Goal: Task Accomplishment & Management: Manage account settings

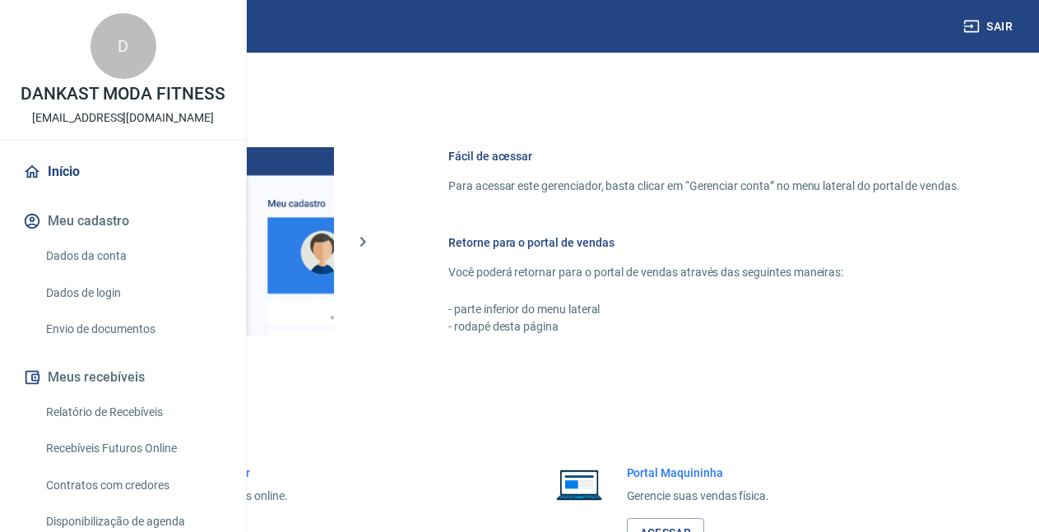
scroll to position [1136, 0]
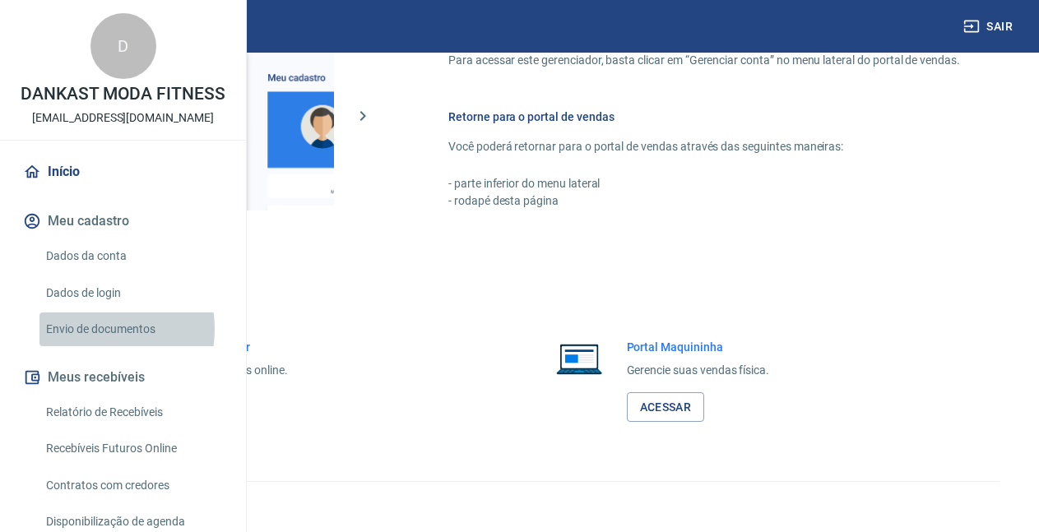
click at [94, 346] on link "Envio de documentos" at bounding box center [132, 330] width 187 height 34
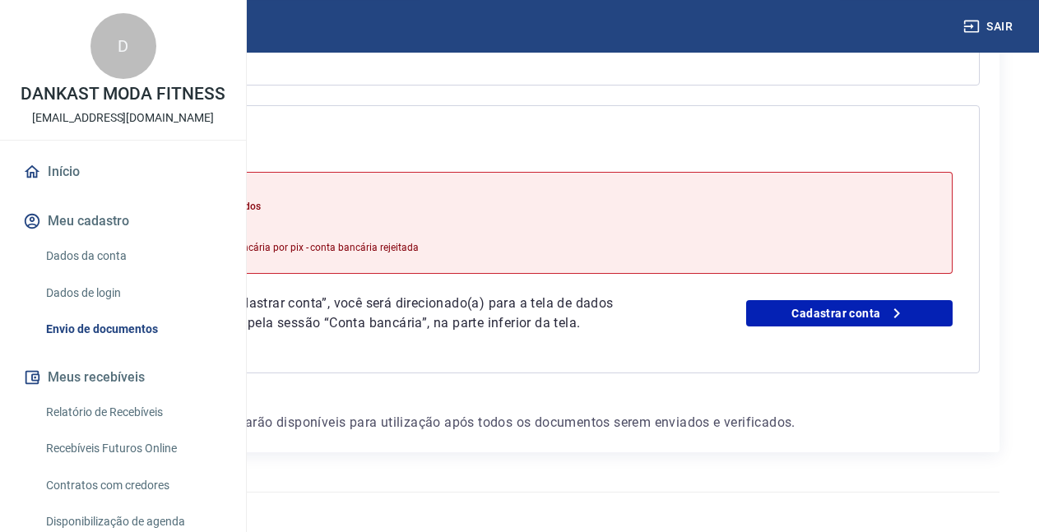
scroll to position [671, 0]
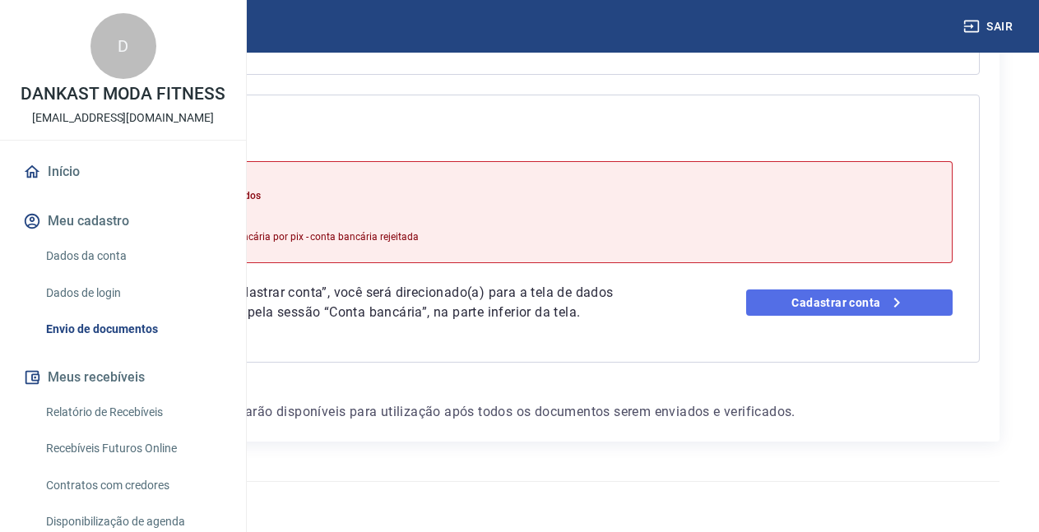
click at [832, 315] on link "Cadastrar conta" at bounding box center [849, 303] width 206 height 26
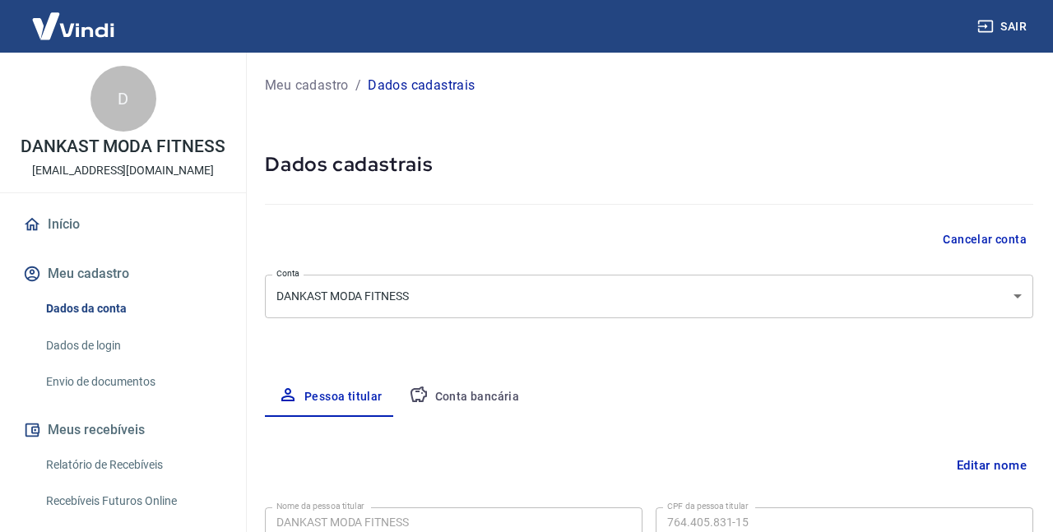
select select "GO"
select select "business"
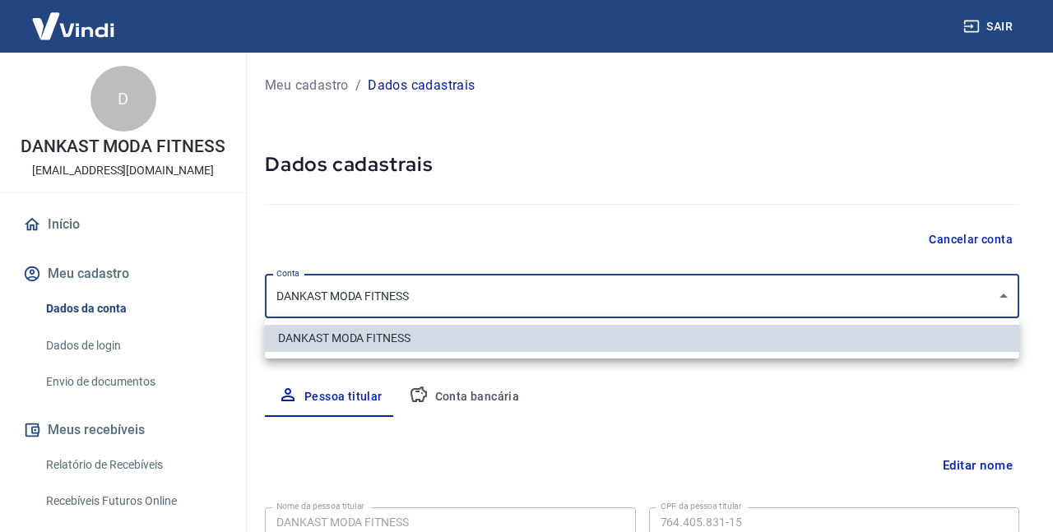
click at [503, 302] on body "Sair D DANKAST MODA FITNESS dankast@hotmail.com.br Início Meu cadastro Dados da…" at bounding box center [526, 266] width 1053 height 532
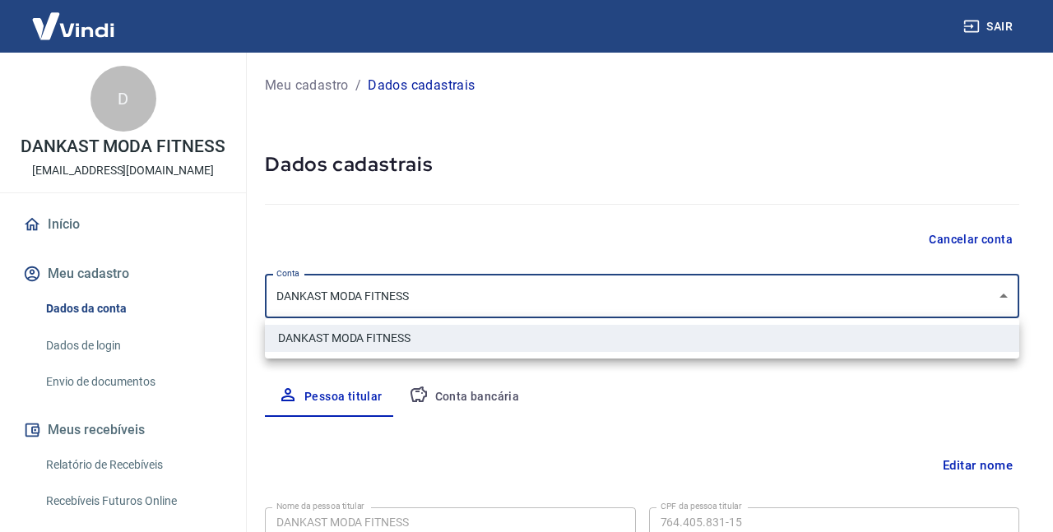
click at [370, 335] on li "DANKAST MODA FITNESS" at bounding box center [642, 338] width 754 height 27
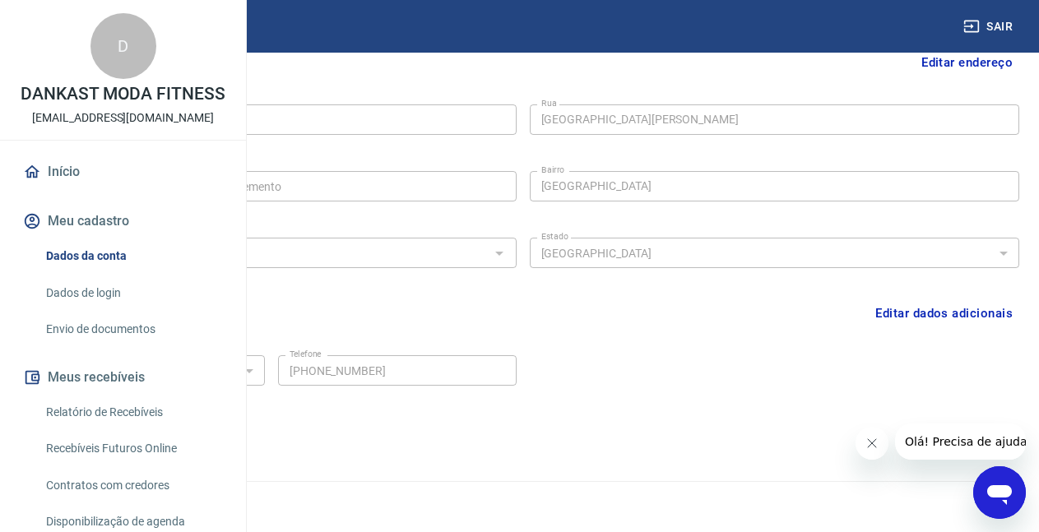
scroll to position [185, 0]
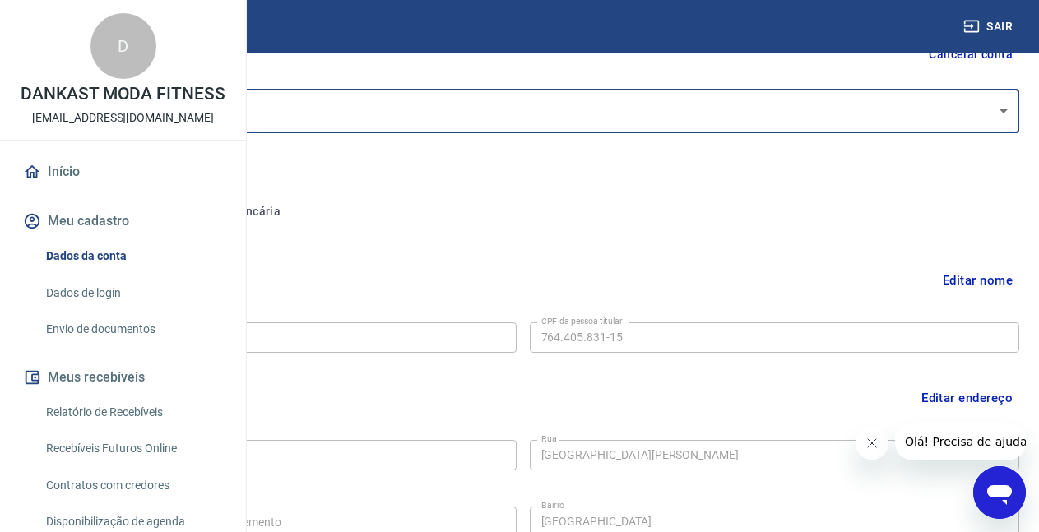
click at [294, 215] on button "Conta bancária" at bounding box center [225, 211] width 137 height 39
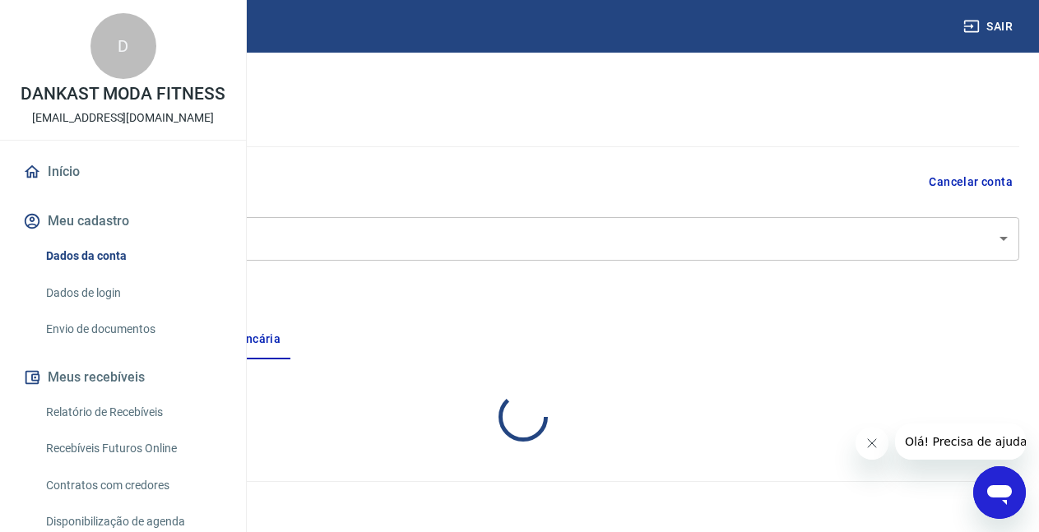
scroll to position [58, 0]
select select "1"
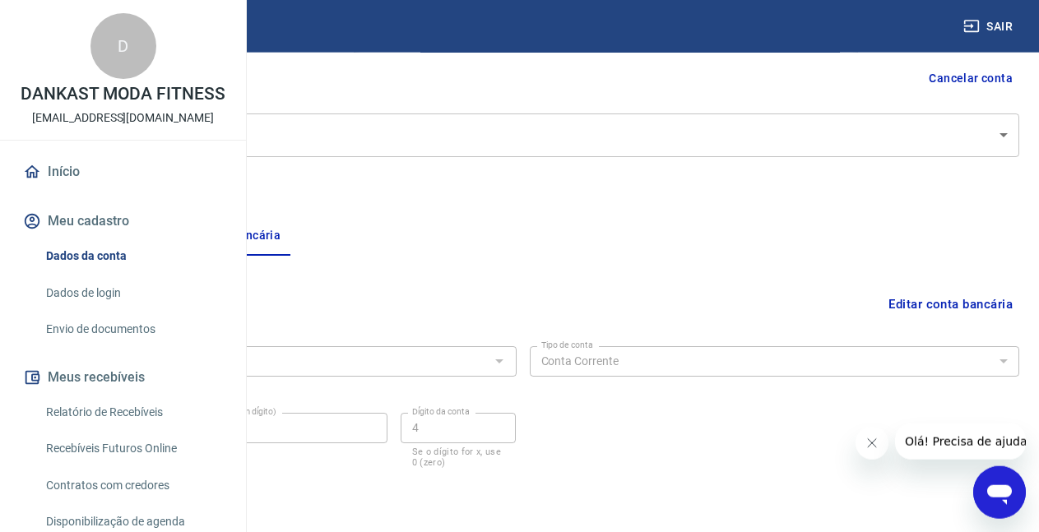
scroll to position [217, 0]
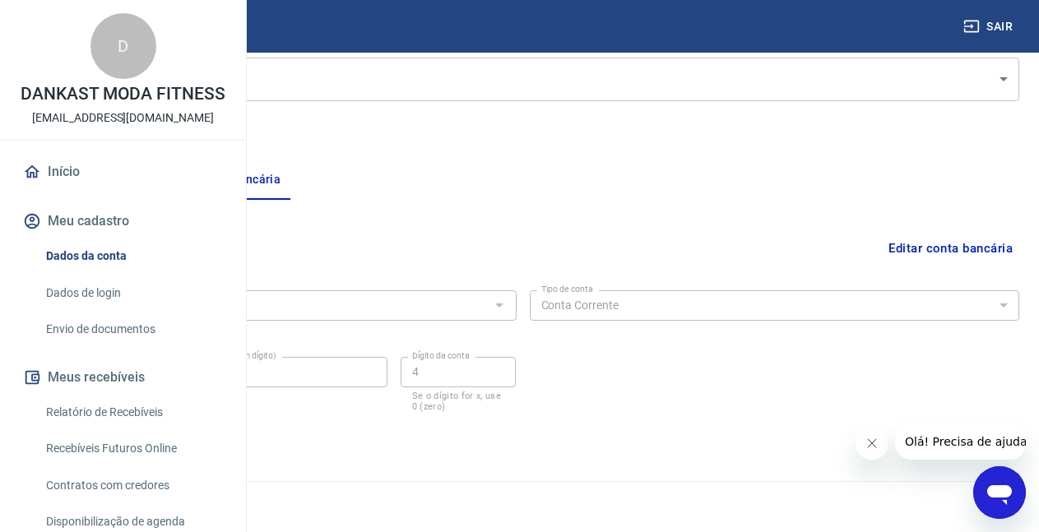
click at [157, 179] on button "Pessoa titular" at bounding box center [91, 179] width 131 height 39
select select "GO"
select select "business"
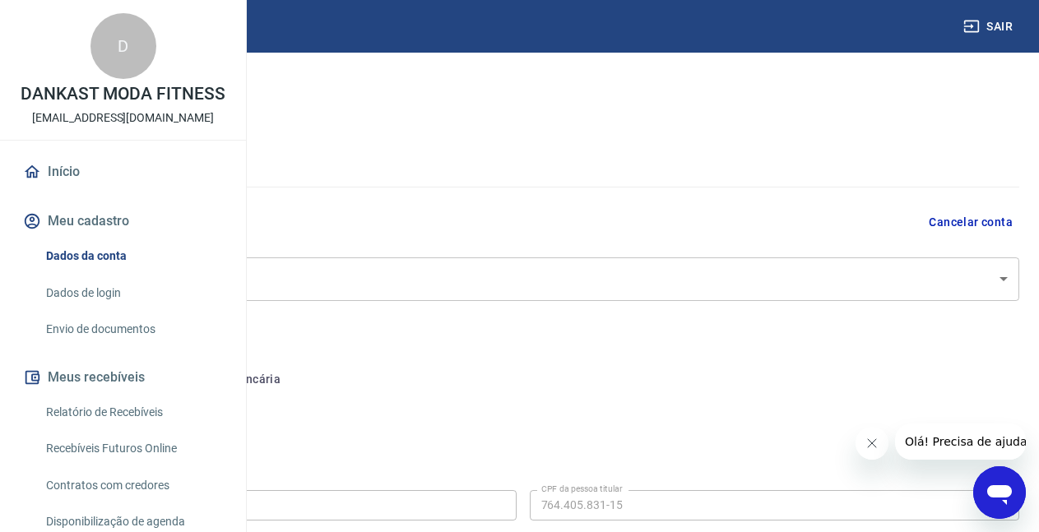
scroll to position [0, 0]
click at [110, 83] on p "Meu cadastro" at bounding box center [68, 86] width 84 height 20
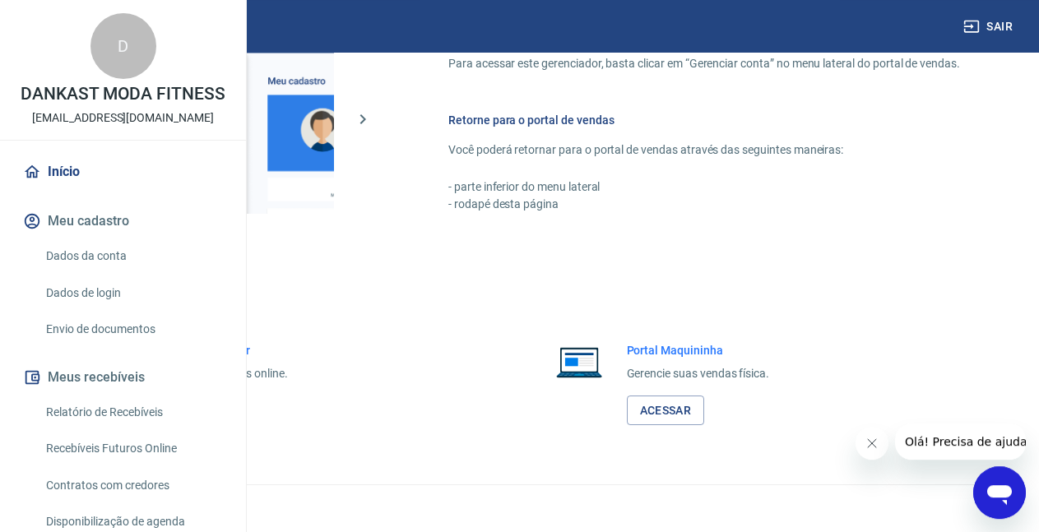
scroll to position [1136, 0]
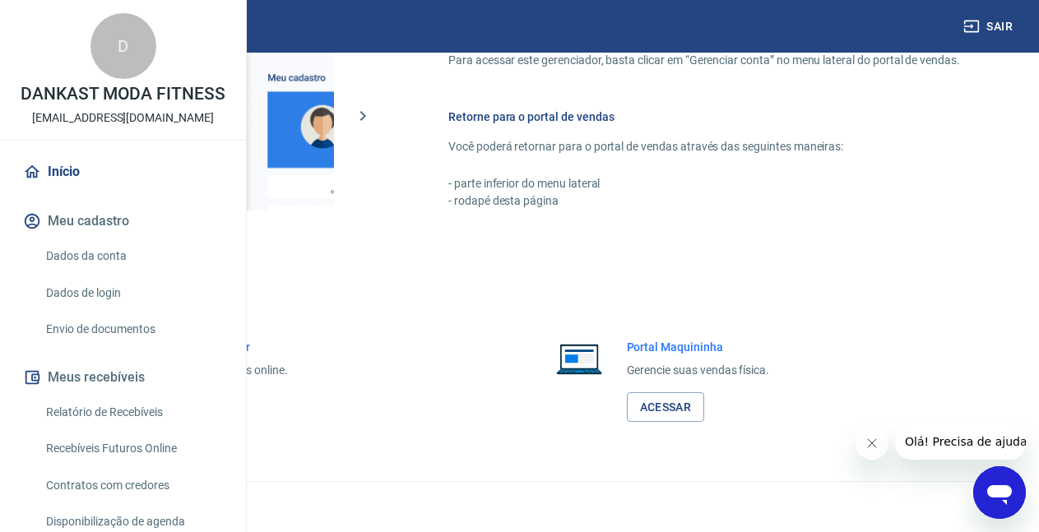
click at [104, 346] on link "Envio de documentos" at bounding box center [132, 330] width 187 height 34
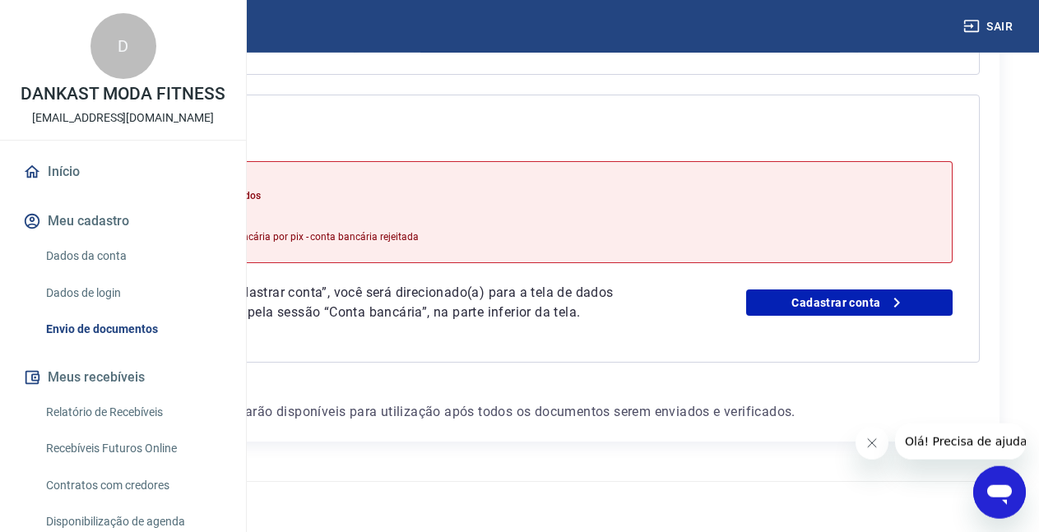
scroll to position [671, 0]
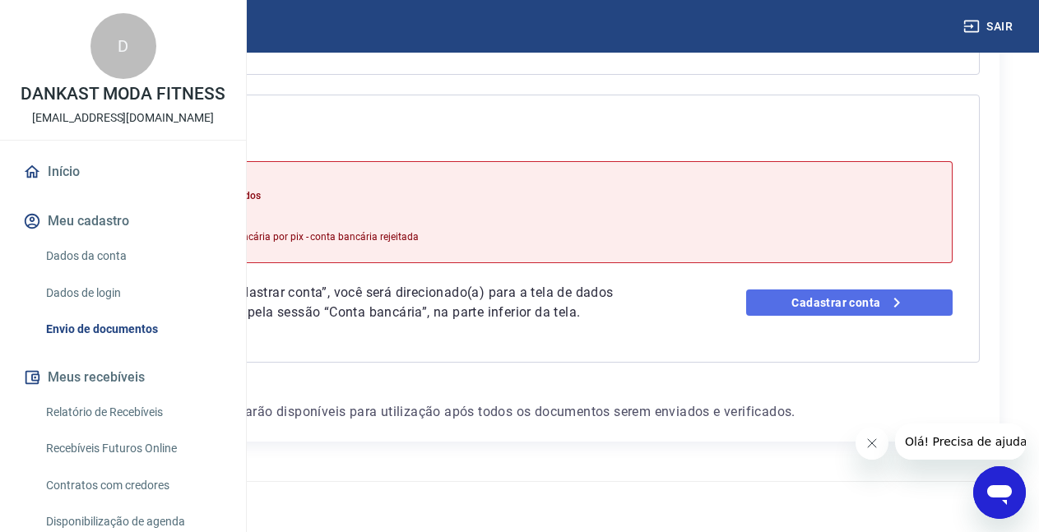
click at [821, 310] on link "Cadastrar conta" at bounding box center [849, 303] width 206 height 26
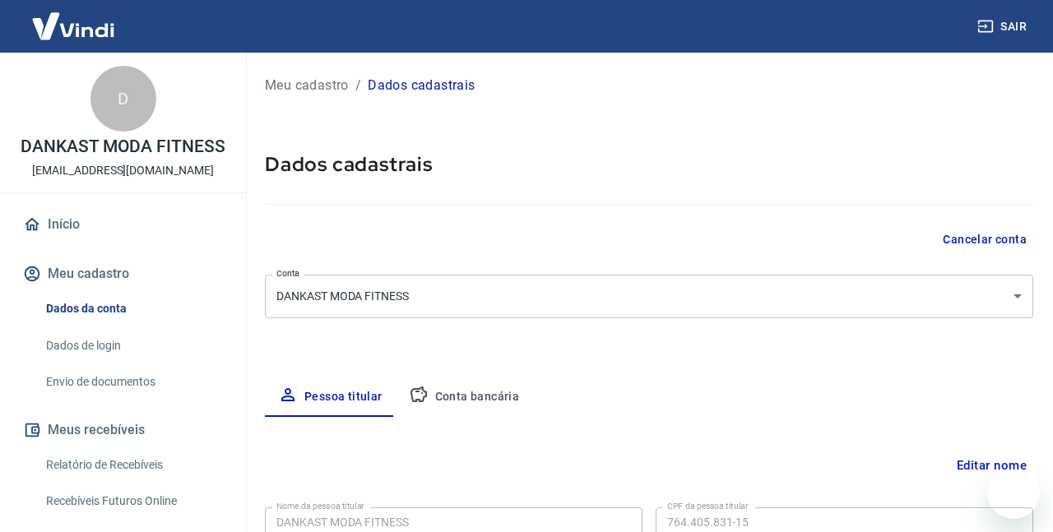
select select "GO"
select select "business"
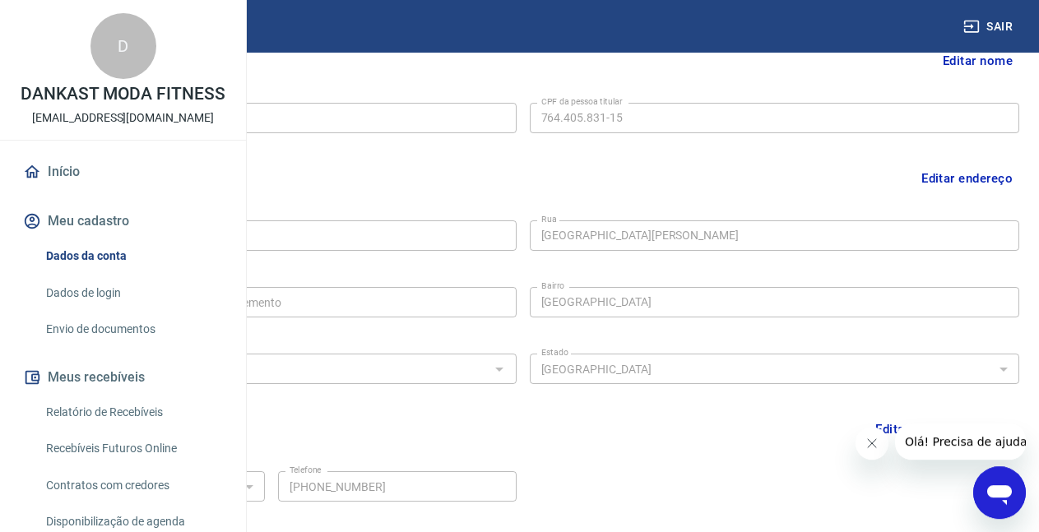
scroll to position [353, 0]
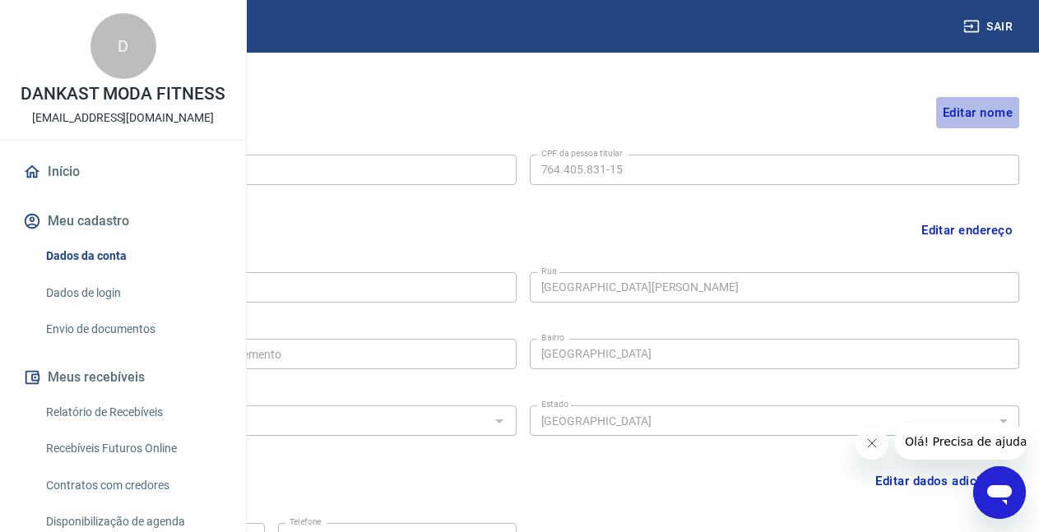
click at [961, 111] on button "Editar nome" at bounding box center [977, 112] width 83 height 31
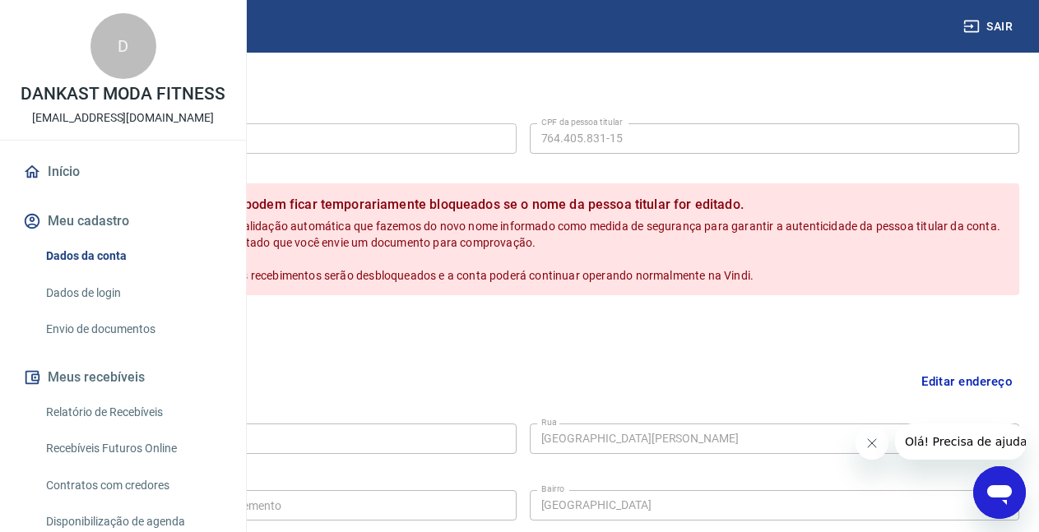
click at [126, 127] on label "Nome da pessoa titular" at bounding box center [82, 122] width 88 height 12
click at [360, 127] on input "DANKAST MODA FITNESS" at bounding box center [271, 138] width 490 height 30
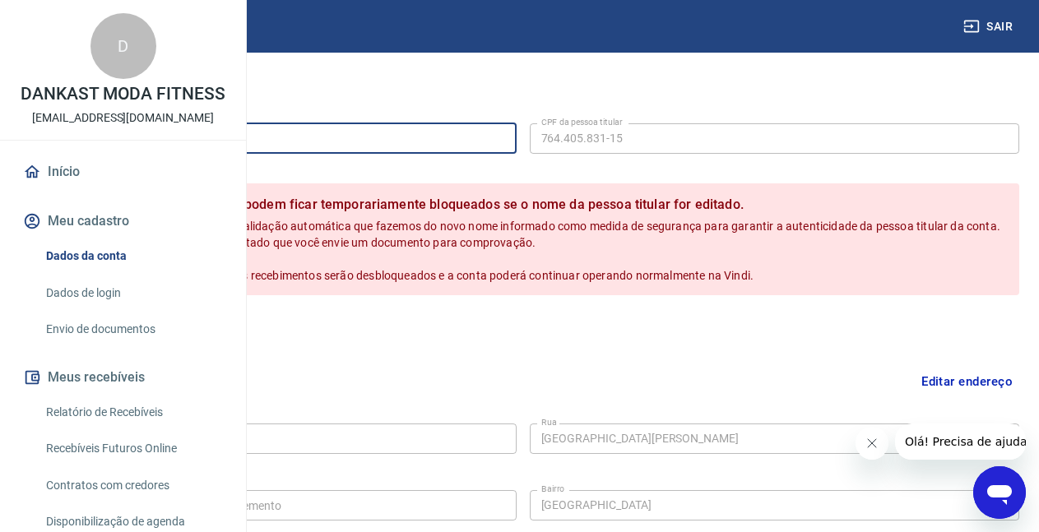
type input "d"
type input "D"
type input "S"
click at [89, 337] on button "Salvar" at bounding box center [57, 330] width 63 height 31
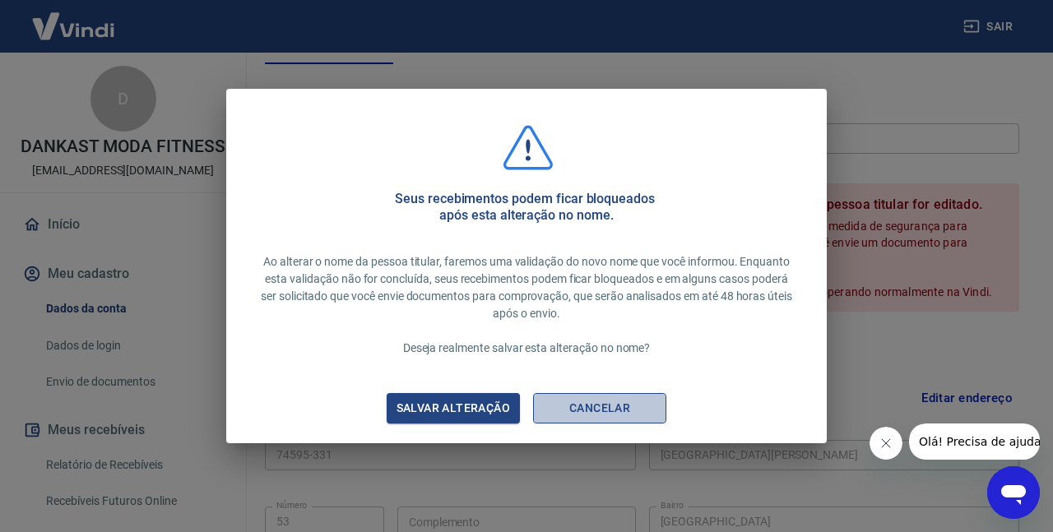
click at [579, 401] on button "Cancelar" at bounding box center [599, 408] width 133 height 30
type input "DANKAST MODA FITNESS"
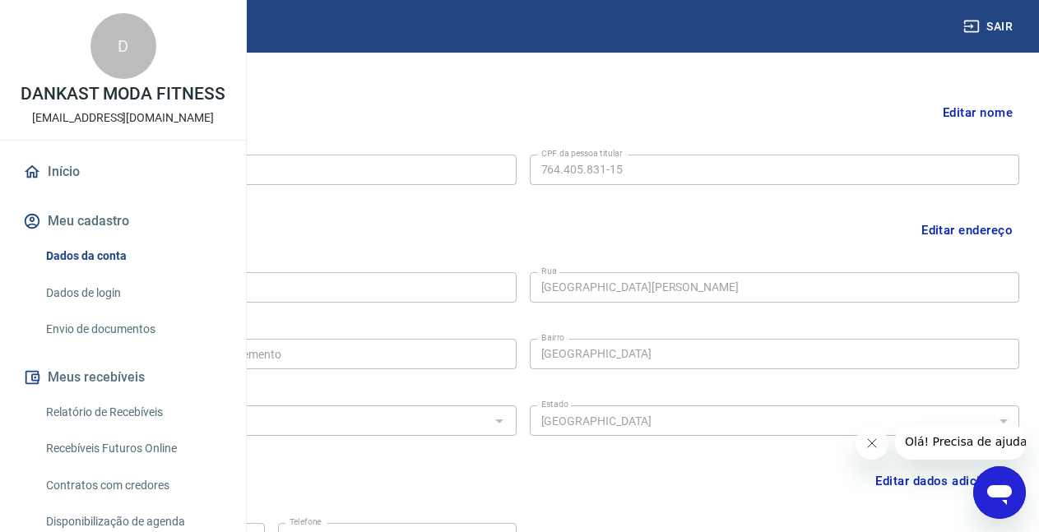
click at [964, 123] on button "Editar nome" at bounding box center [977, 112] width 83 height 31
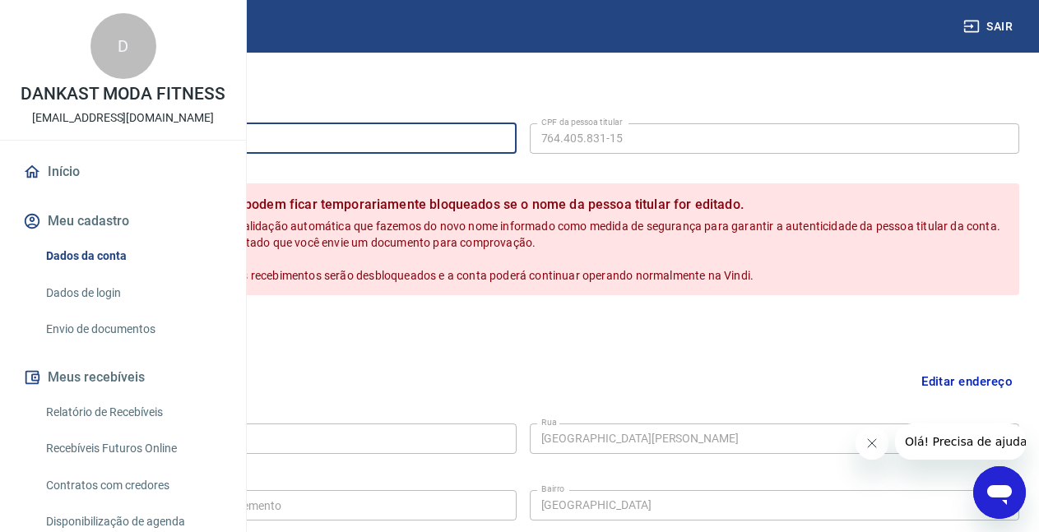
drag, startPoint x: 495, startPoint y: 144, endPoint x: 135, endPoint y: 132, distance: 360.5
click at [135, 132] on input "DANKAST MODA FITNESS" at bounding box center [271, 138] width 490 height 30
type input "[PERSON_NAME]"
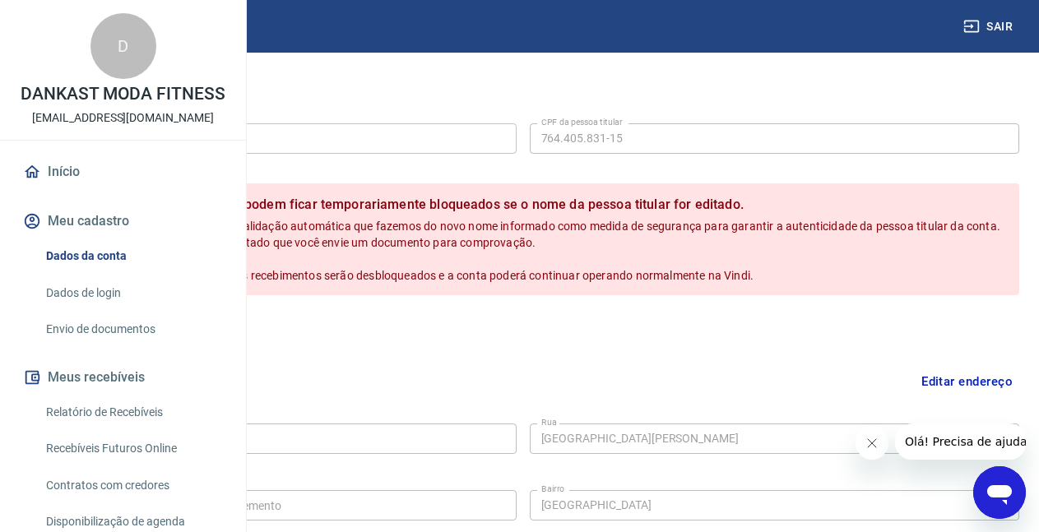
click at [89, 344] on button "Salvar" at bounding box center [57, 330] width 63 height 31
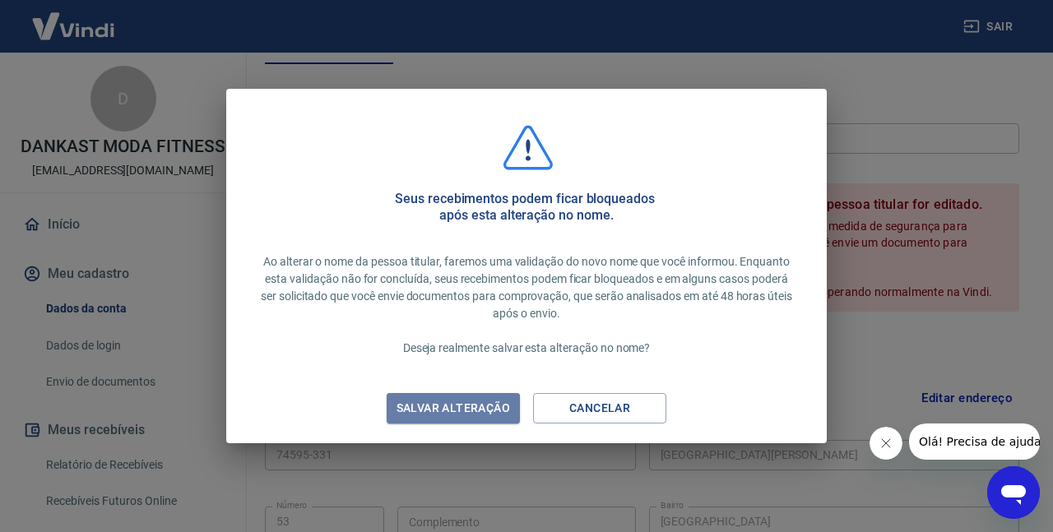
click at [429, 410] on div "Salvar alteração" at bounding box center [453, 408] width 153 height 21
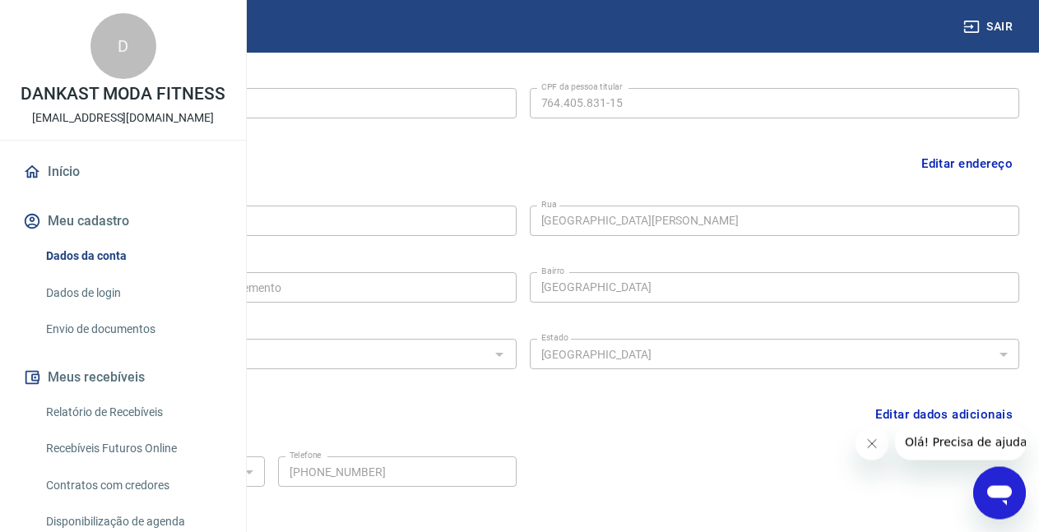
scroll to position [269, 0]
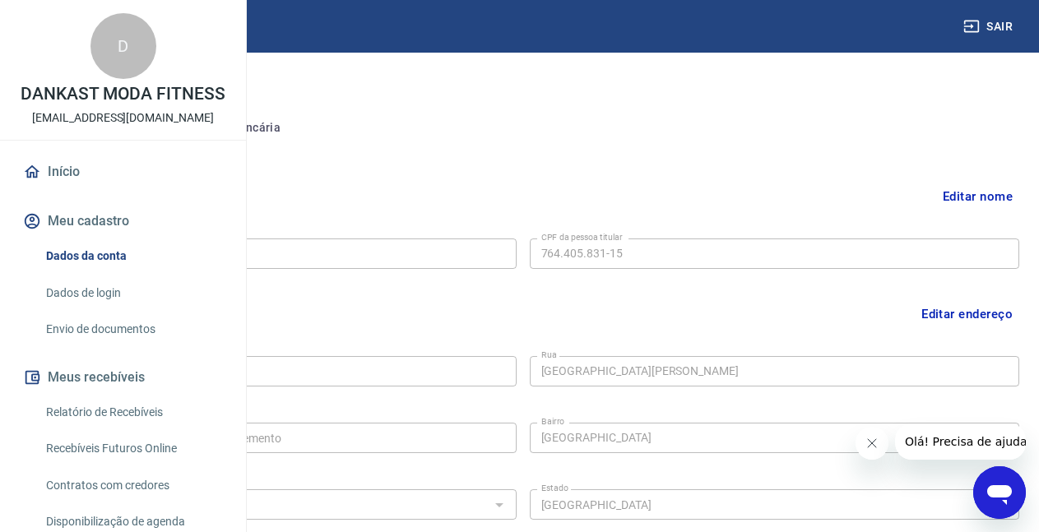
click at [294, 131] on button "Conta bancária" at bounding box center [225, 128] width 137 height 39
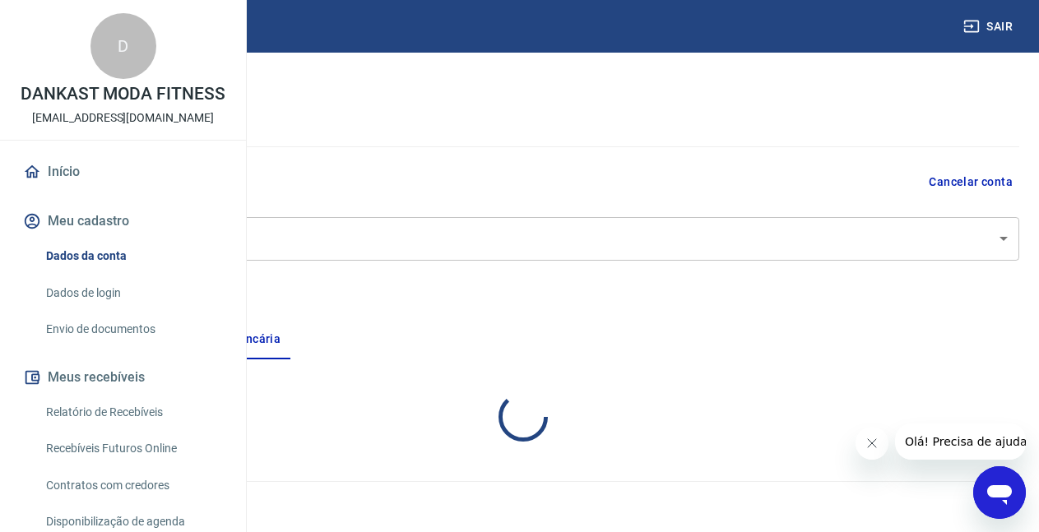
scroll to position [58, 0]
select select "1"
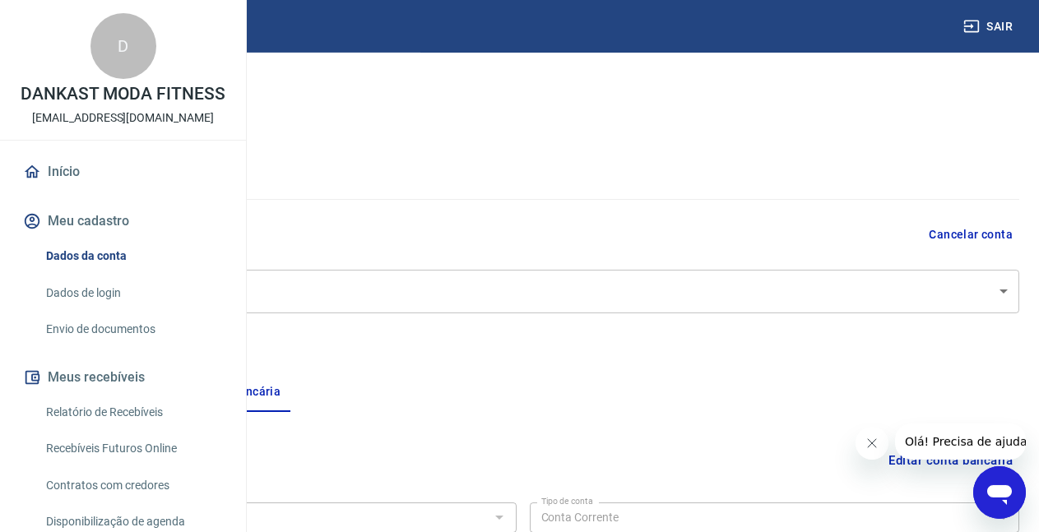
scroll to position [0, 0]
click at [157, 387] on button "Pessoa titular" at bounding box center [91, 397] width 131 height 39
select select "GO"
select select "business"
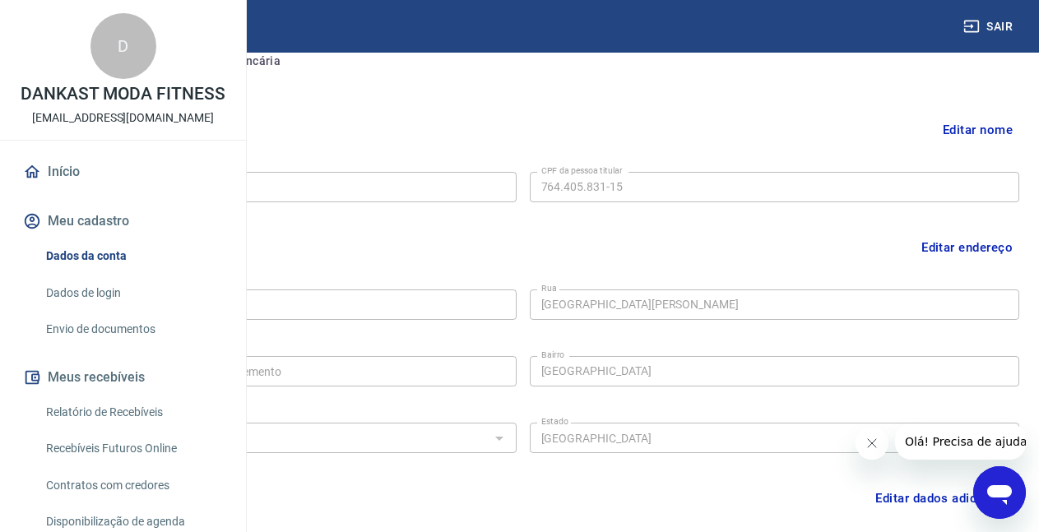
click at [113, 346] on link "Envio de documentos" at bounding box center [132, 330] width 187 height 34
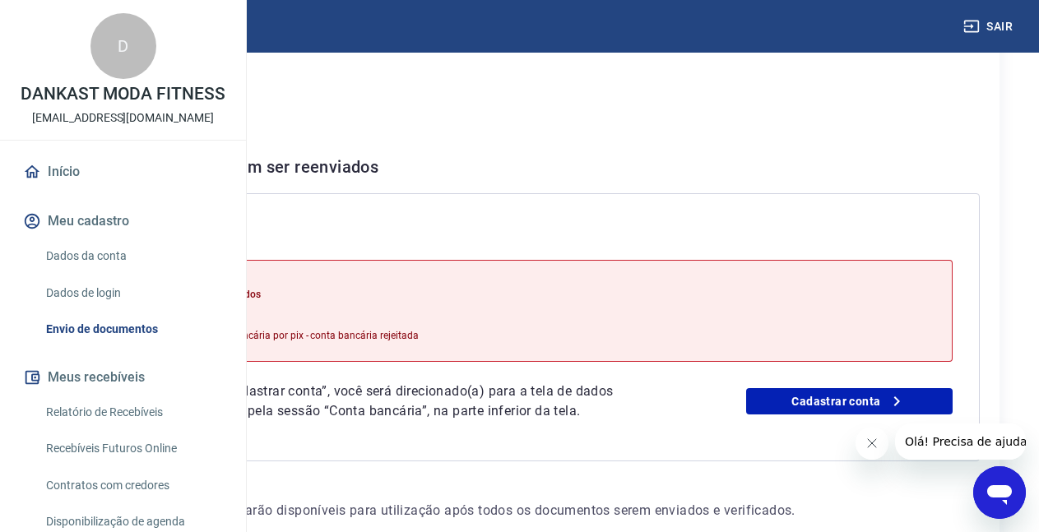
scroll to position [405, 0]
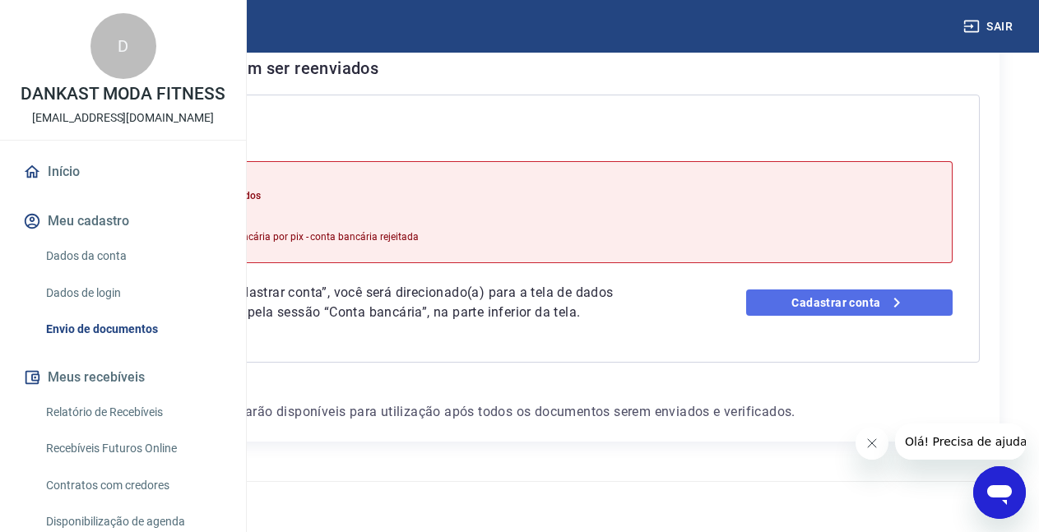
drag, startPoint x: 895, startPoint y: 277, endPoint x: 866, endPoint y: 278, distance: 28.8
click at [894, 290] on link "Cadastrar conta" at bounding box center [849, 303] width 206 height 26
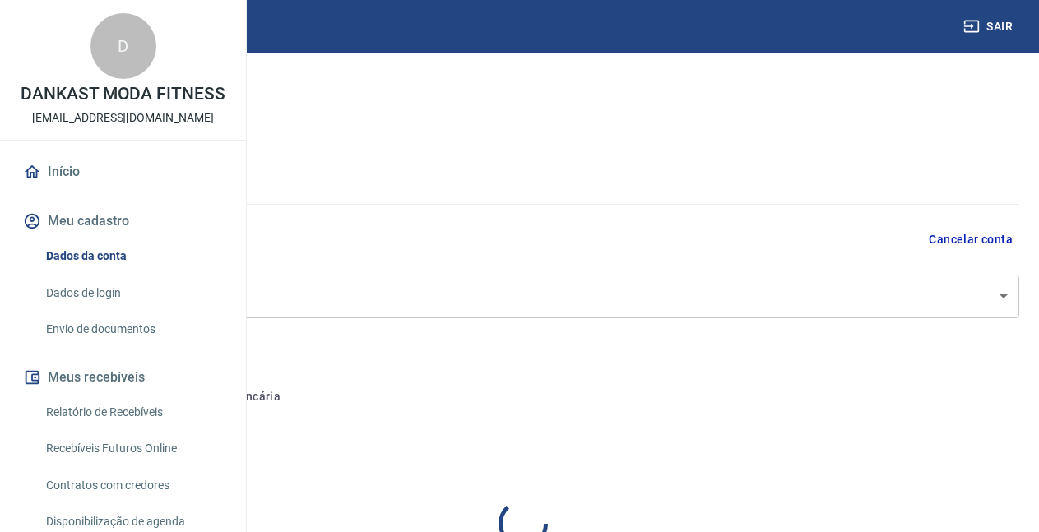
select select "GO"
select select "business"
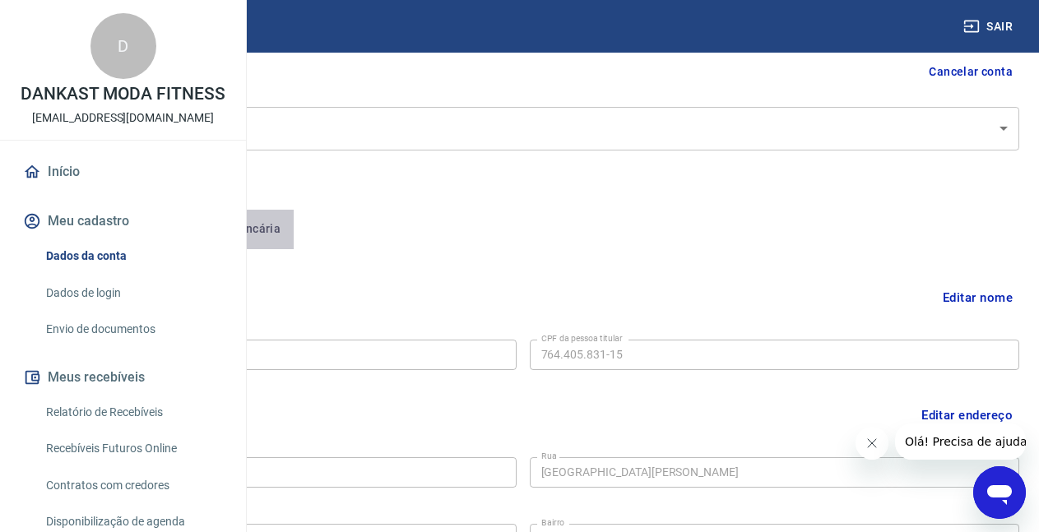
click at [294, 234] on button "Conta bancária" at bounding box center [225, 229] width 137 height 39
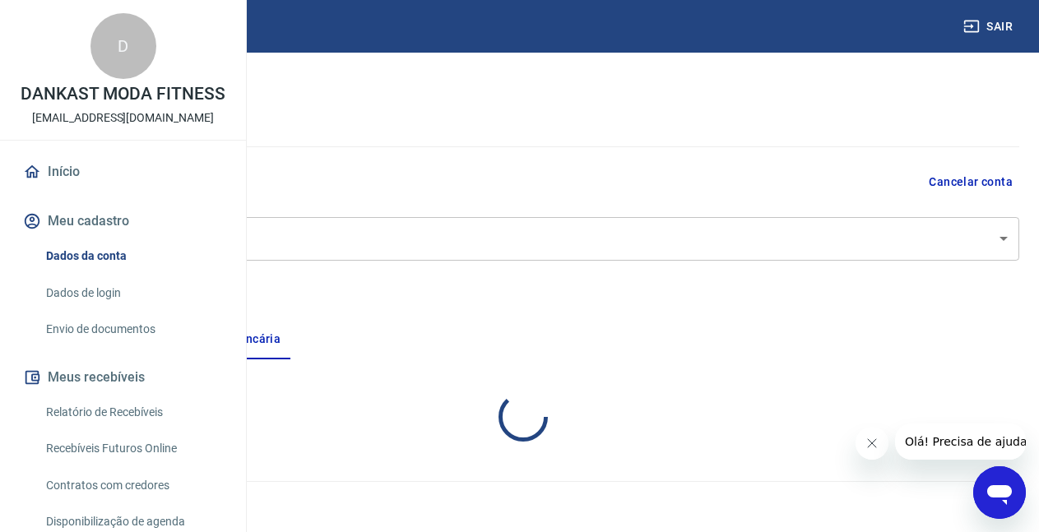
scroll to position [58, 0]
select select "1"
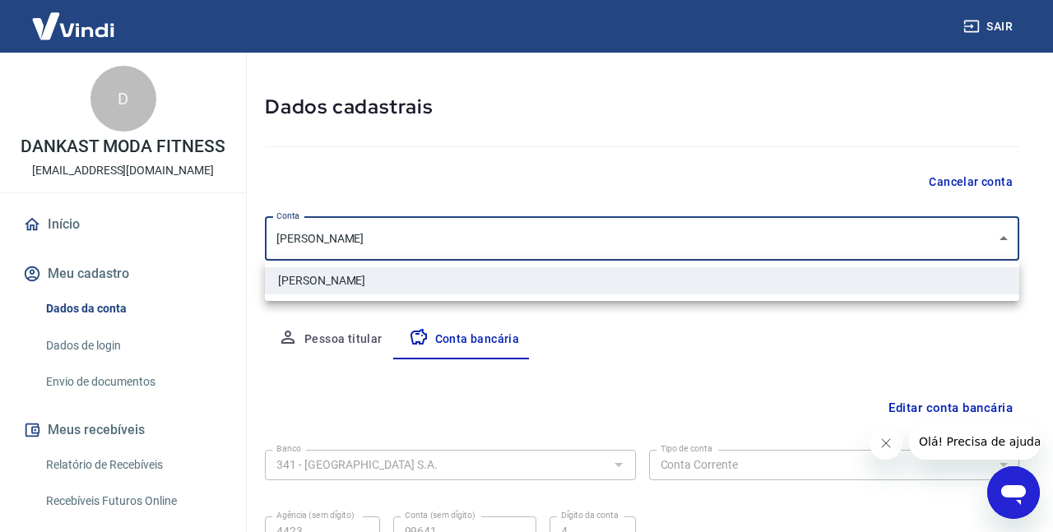
click at [591, 250] on body "Sair D DANKAST MODA FITNESS dankast@hotmail.com.br Início Meu cadastro Dados da…" at bounding box center [526, 208] width 1053 height 532
click at [442, 245] on div at bounding box center [526, 266] width 1053 height 532
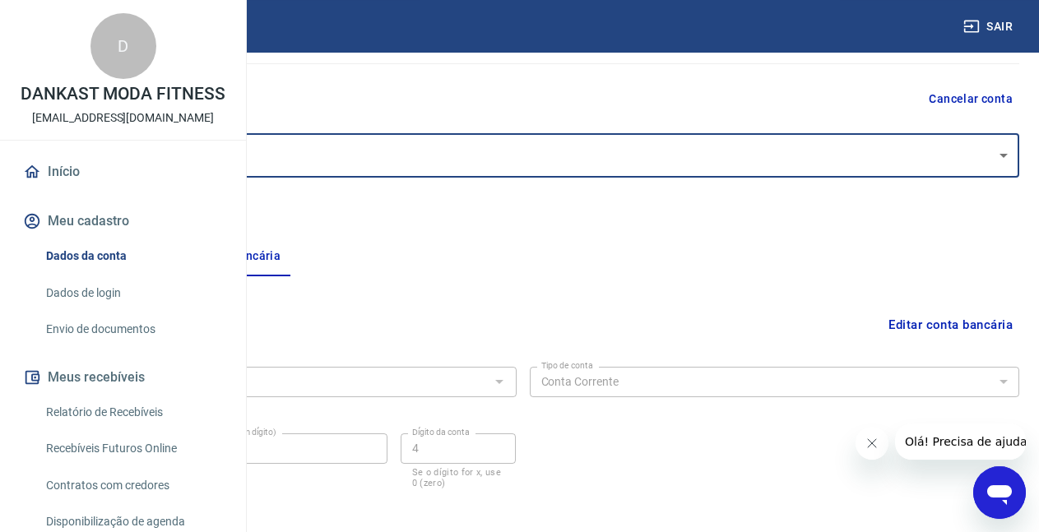
scroll to position [217, 0]
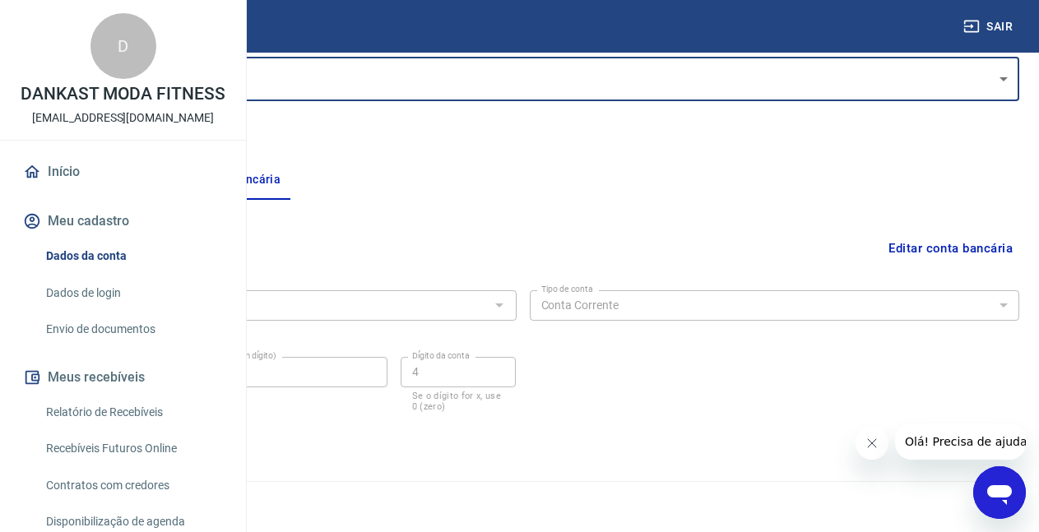
click at [950, 251] on button "Editar conta bancária" at bounding box center [950, 248] width 137 height 31
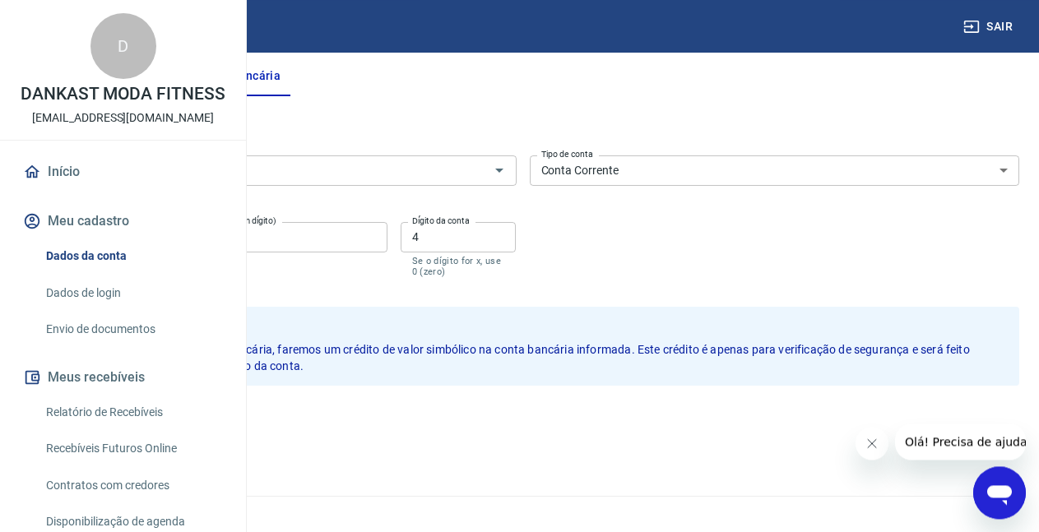
scroll to position [336, 0]
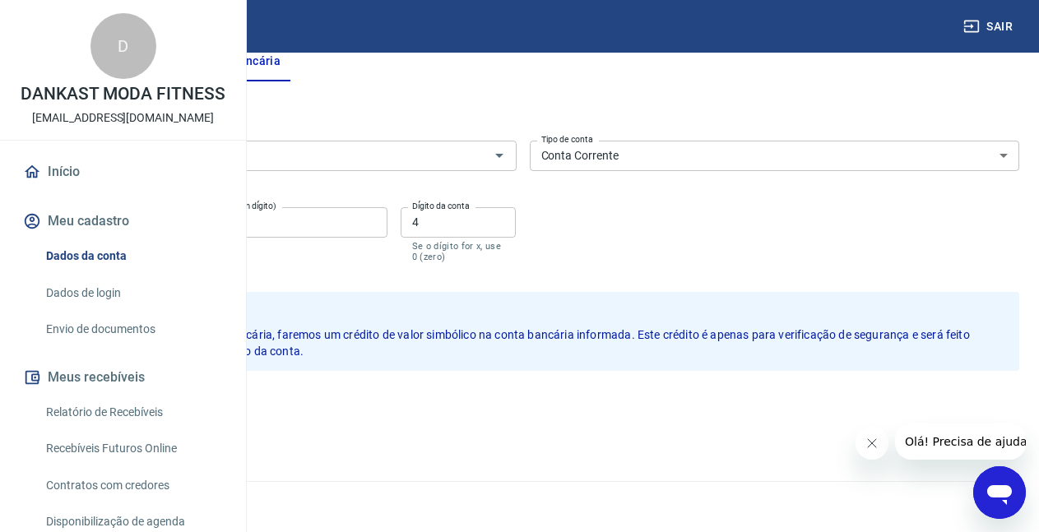
click at [157, 59] on button "Pessoa titular" at bounding box center [91, 61] width 131 height 39
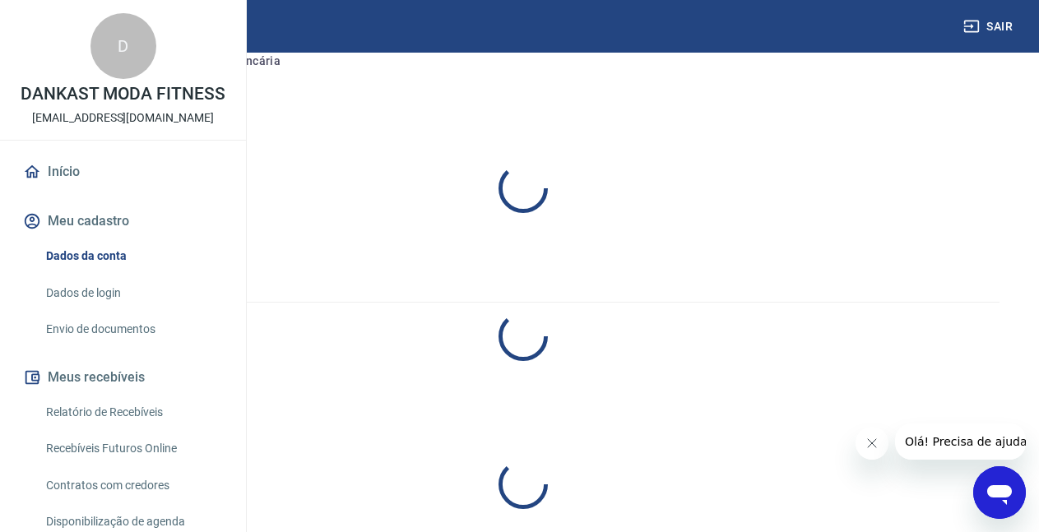
select select "GO"
select select "business"
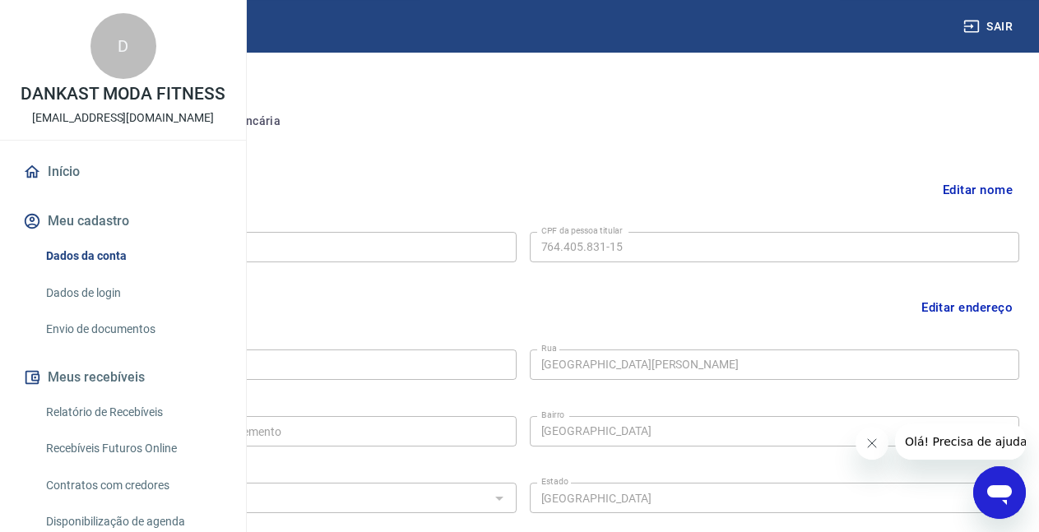
scroll to position [269, 0]
click at [99, 346] on link "Envio de documentos" at bounding box center [132, 330] width 187 height 34
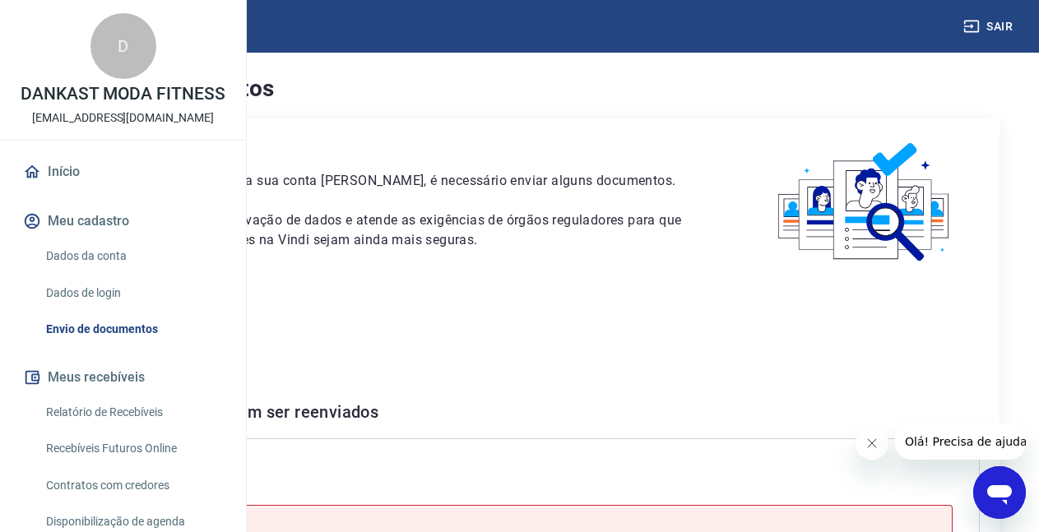
click at [350, 171] on p "Para utilizar alguns recursos da sua conta [PERSON_NAME], é necessário enviar a…" at bounding box center [384, 181] width 651 height 20
click at [363, 250] on p "Este envio serve como comprovação de dados e atende as exigências de órgãos reg…" at bounding box center [384, 230] width 651 height 39
drag, startPoint x: 363, startPoint y: 291, endPoint x: 359, endPoint y: 336, distance: 45.4
click at [363, 294] on div "Para utilizar alguns recursos da sua conta Vindi, é necessário enviar alguns do…" at bounding box center [519, 451] width 960 height 667
drag, startPoint x: 359, startPoint y: 336, endPoint x: 368, endPoint y: 234, distance: 102.4
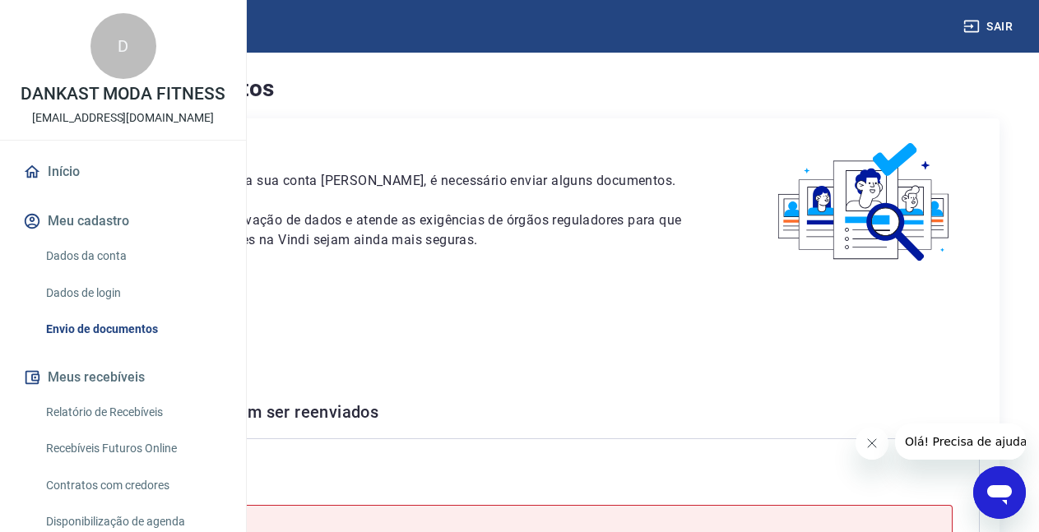
click at [358, 328] on div "Para utilizar alguns recursos da sua conta Vindi, é necessário enviar alguns do…" at bounding box center [519, 451] width 960 height 667
click at [368, 234] on p "Este envio serve como comprovação de dados e atende as exigências de órgãos reg…" at bounding box center [384, 230] width 651 height 39
click at [368, 250] on p "Este envio serve como comprovação de dados e atende as exigências de órgãos reg…" at bounding box center [384, 230] width 651 height 39
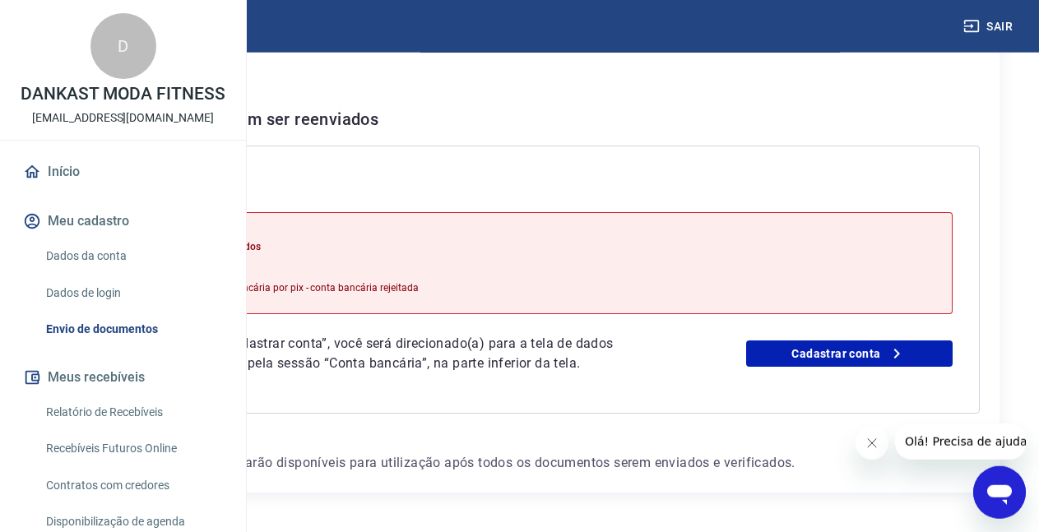
scroll to position [154, 0]
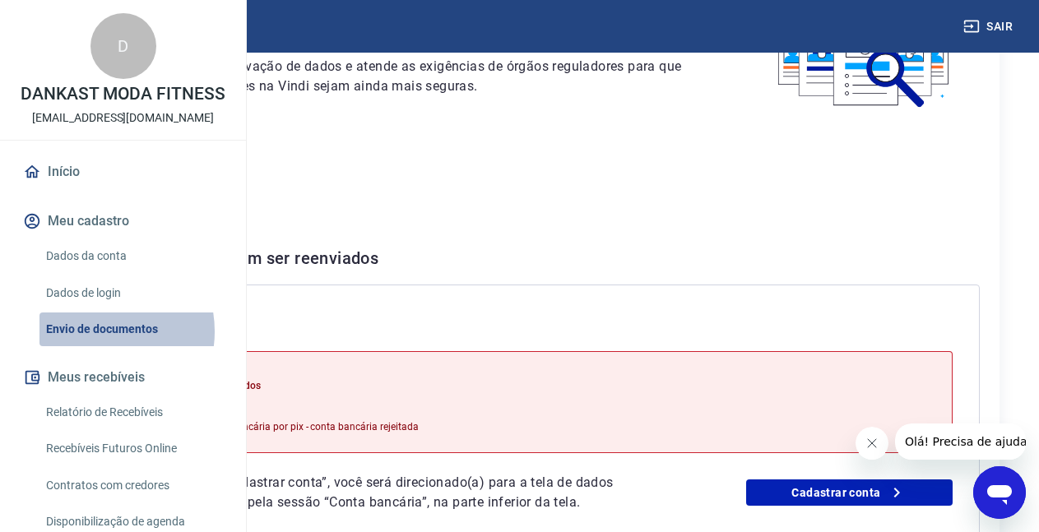
click at [94, 346] on link "Envio de documentos" at bounding box center [132, 330] width 187 height 34
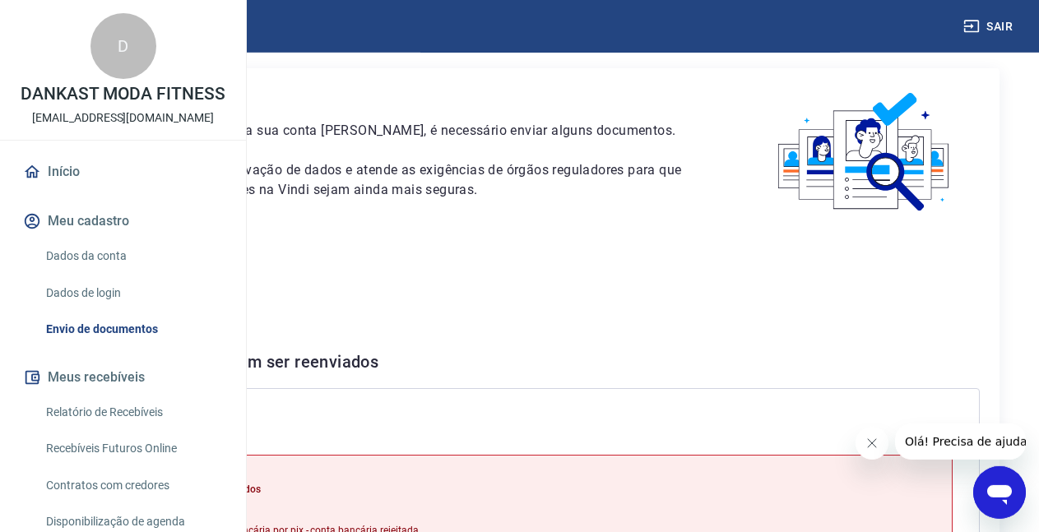
scroll to position [0, 0]
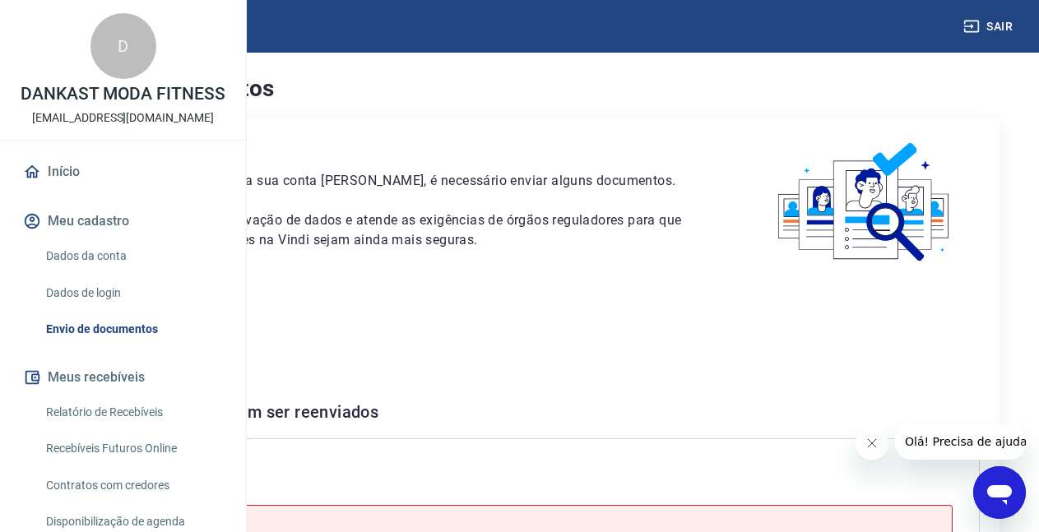
click at [892, 188] on img at bounding box center [864, 202] width 229 height 129
click at [549, 158] on div "Para utilizar alguns recursos da sua conta Vindi, é necessário enviar alguns do…" at bounding box center [384, 194] width 651 height 112
click at [436, 102] on h4 "Envio de documentos" at bounding box center [519, 88] width 960 height 33
click at [424, 225] on div "Para utilizar alguns recursos da sua conta Vindi, é necessário enviar alguns do…" at bounding box center [384, 194] width 651 height 112
click at [424, 306] on div "Para utilizar alguns recursos da sua conta Vindi, é necessário enviar alguns do…" at bounding box center [519, 451] width 960 height 667
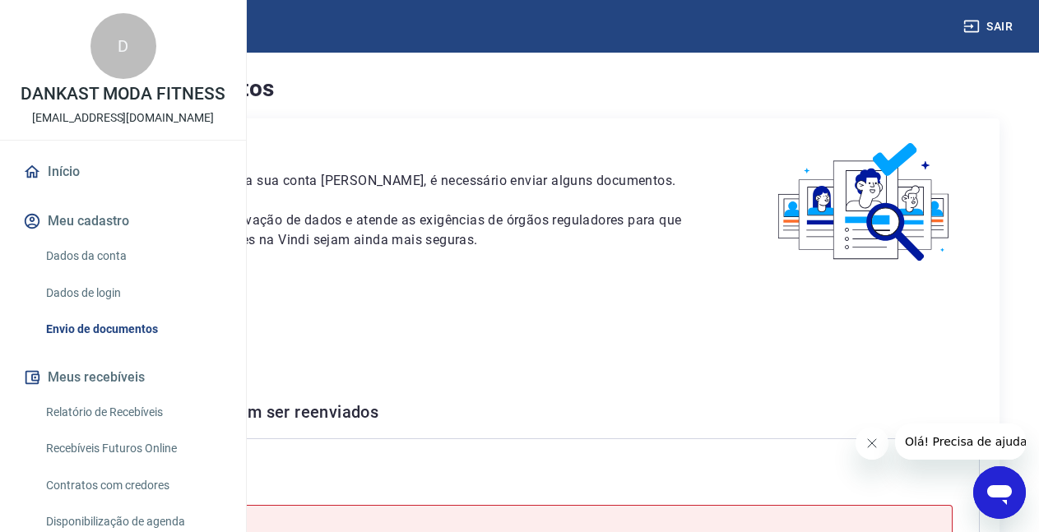
click at [633, 212] on div "Para utilizar alguns recursos da sua conta Vindi, é necessário enviar alguns do…" at bounding box center [384, 194] width 651 height 112
drag, startPoint x: 419, startPoint y: 165, endPoint x: 401, endPoint y: 207, distance: 45.7
click at [419, 166] on div "Para utilizar alguns recursos da sua conta Vindi, é necessário enviar alguns do…" at bounding box center [384, 194] width 651 height 112
drag, startPoint x: 399, startPoint y: 211, endPoint x: 367, endPoint y: 244, distance: 46.5
click at [398, 213] on div "Para utilizar alguns recursos da sua conta Vindi, é necessário enviar alguns do…" at bounding box center [384, 194] width 651 height 112
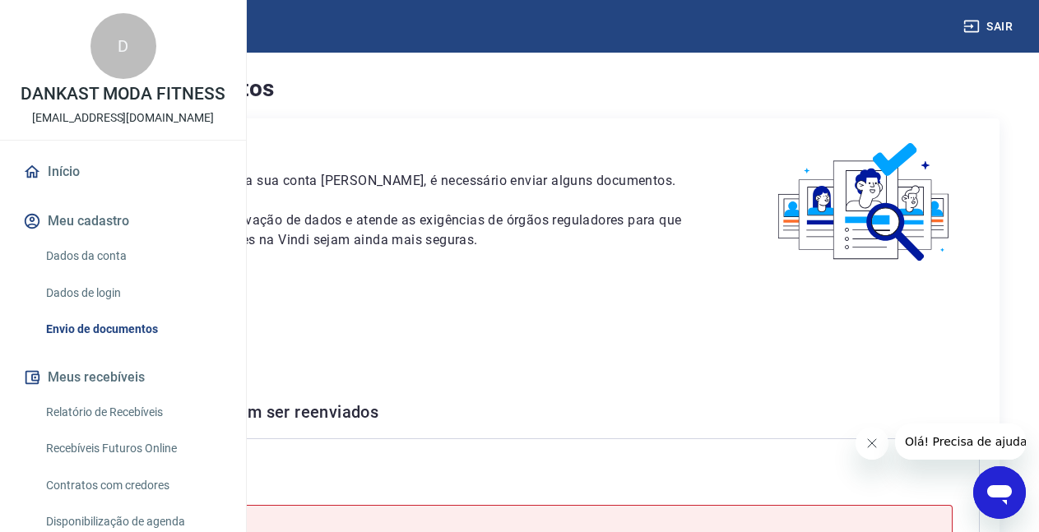
drag, startPoint x: 364, startPoint y: 247, endPoint x: 364, endPoint y: 260, distance: 13.2
click at [364, 250] on p "Este envio serve como comprovação de dados e atende as exigências de órgãos reg…" at bounding box center [384, 230] width 651 height 39
drag, startPoint x: 368, startPoint y: 299, endPoint x: 339, endPoint y: 360, distance: 68.4
click at [366, 302] on div "Para utilizar alguns recursos da sua conta Vindi, é necessário enviar alguns do…" at bounding box center [519, 451] width 960 height 667
click at [338, 353] on p "CPF 764.405.831-15" at bounding box center [519, 343] width 920 height 20
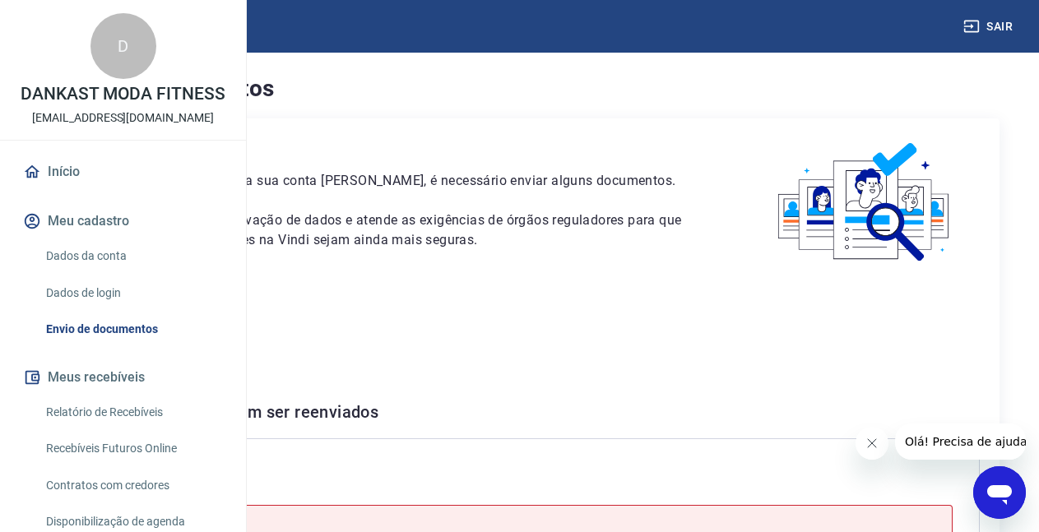
click at [526, 402] on div "Para utilizar alguns recursos da sua conta Vindi, é necessário enviar alguns do…" at bounding box center [519, 451] width 960 height 667
drag, startPoint x: 456, startPoint y: 362, endPoint x: 295, endPoint y: 322, distance: 165.2
click at [295, 322] on div "Para utilizar alguns recursos da sua conta Vindi, é necessário enviar alguns do…" at bounding box center [519, 451] width 960 height 667
click at [545, 327] on p "[PERSON_NAME]" at bounding box center [519, 317] width 920 height 20
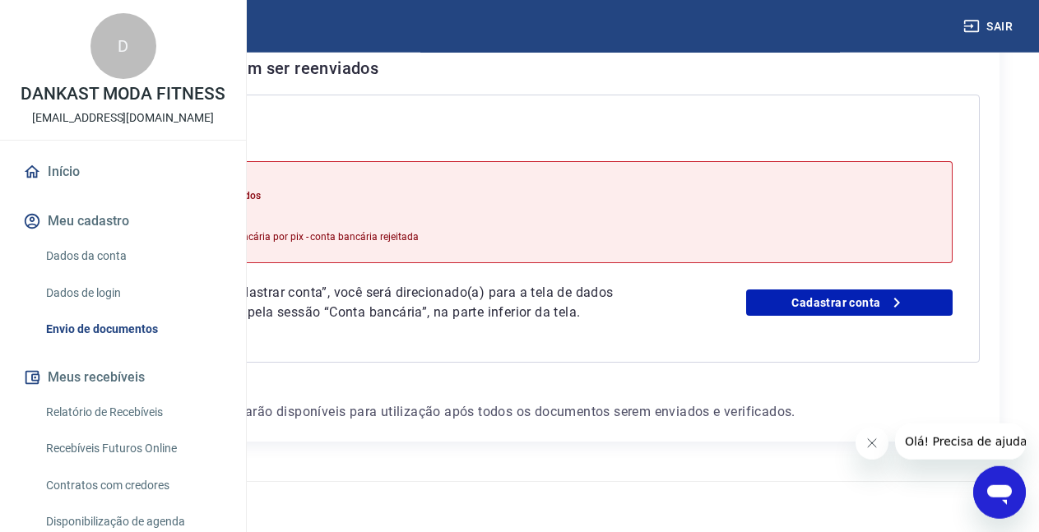
scroll to position [405, 0]
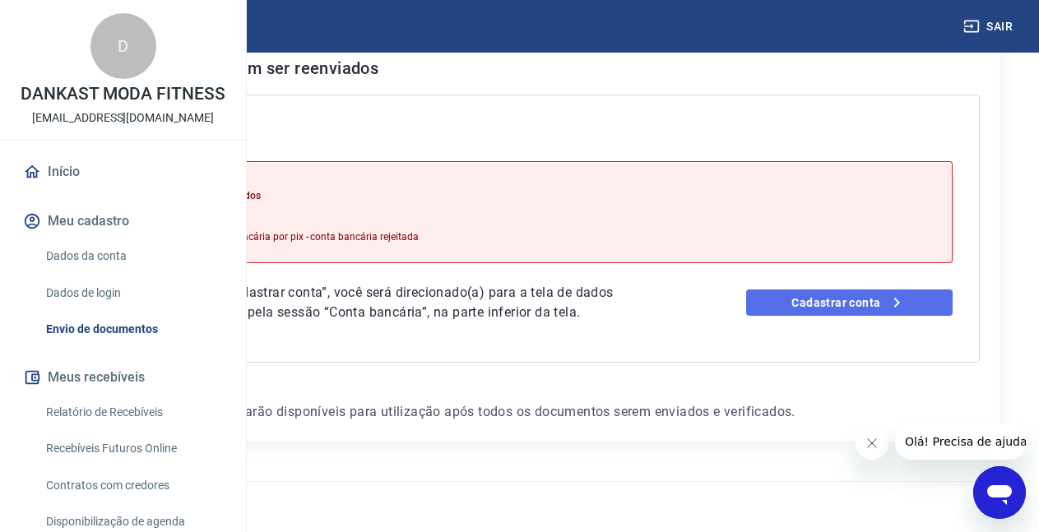
click at [830, 290] on link "Cadastrar conta" at bounding box center [849, 303] width 206 height 26
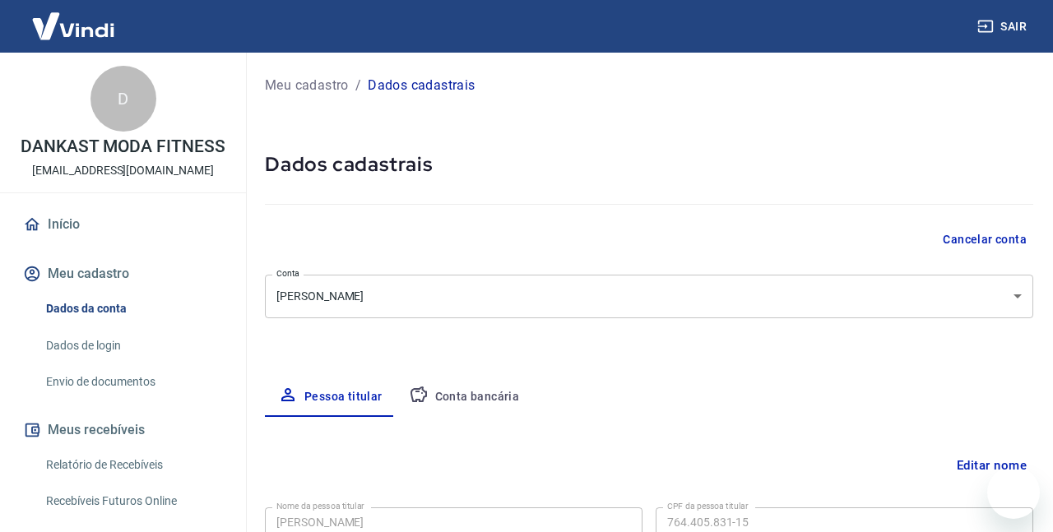
select select "GO"
select select "business"
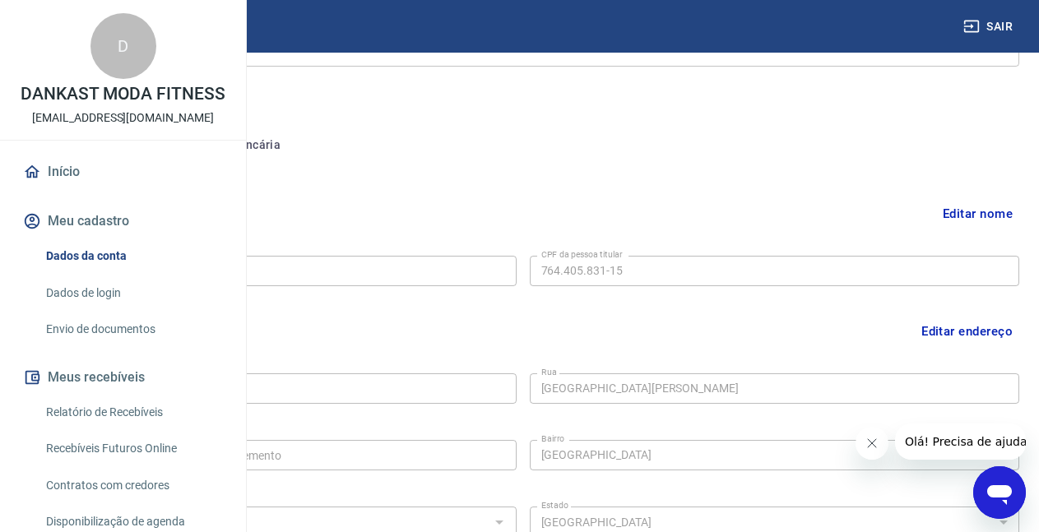
click at [294, 138] on button "Conta bancária" at bounding box center [225, 145] width 137 height 39
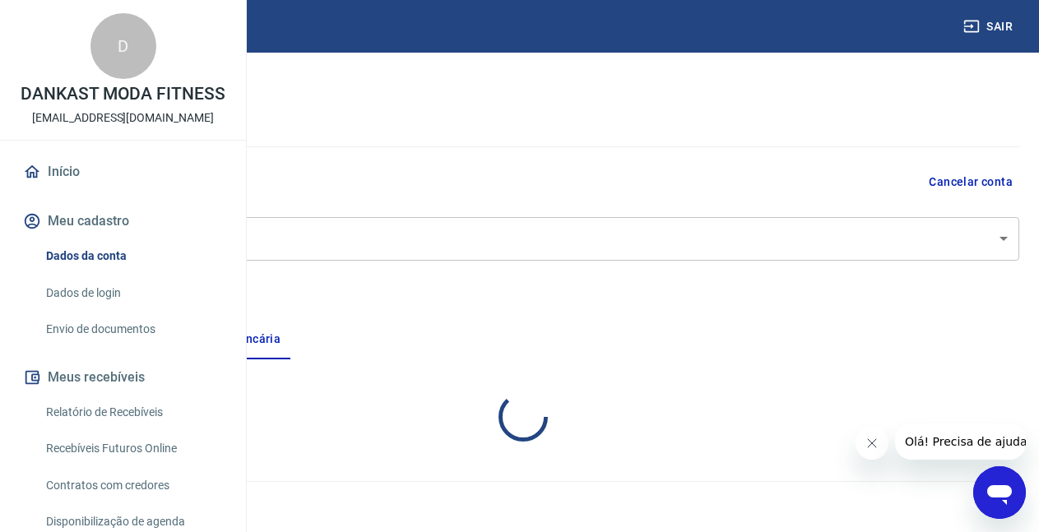
scroll to position [58, 0]
select select "1"
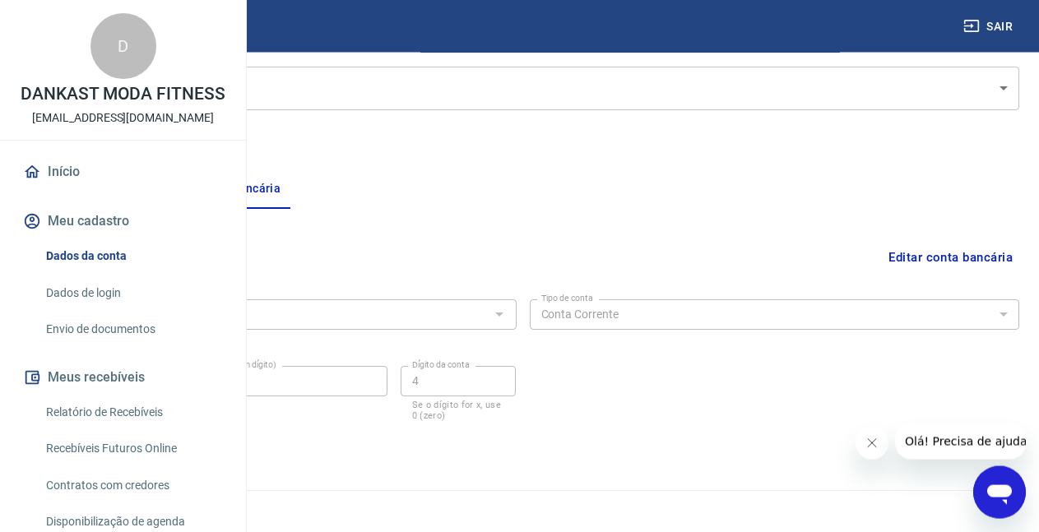
scroll to position [217, 0]
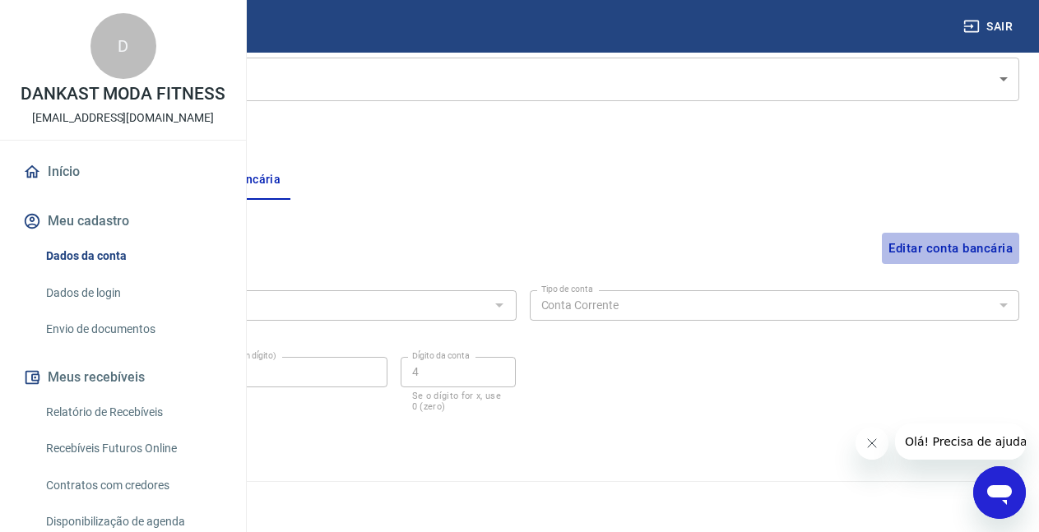
click at [948, 248] on button "Editar conta bancária" at bounding box center [950, 248] width 137 height 31
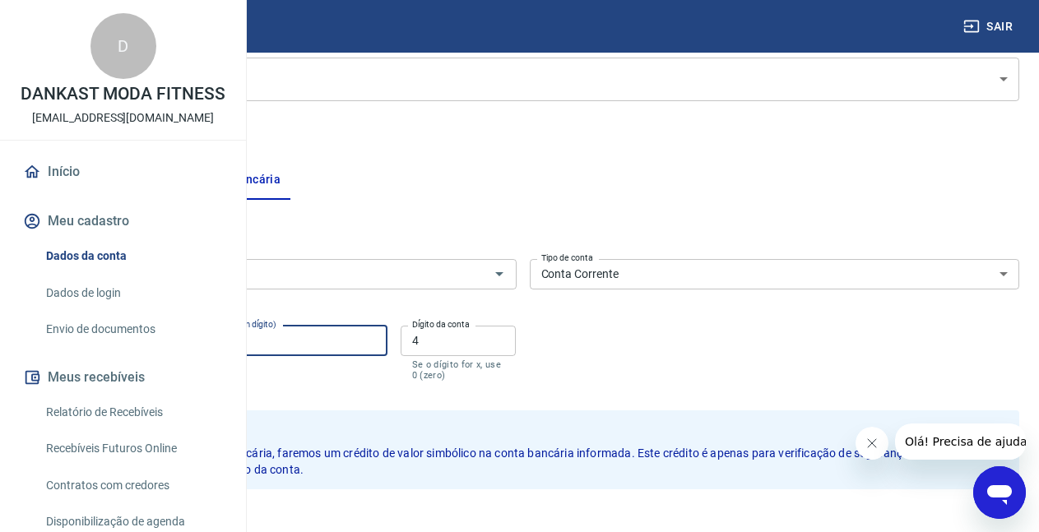
click at [387, 334] on input "99641" at bounding box center [290, 341] width 193 height 30
click at [517, 334] on input "4" at bounding box center [459, 341] width 116 height 30
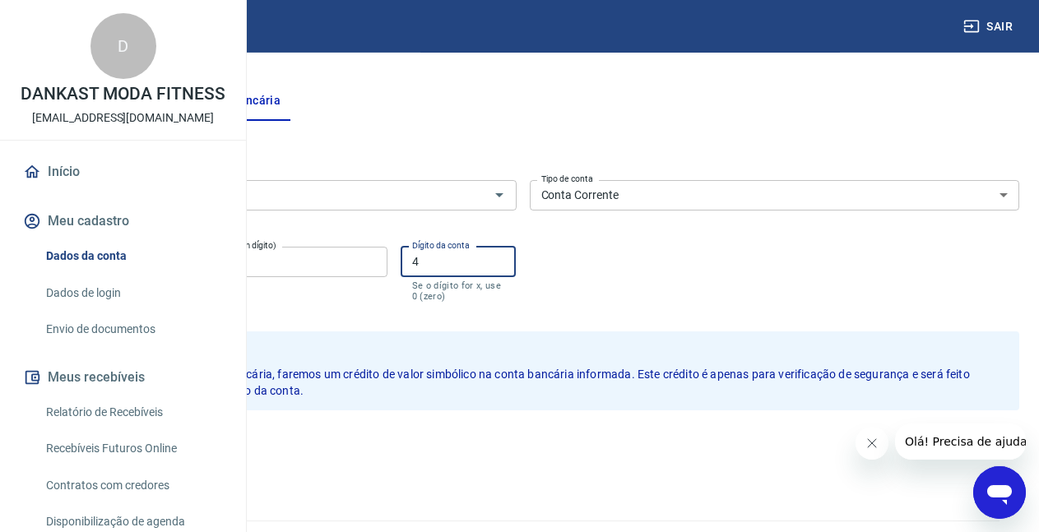
scroll to position [336, 0]
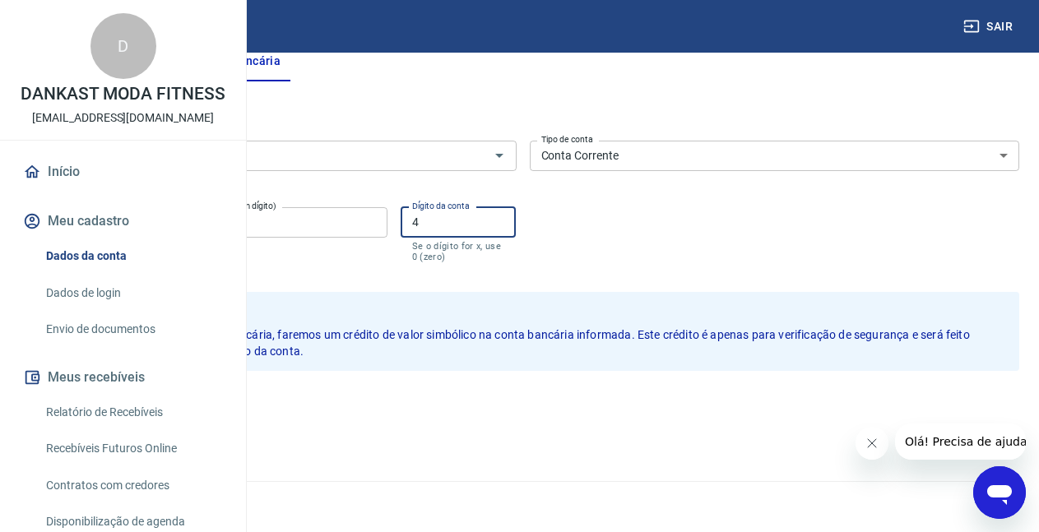
click at [288, 424] on div "Salvar Cancelar" at bounding box center [522, 406] width 993 height 71
click at [89, 416] on button "Salvar" at bounding box center [57, 406] width 63 height 31
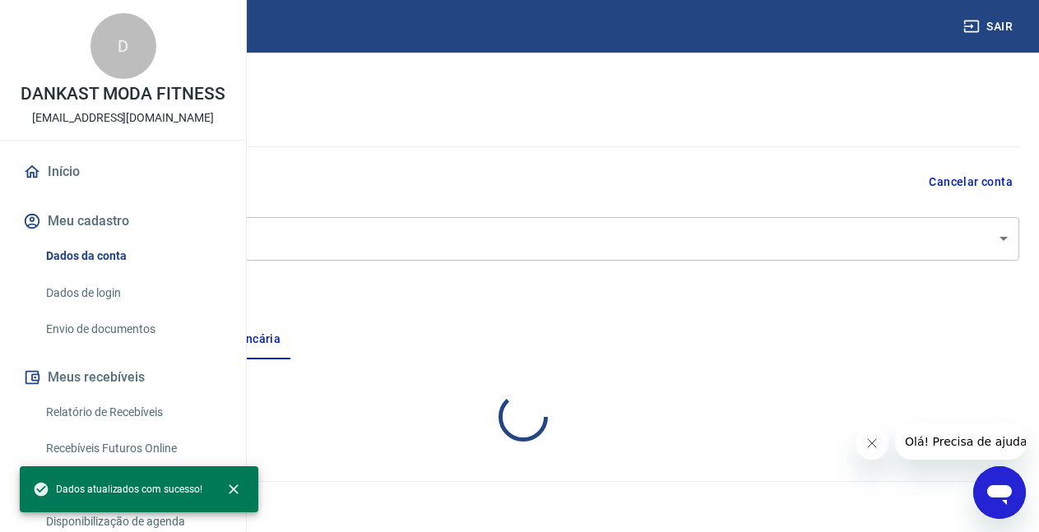
scroll to position [58, 0]
select select "1"
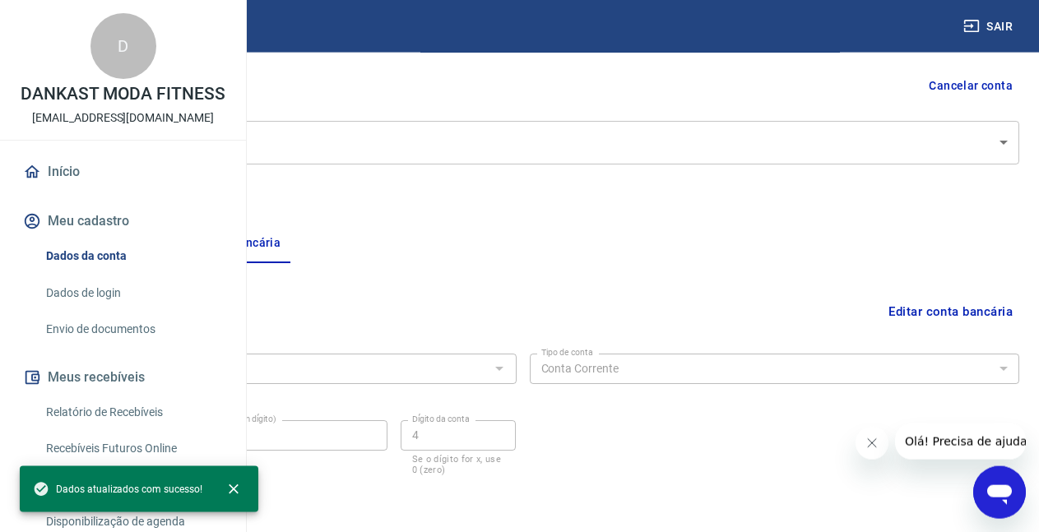
scroll to position [217, 0]
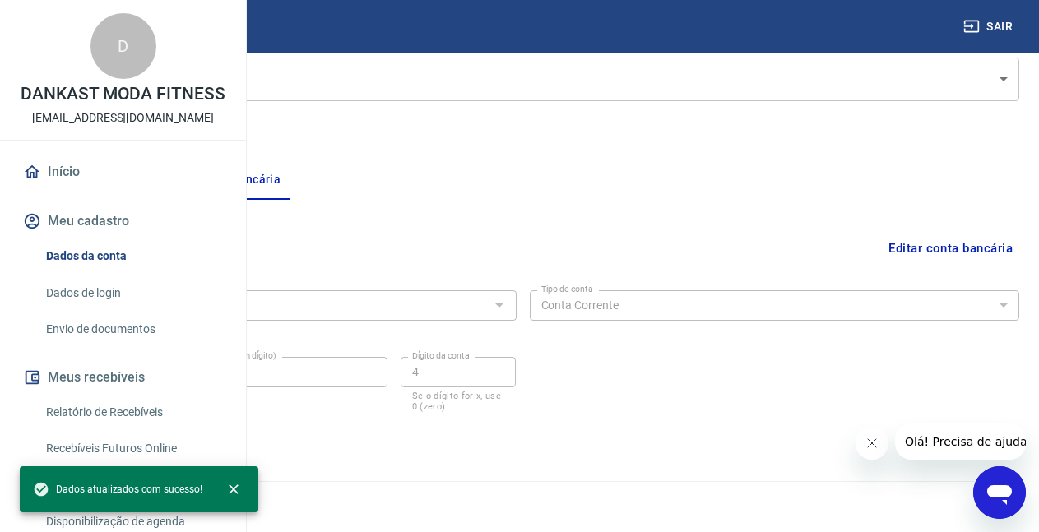
click at [157, 187] on button "Pessoa titular" at bounding box center [91, 179] width 131 height 39
select select "GO"
select select "business"
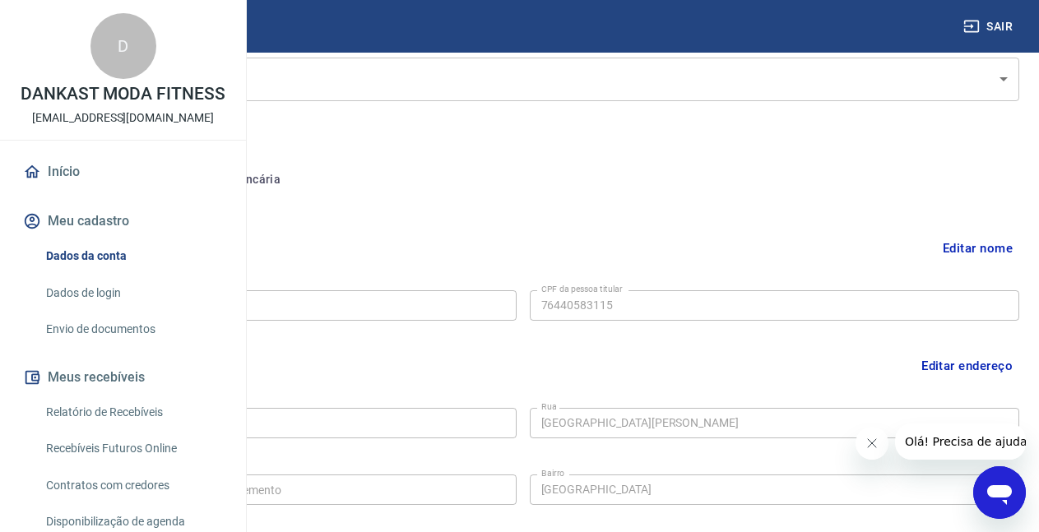
type input "764.405.831-15"
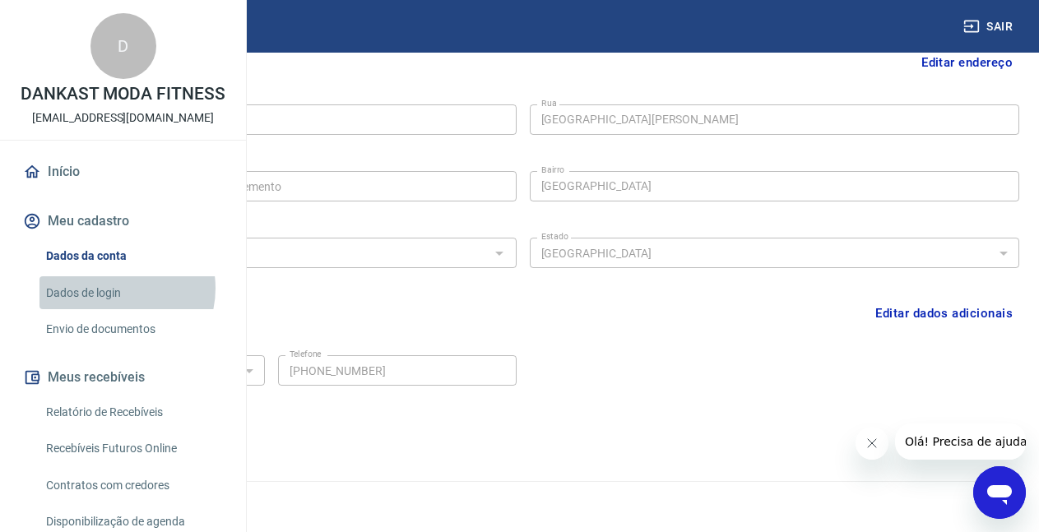
click at [113, 310] on link "Dados de login" at bounding box center [132, 293] width 187 height 34
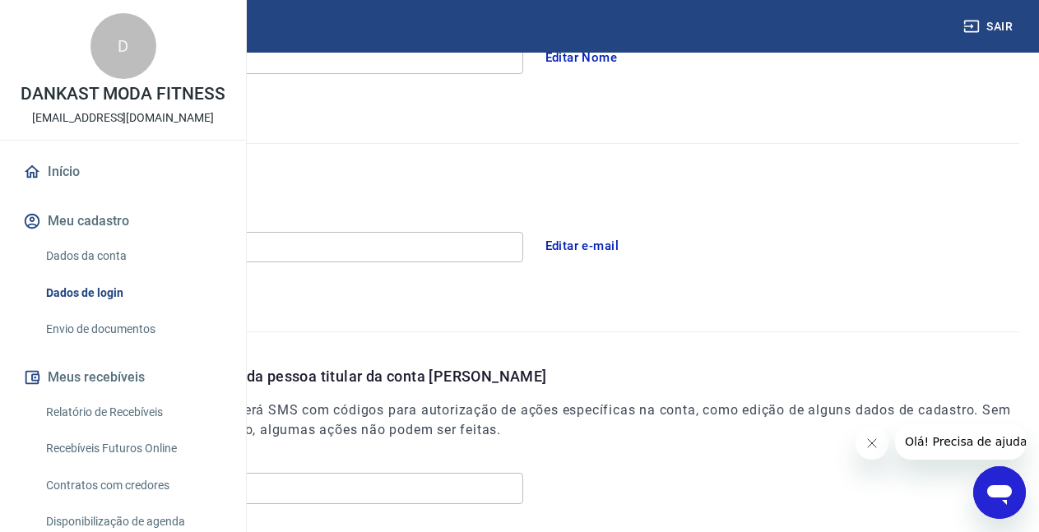
scroll to position [521, 0]
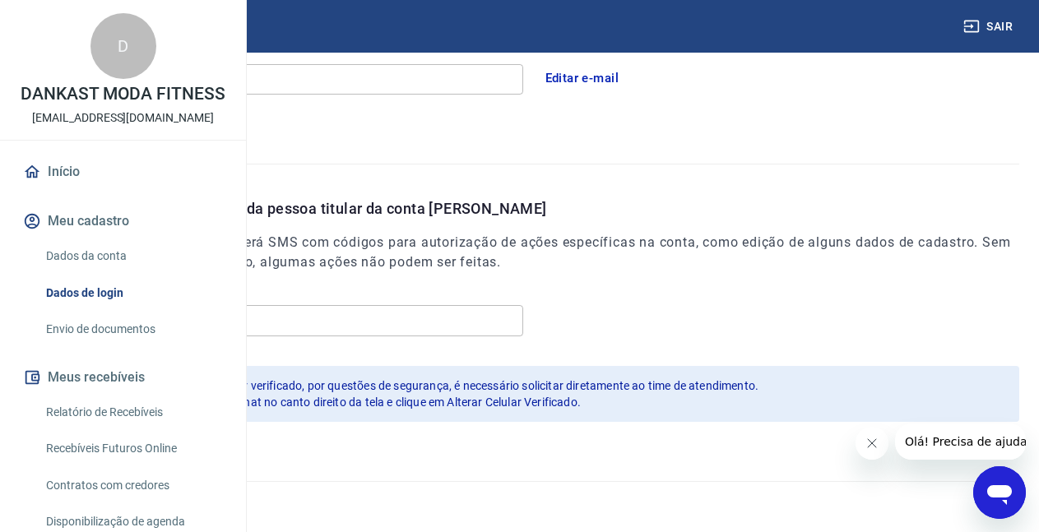
click at [123, 346] on link "Envio de documentos" at bounding box center [132, 330] width 187 height 34
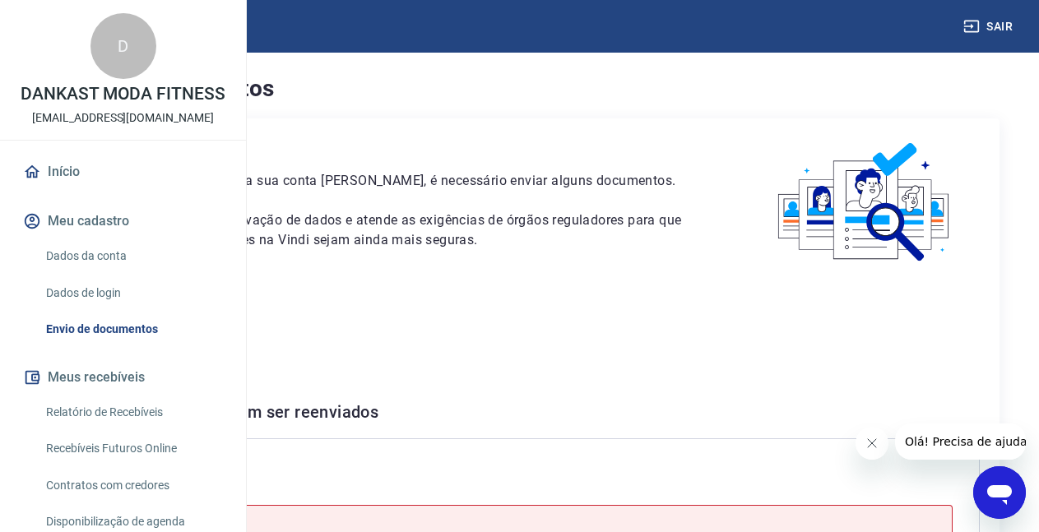
scroll to position [336, 0]
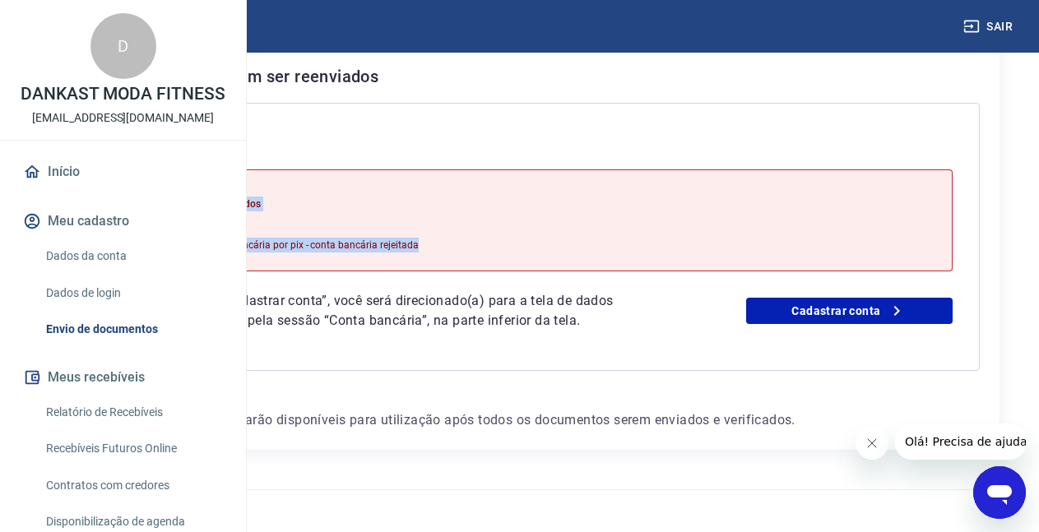
drag, startPoint x: 396, startPoint y: 219, endPoint x: 663, endPoint y: 276, distance: 273.4
click at [419, 266] on div "Motivo do reenvio: Dados bancários inválidos Validação de conta bancária por pi…" at bounding box center [281, 220] width 276 height 90
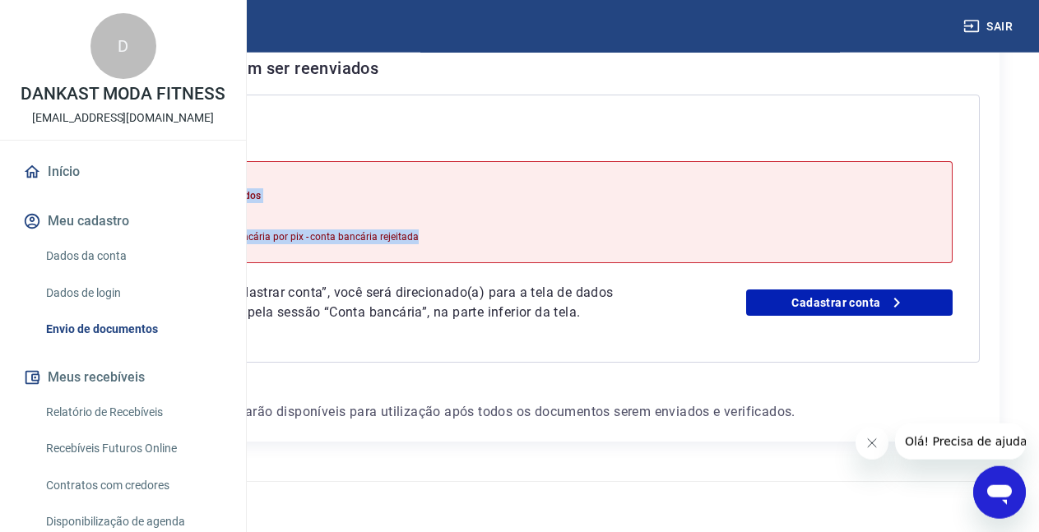
scroll to position [405, 0]
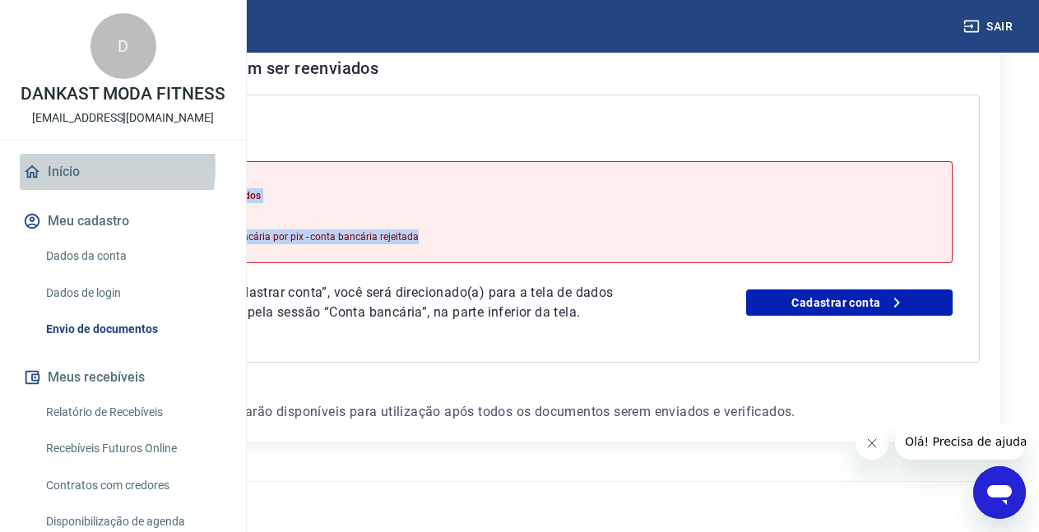
click at [67, 190] on link "Início" at bounding box center [123, 172] width 206 height 36
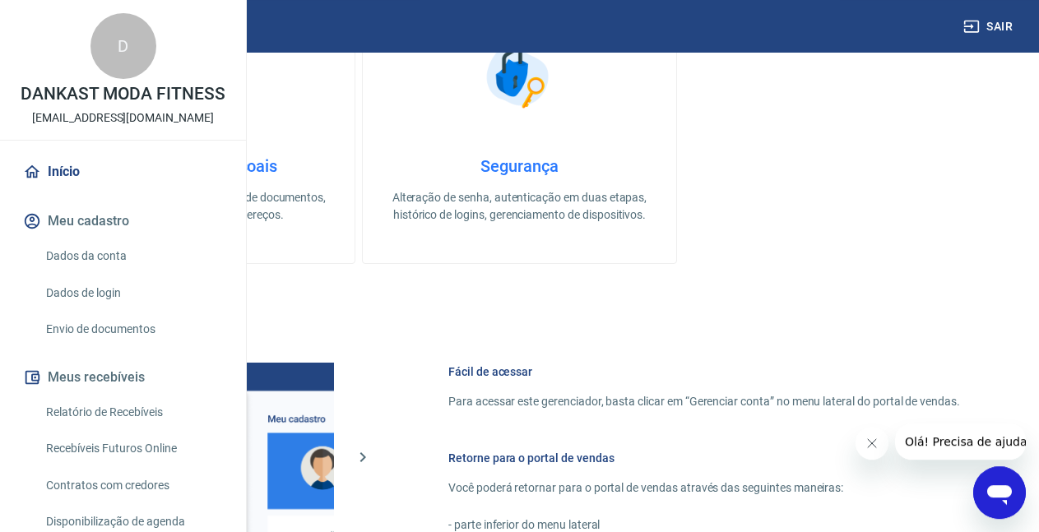
scroll to position [587, 0]
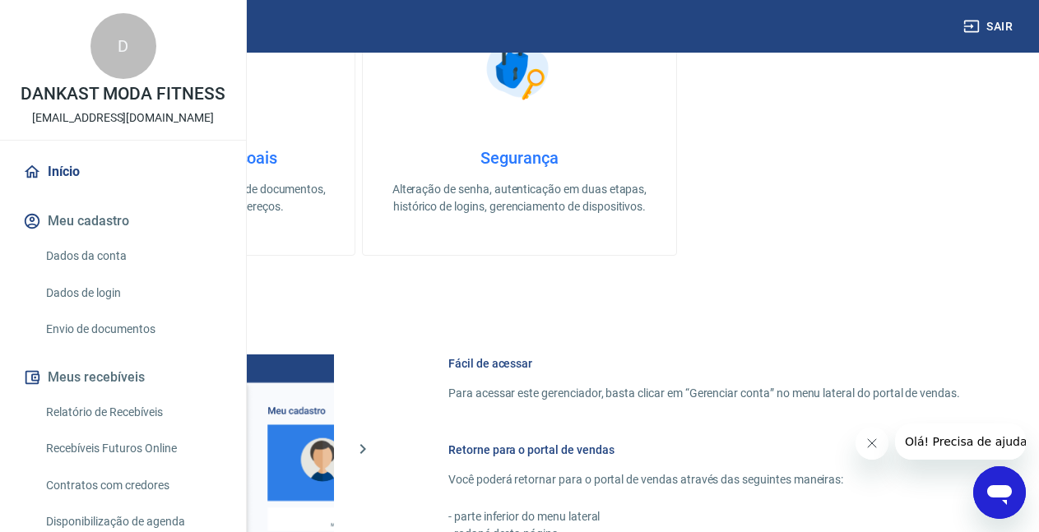
click at [328, 179] on div "Informações pessoais Gestão de dados cadastrais, envio de documentos, alteração…" at bounding box center [198, 181] width 262 height 67
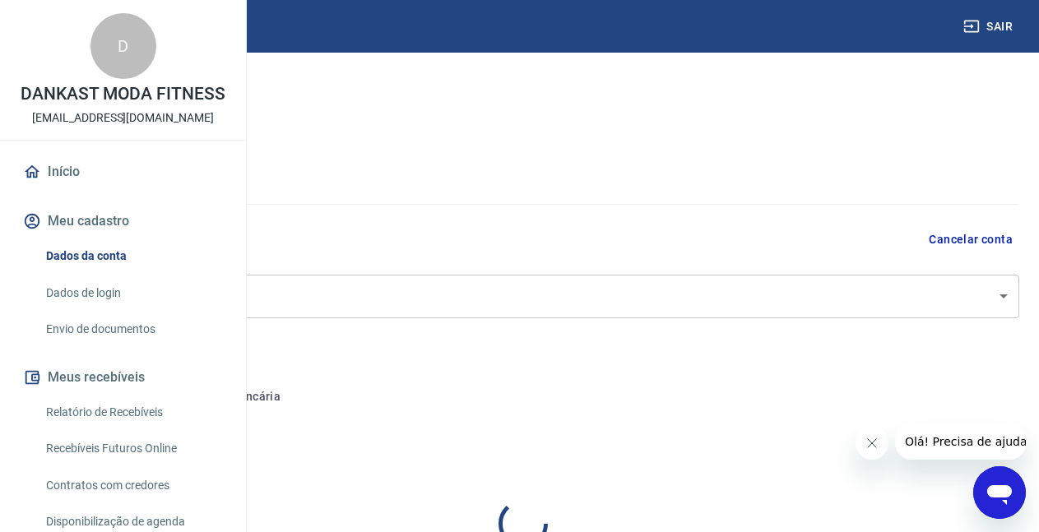
select select "GO"
select select "business"
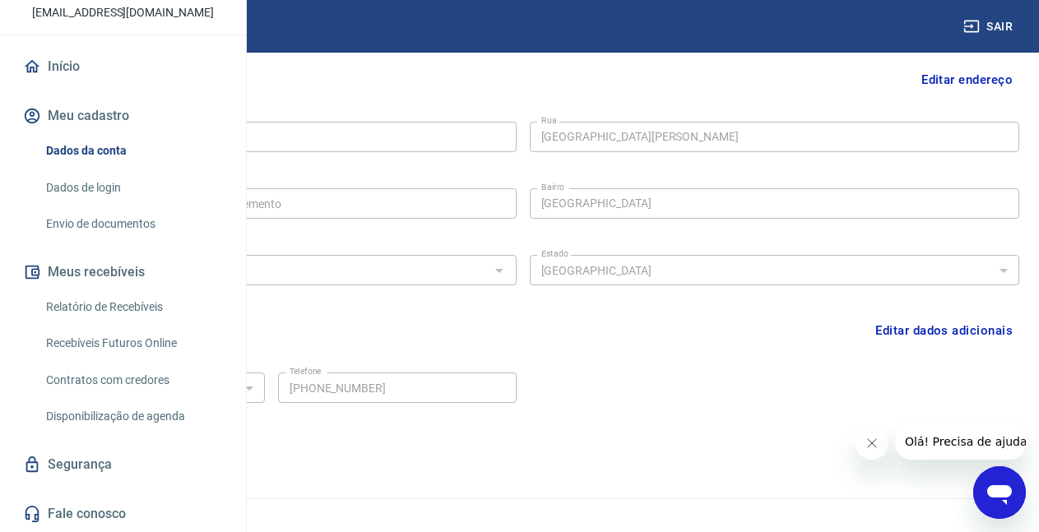
scroll to position [521, 0]
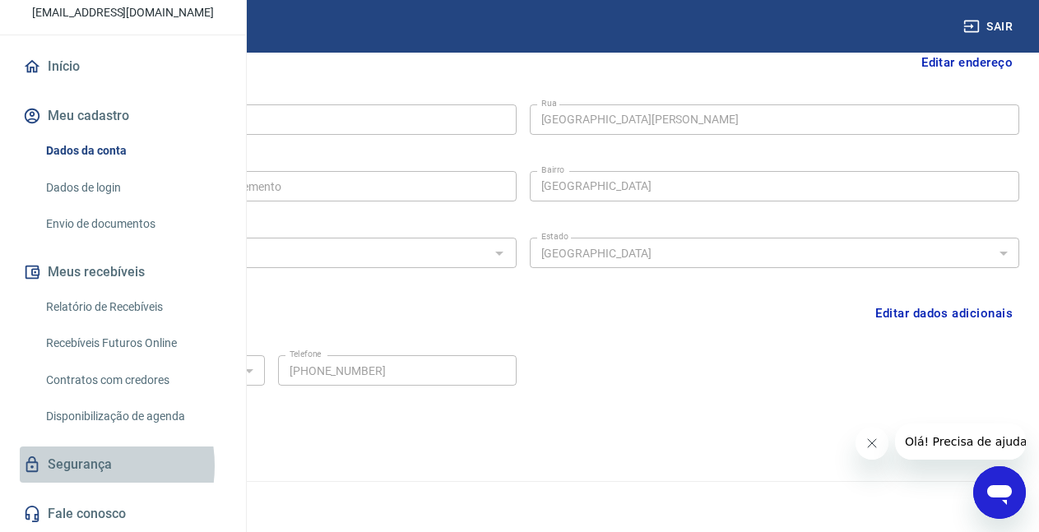
click at [72, 466] on link "Segurança" at bounding box center [123, 465] width 206 height 36
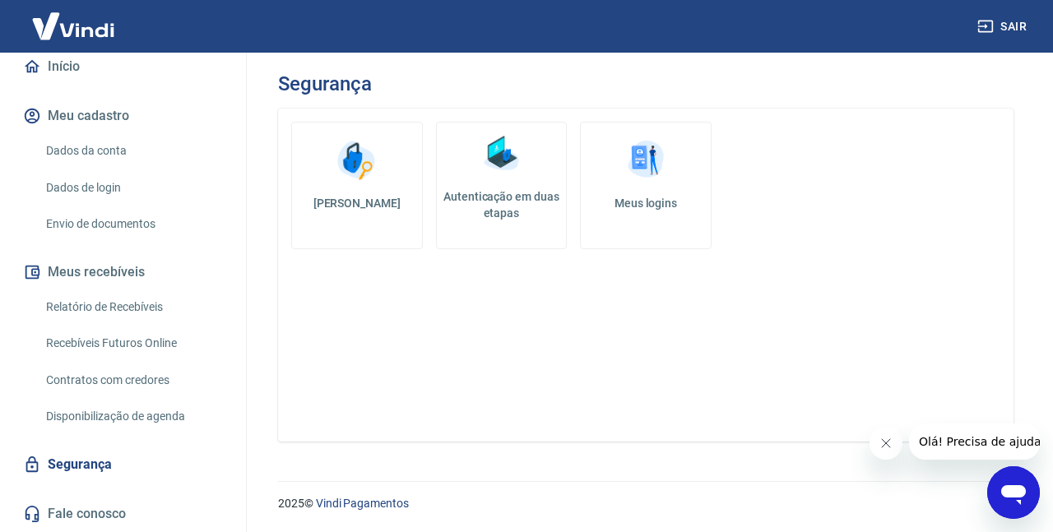
click at [86, 229] on link "Envio de documentos" at bounding box center [132, 224] width 187 height 34
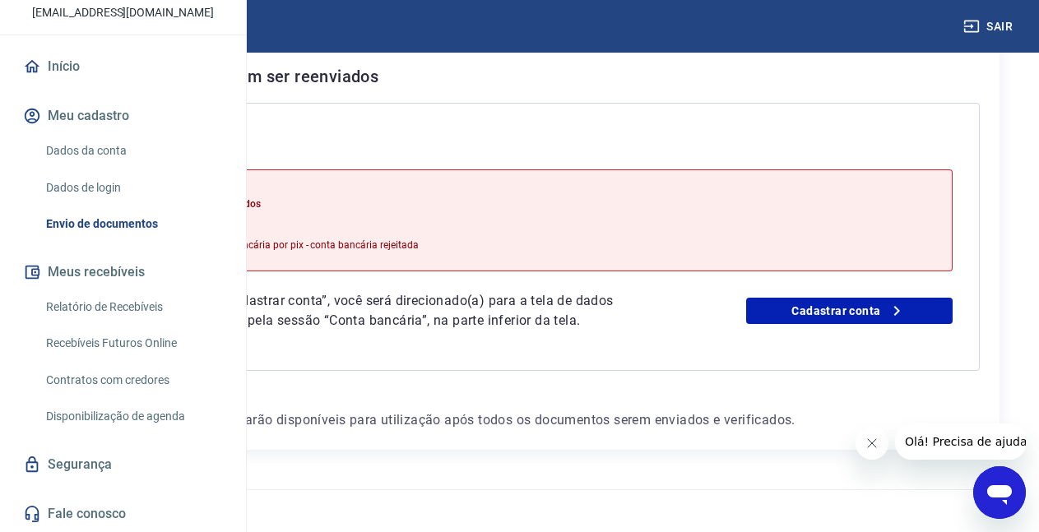
scroll to position [405, 0]
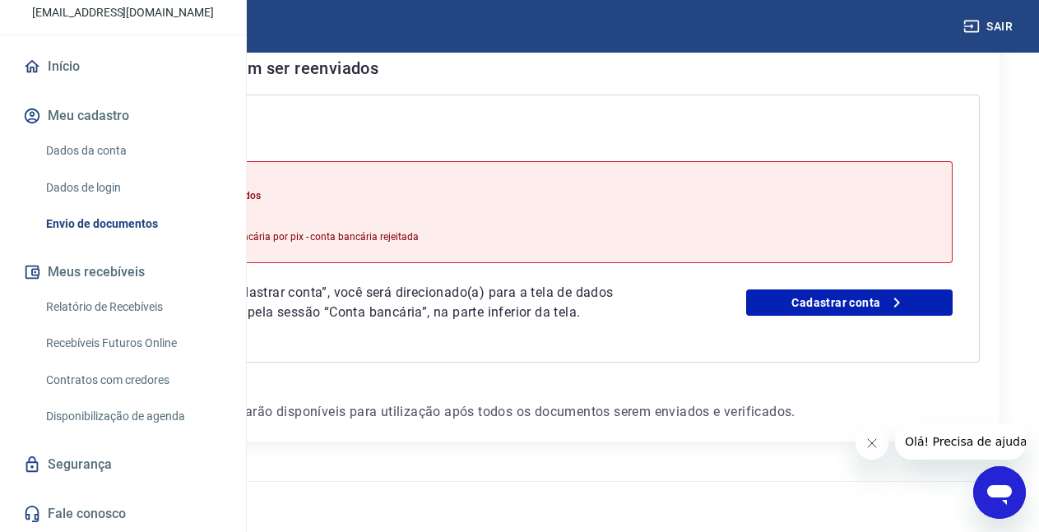
click at [948, 439] on span "Olá! Precisa de ajuda?" at bounding box center [968, 441] width 128 height 13
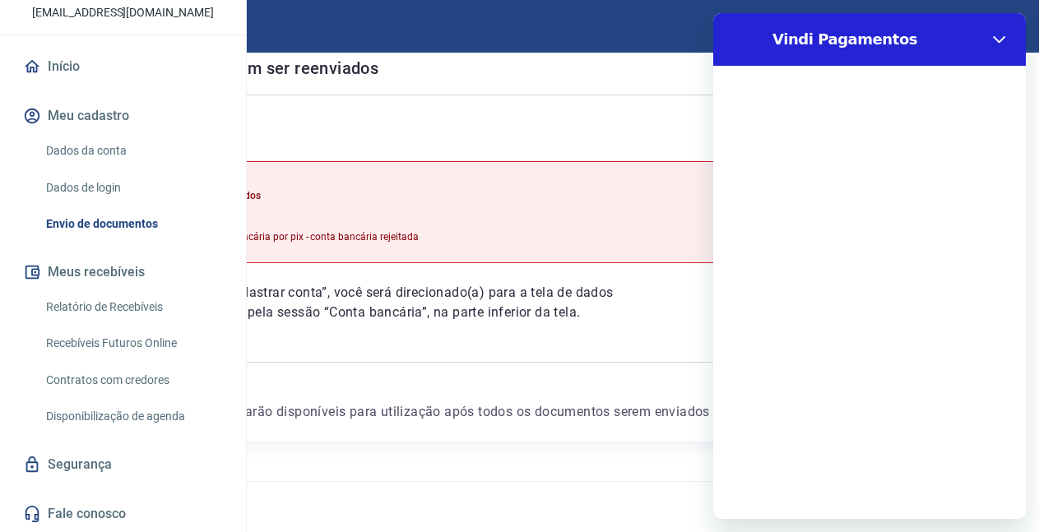
scroll to position [0, 0]
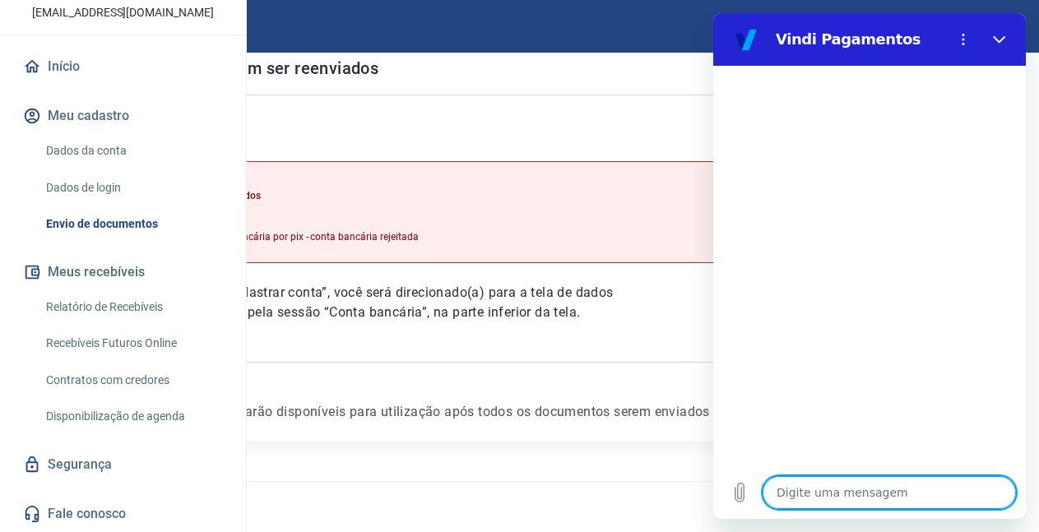
click at [828, 493] on textarea at bounding box center [888, 492] width 253 height 33
type textarea "b"
type textarea "x"
type textarea "bO"
type textarea "x"
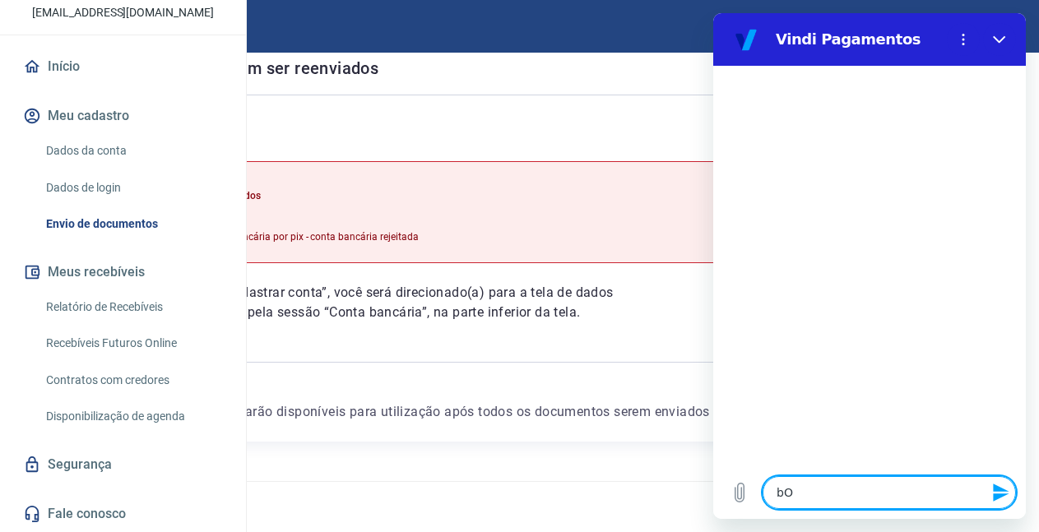
type textarea "bOA"
type textarea "x"
type textarea "bOA"
type textarea "x"
type textarea "bOA"
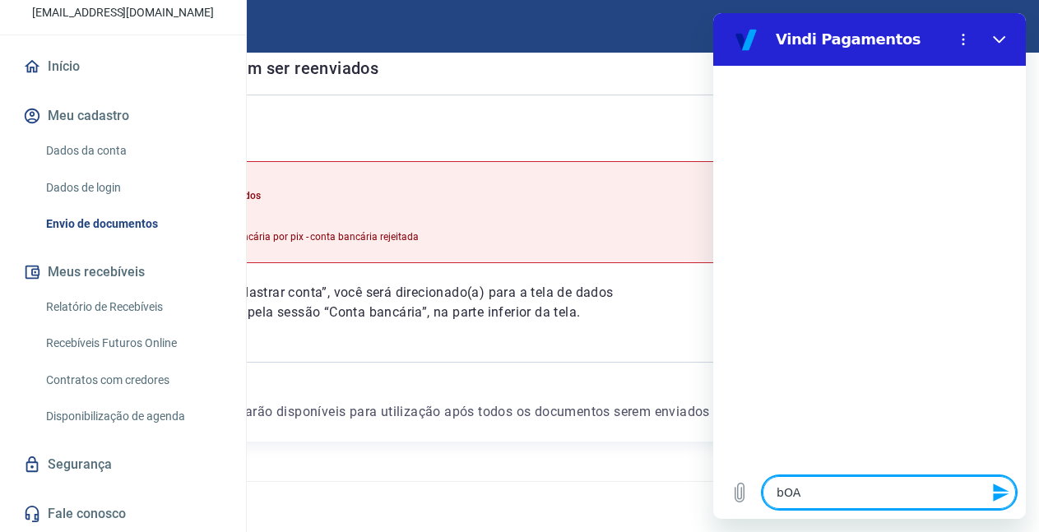
type textarea "x"
type textarea "bO"
type textarea "x"
type textarea "b"
type textarea "x"
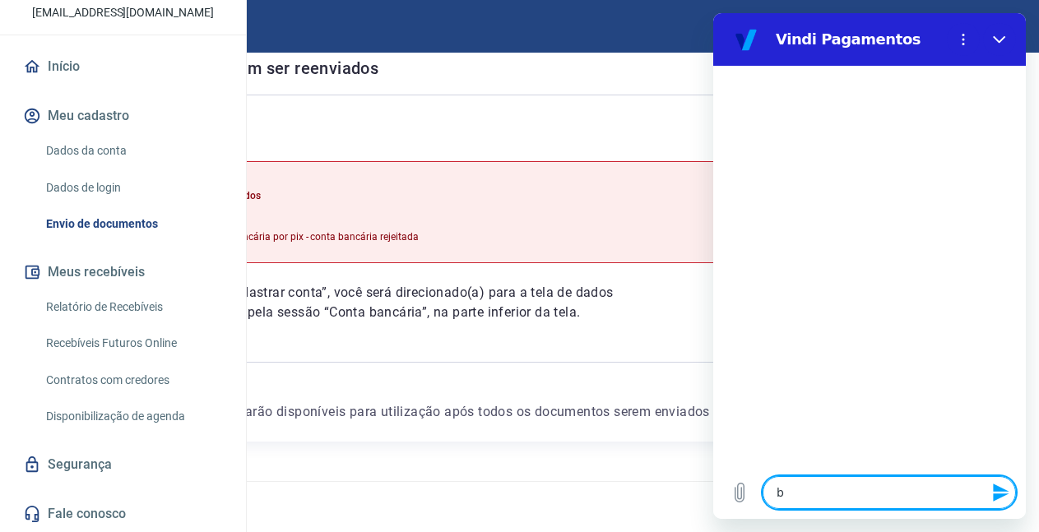
type textarea "x"
type textarea "B"
type textarea "x"
type textarea "Bo"
type textarea "x"
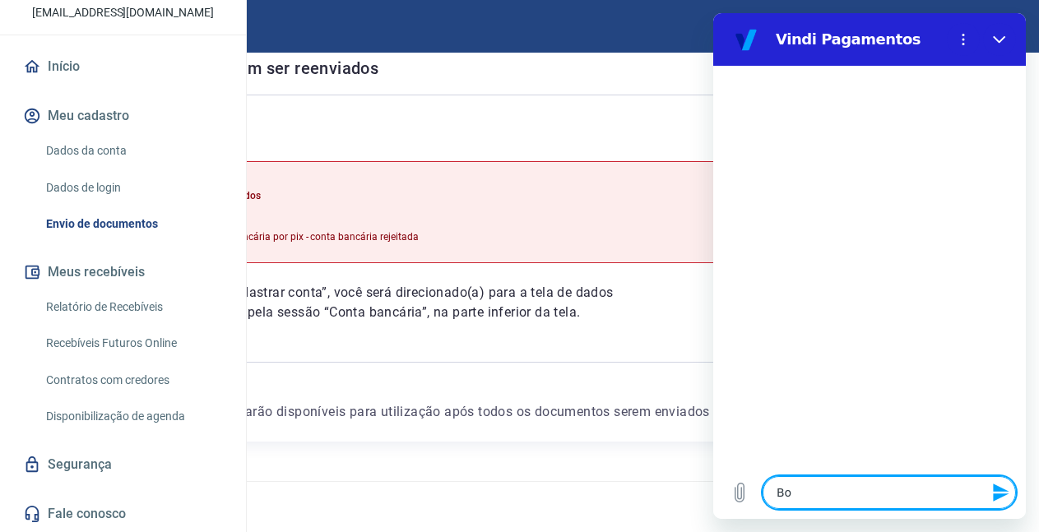
type textarea "Boa"
type textarea "x"
type textarea "Boa"
type textarea "x"
type textarea "Boa t"
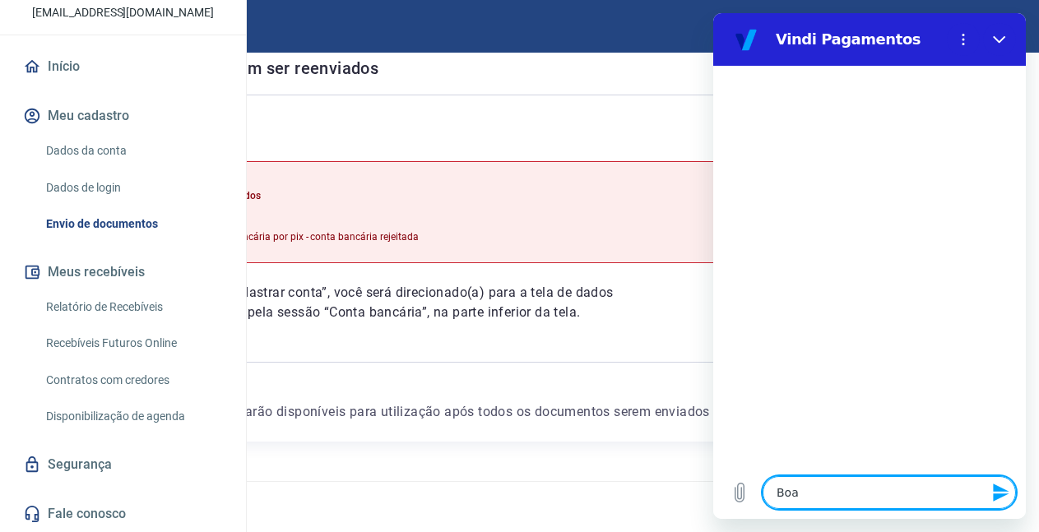
type textarea "x"
type textarea "Boa ta"
type textarea "x"
type textarea "Boa tar"
type textarea "x"
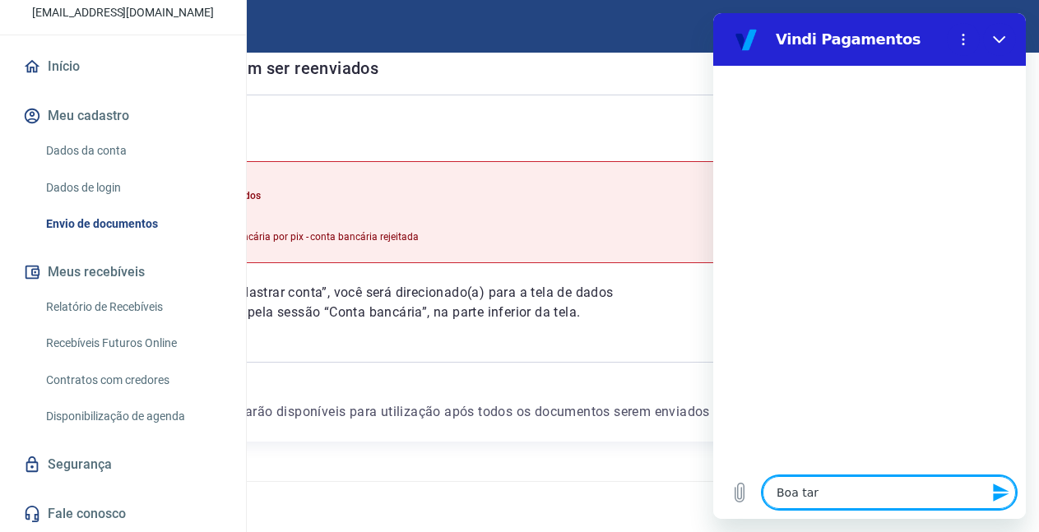
type textarea "Boa tard"
type textarea "x"
type textarea "Boa tarde"
type textarea "x"
type textarea "Boa tarde!"
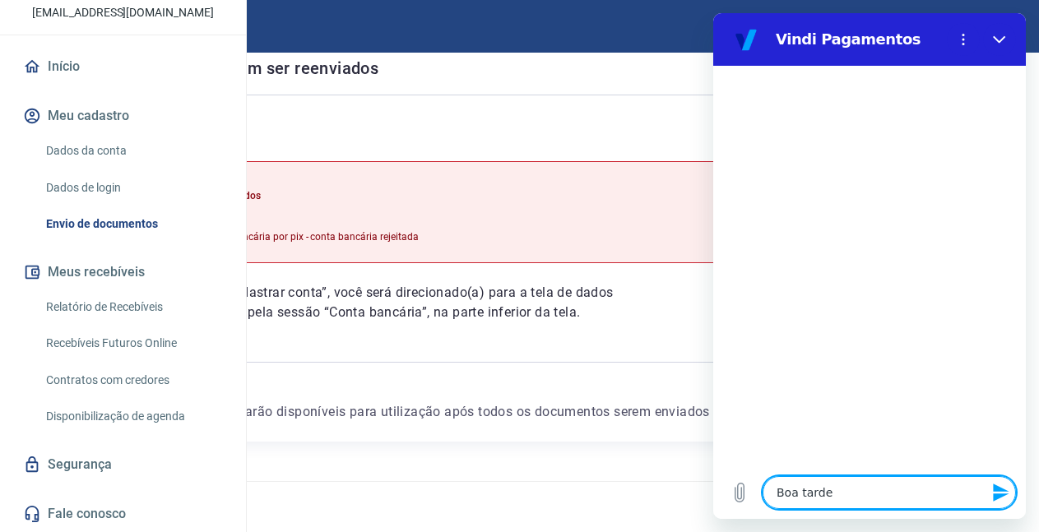
type textarea "x"
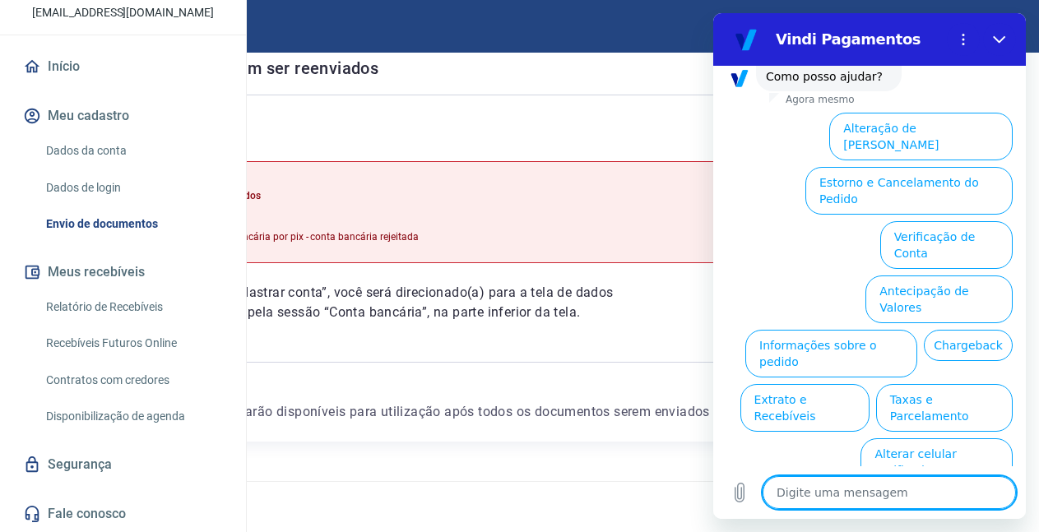
scroll to position [125, 0]
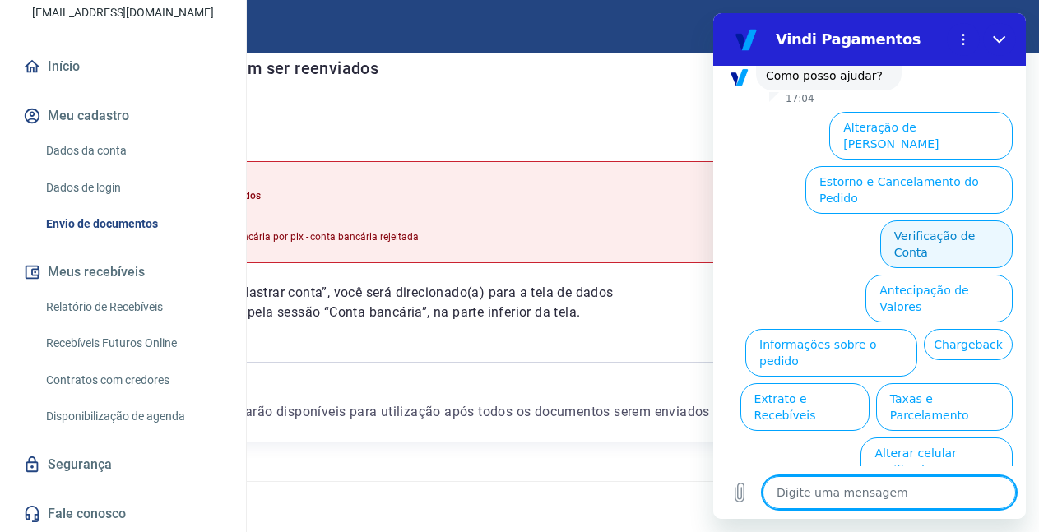
click at [952, 223] on button "Verificação de Conta" at bounding box center [946, 244] width 132 height 48
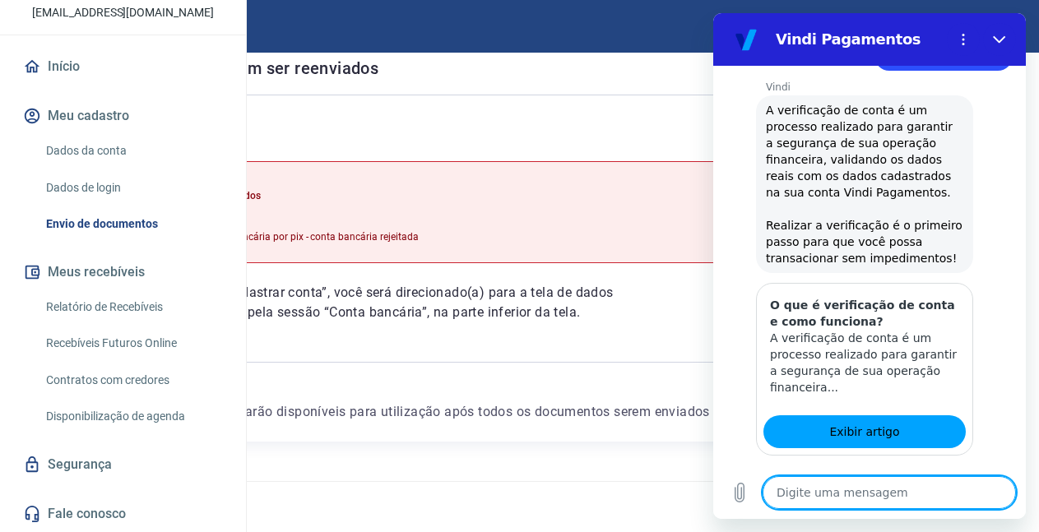
scroll to position [288, 0]
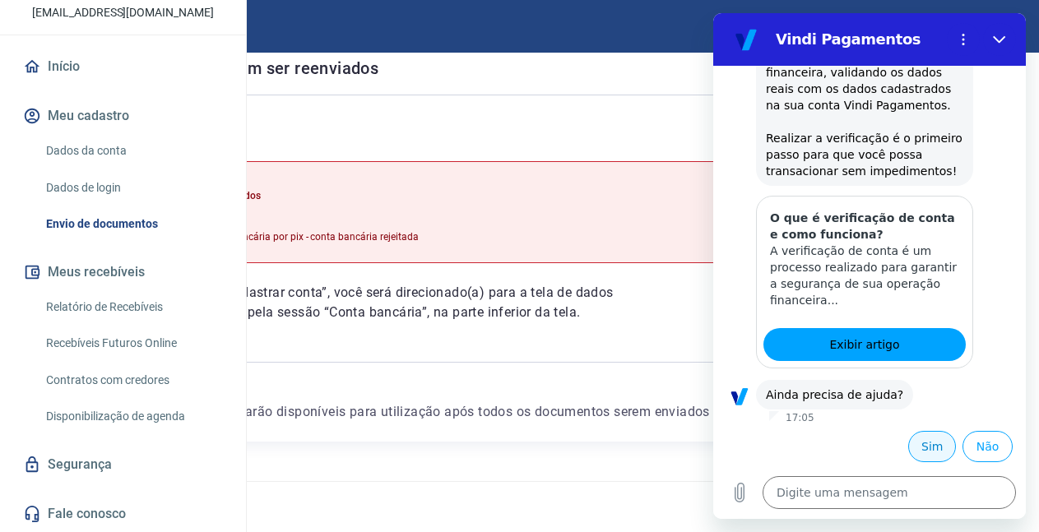
click at [919, 442] on button "Sim" at bounding box center [932, 446] width 48 height 31
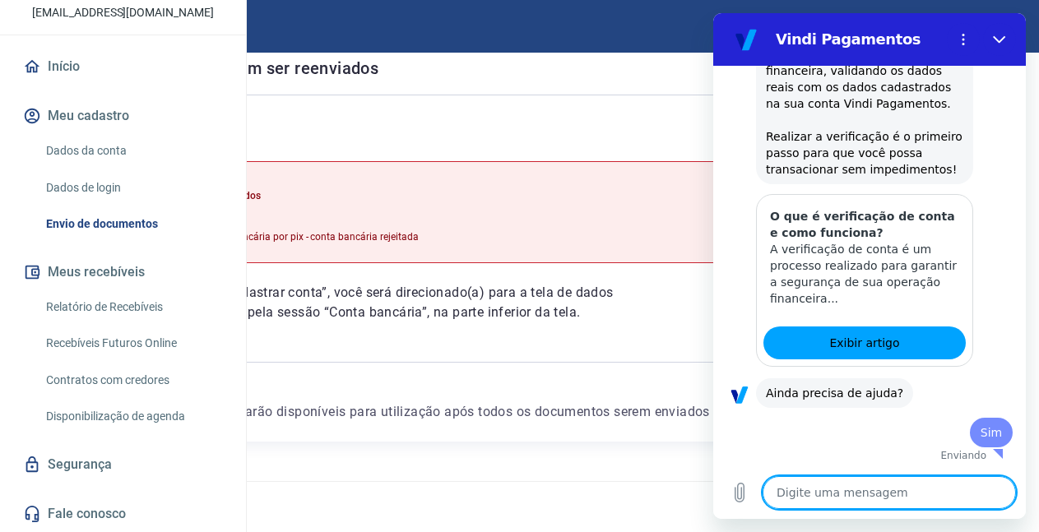
scroll to position [290, 0]
type textarea "x"
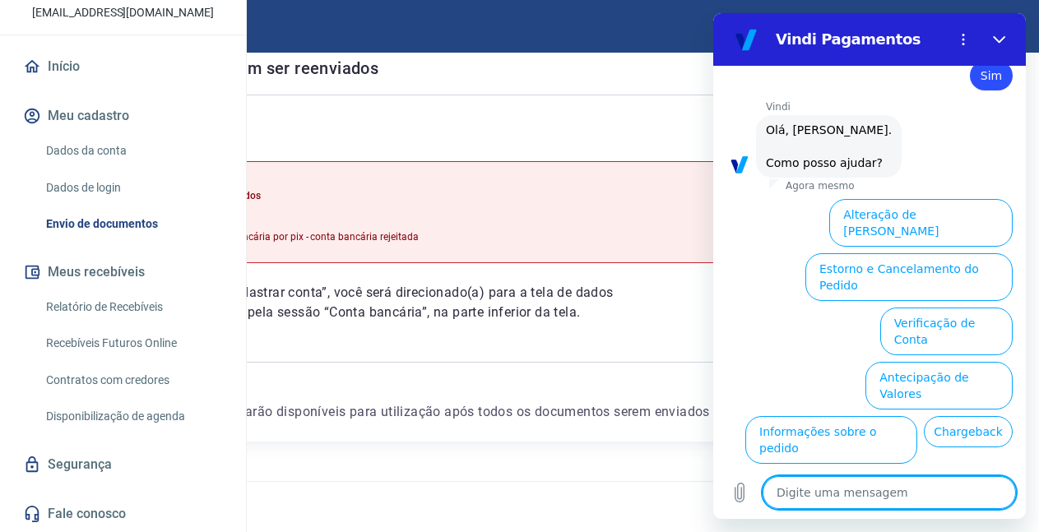
scroll to position [734, 0]
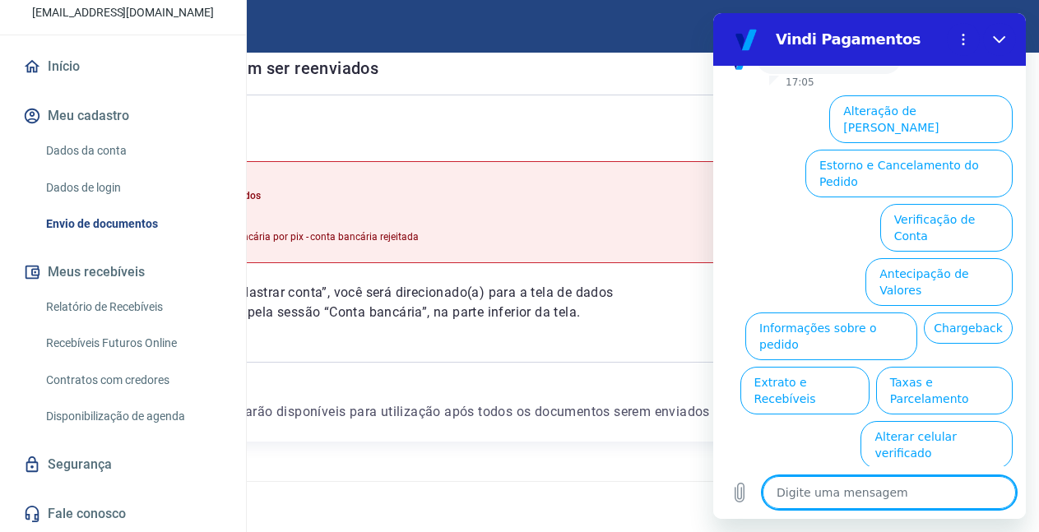
click at [830, 489] on textarea at bounding box center [888, 492] width 253 height 33
type textarea "f"
type textarea "x"
type textarea "fa"
type textarea "x"
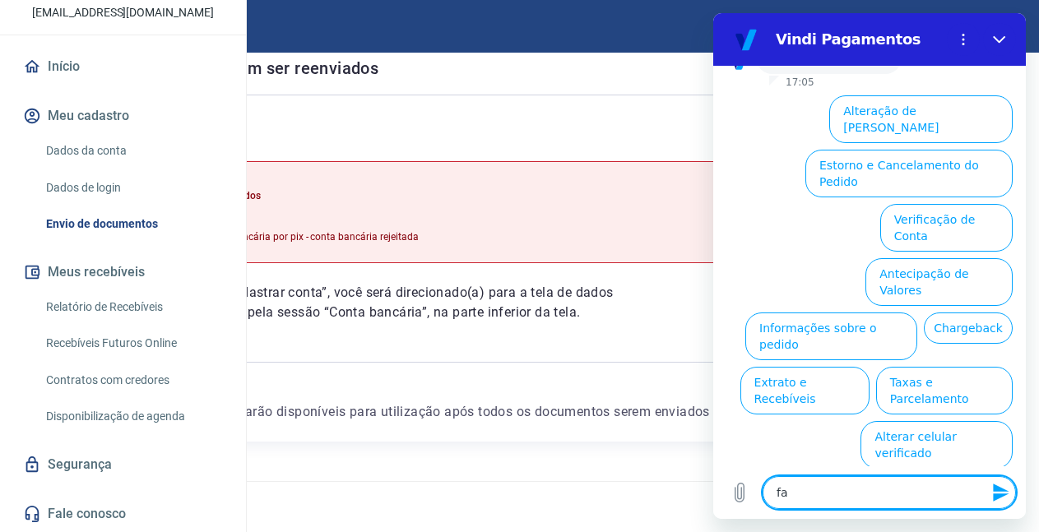
type textarea "fal"
type textarea "x"
type textarea "fala"
type textarea "x"
type textarea "falar"
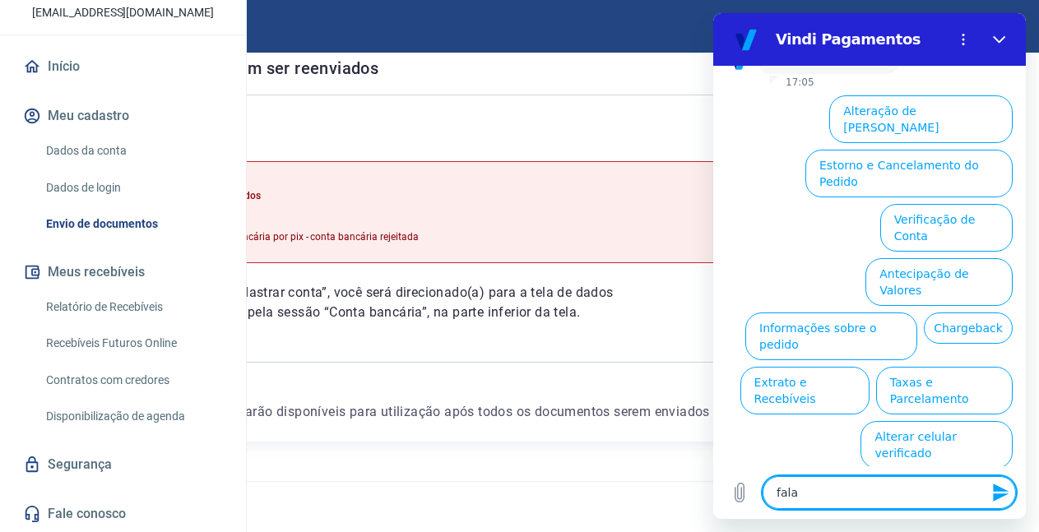
type textarea "x"
type textarea "falar"
type textarea "x"
type textarea "falar c"
type textarea "x"
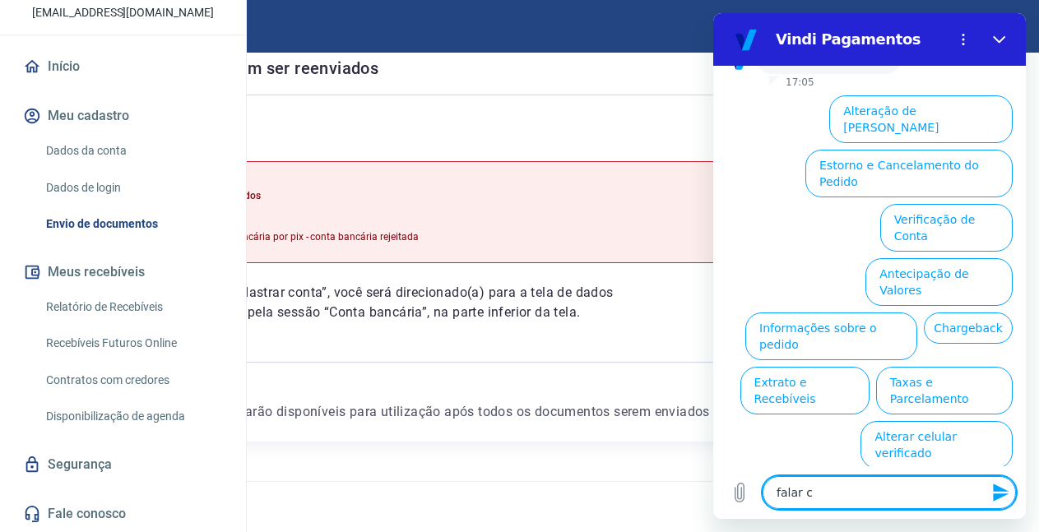
type textarea "falar co"
type textarea "x"
type textarea "falar com"
type textarea "x"
type textarea "falar com"
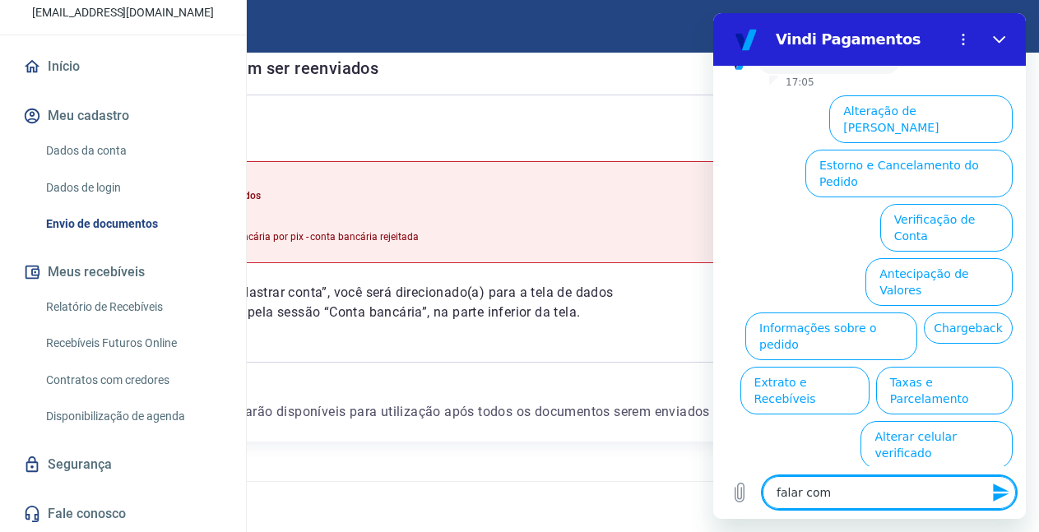
type textarea "x"
type textarea "falar com a"
type textarea "x"
type textarea "falar com at"
type textarea "x"
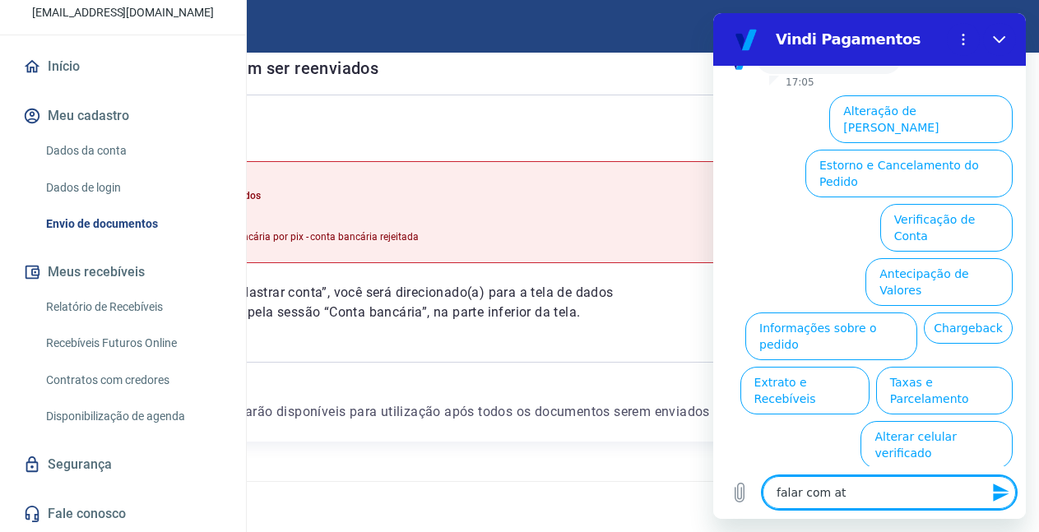
type textarea "falar com ate"
type textarea "x"
type textarea "falar com ated"
type textarea "x"
type textarea "falar com ate"
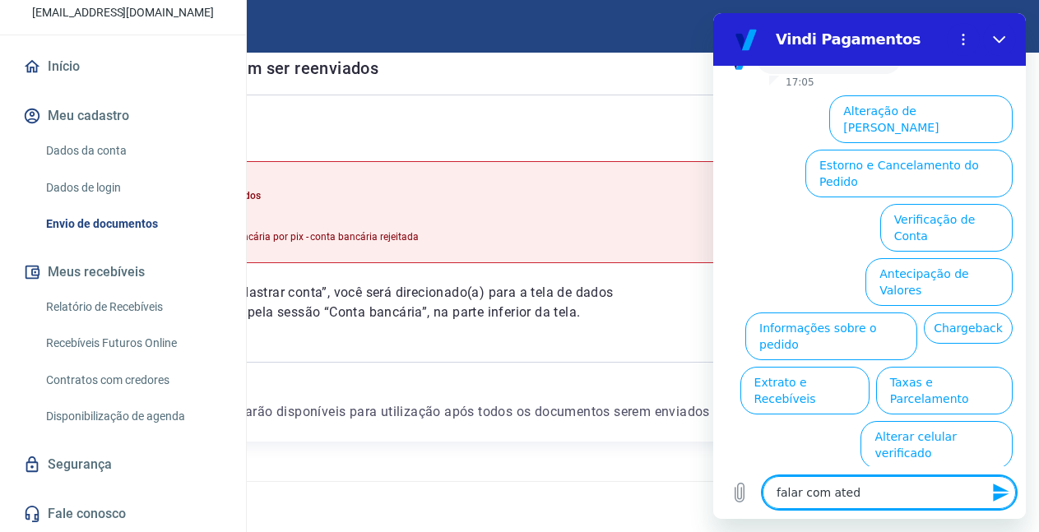
type textarea "x"
type textarea "falar com aten"
type textarea "x"
type textarea "falar com atend"
type textarea "x"
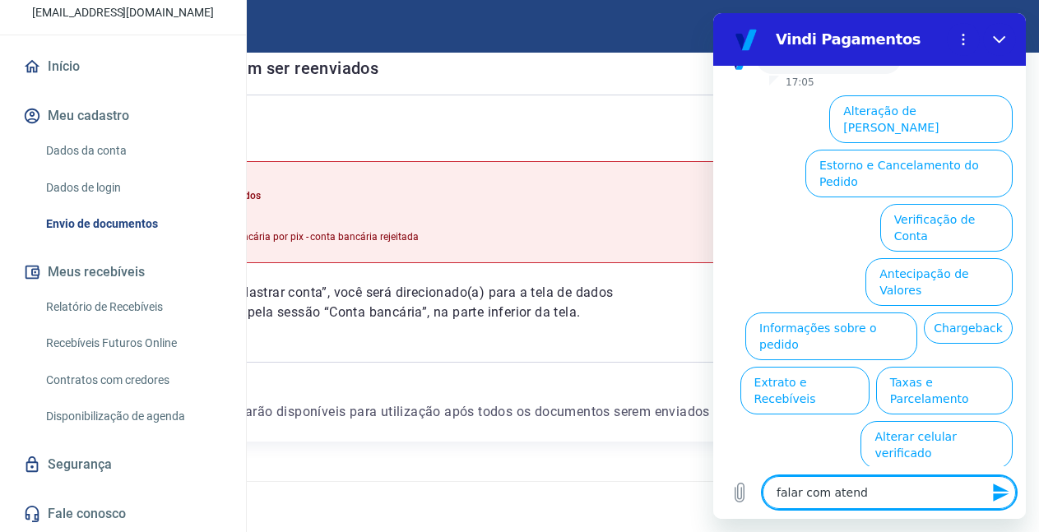
type textarea "falar com atende"
type textarea "x"
type textarea "falar com atenden"
type textarea "x"
type textarea "falar com atendent"
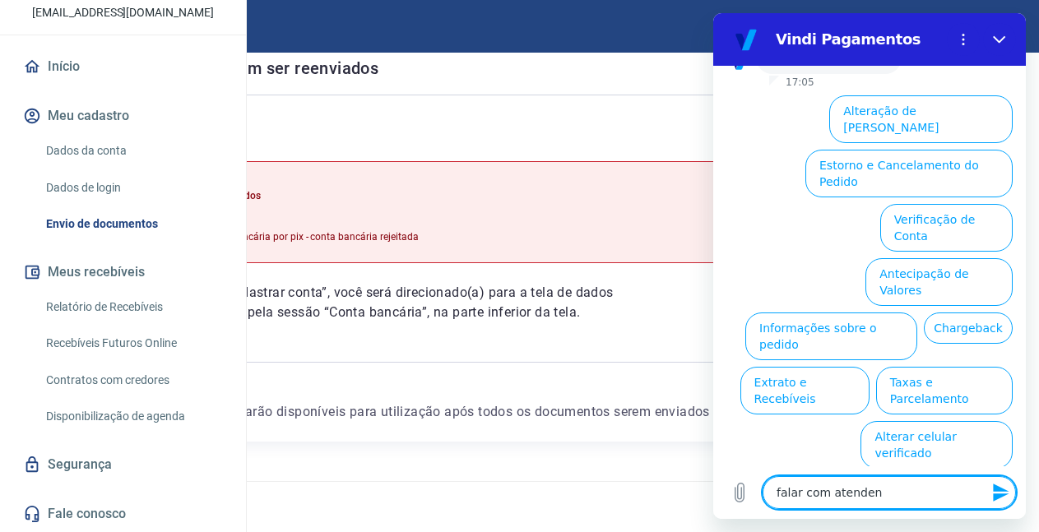
type textarea "x"
type textarea "falar com atendente"
type textarea "x"
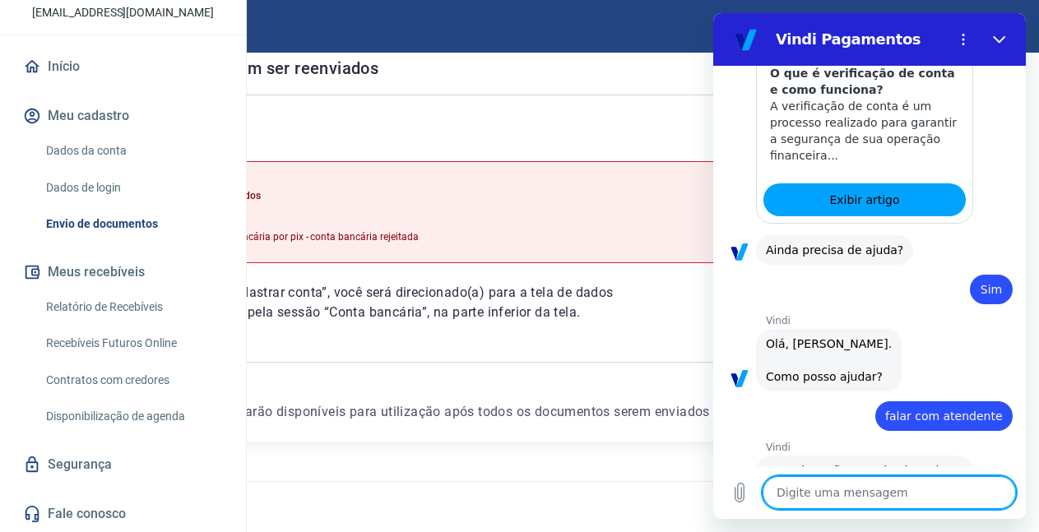
scroll to position [520, 0]
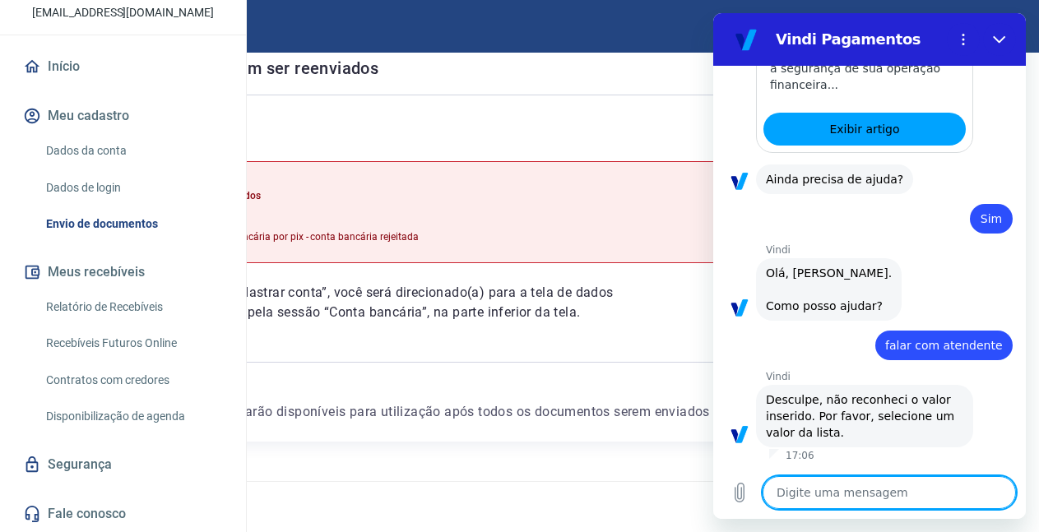
click at [822, 493] on textarea at bounding box center [888, 492] width 253 height 33
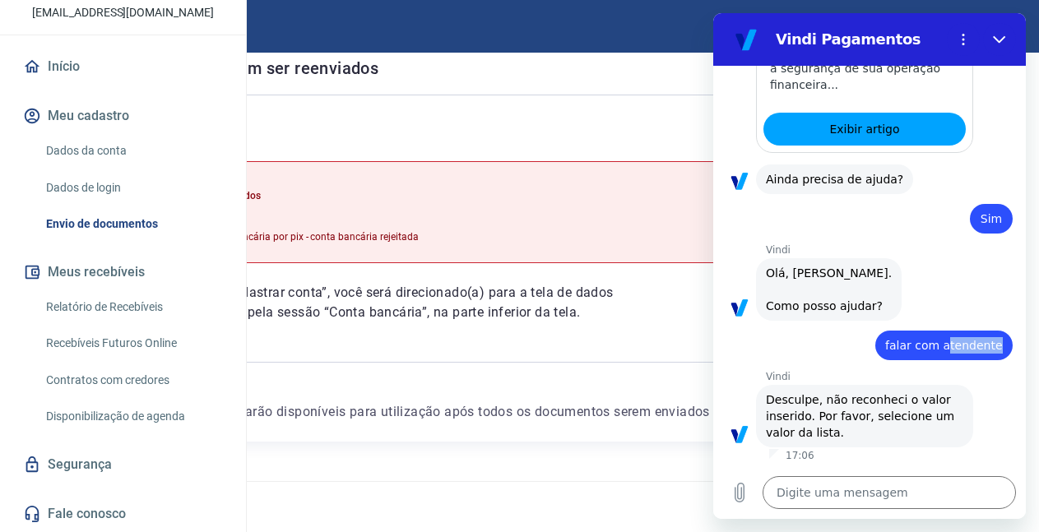
drag, startPoint x: 940, startPoint y: 347, endPoint x: 993, endPoint y: 350, distance: 52.7
click at [993, 350] on div "diz: falar com atendente" at bounding box center [943, 346] width 137 height 30
drag, startPoint x: 969, startPoint y: 346, endPoint x: 924, endPoint y: 350, distance: 45.4
click at [968, 346] on span "falar com atendente" at bounding box center [944, 345] width 118 height 16
drag, startPoint x: 937, startPoint y: 346, endPoint x: 1001, endPoint y: 346, distance: 64.2
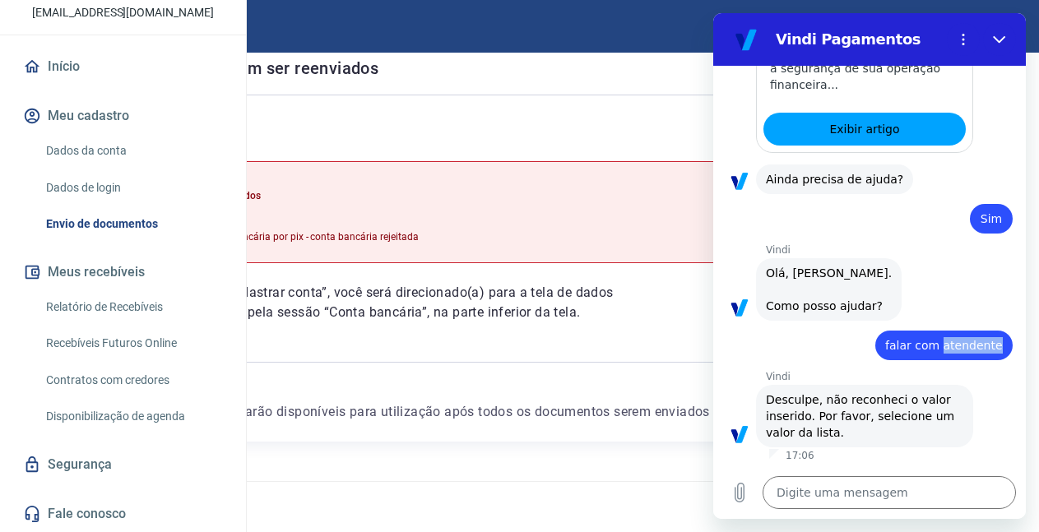
click at [1001, 346] on div "diz: falar com atendente" at bounding box center [943, 346] width 137 height 30
click at [892, 300] on span "Olá, DANYELA DE CASTRO CARVALHO ARRUDA. Como posso ajudar?" at bounding box center [829, 289] width 126 height 49
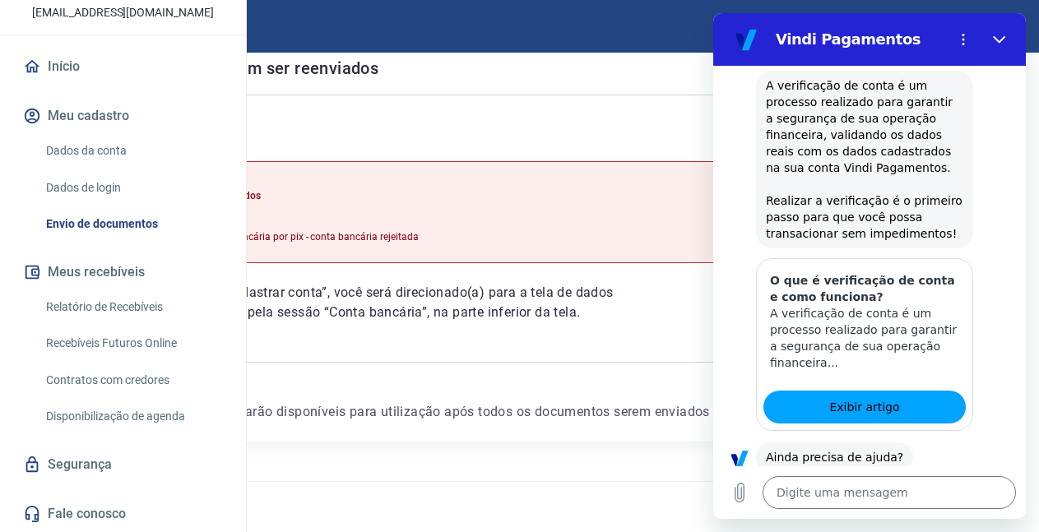
scroll to position [0, 0]
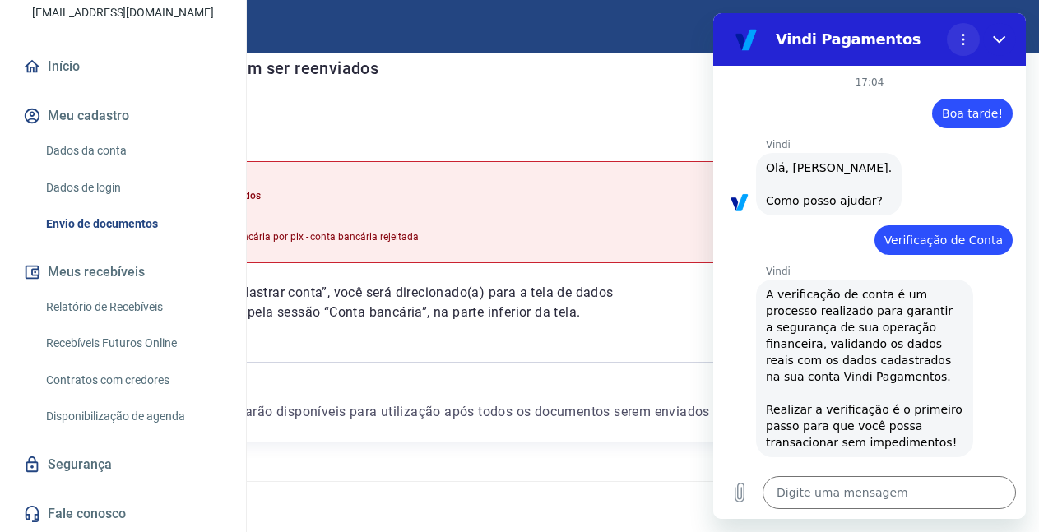
click at [963, 40] on circle "Menu de opções" at bounding box center [963, 40] width 2 height 2
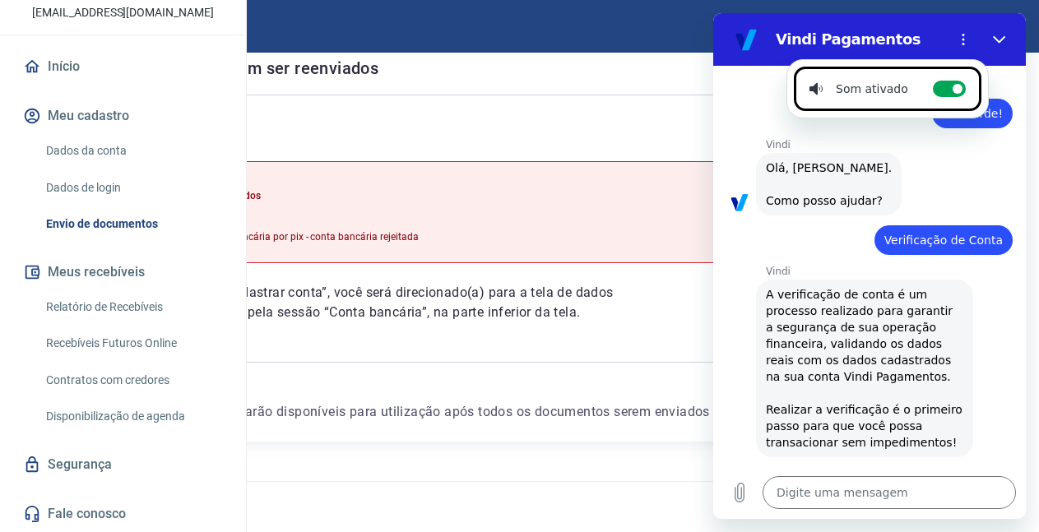
click at [894, 147] on p "Vindi" at bounding box center [896, 144] width 260 height 13
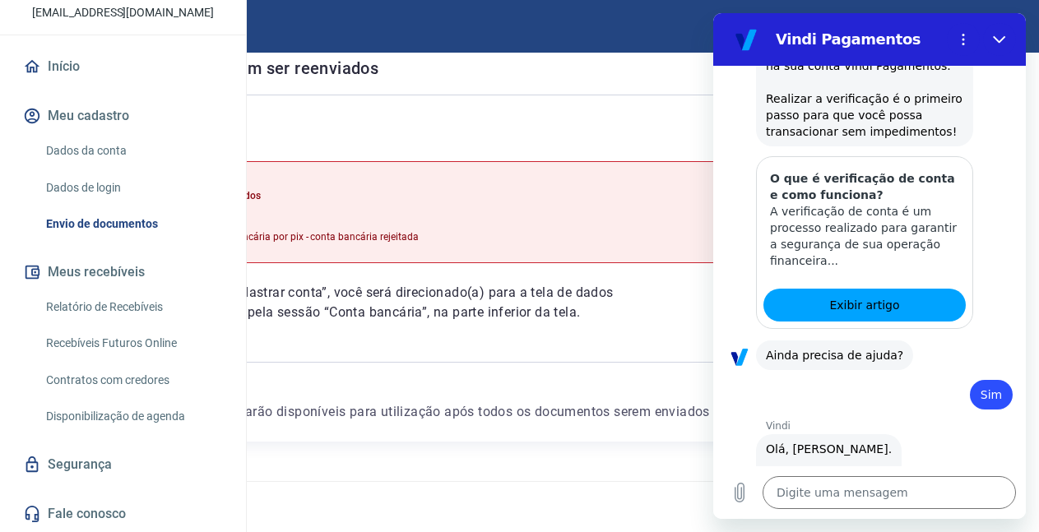
scroll to position [520, 0]
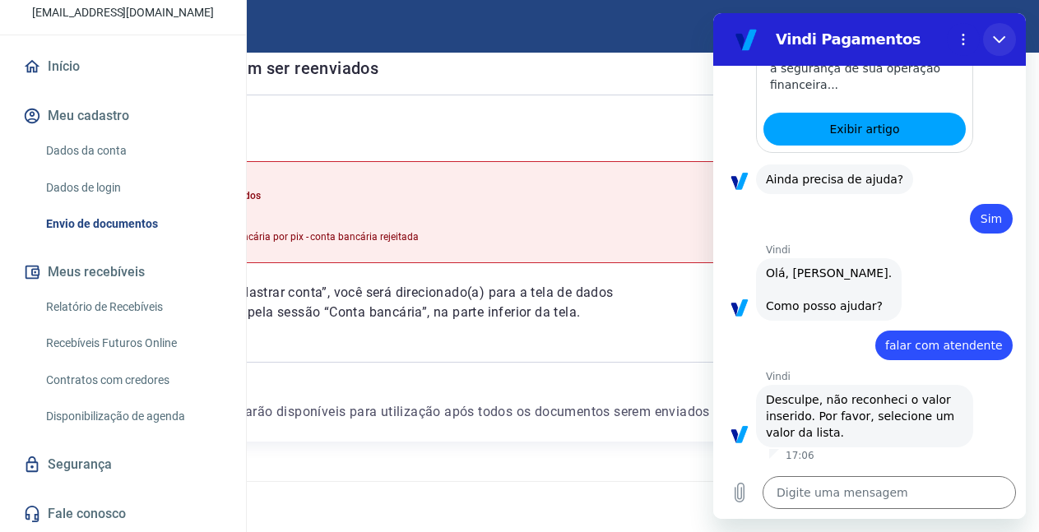
click at [999, 45] on icon "Fechar" at bounding box center [999, 39] width 13 height 13
type textarea "x"
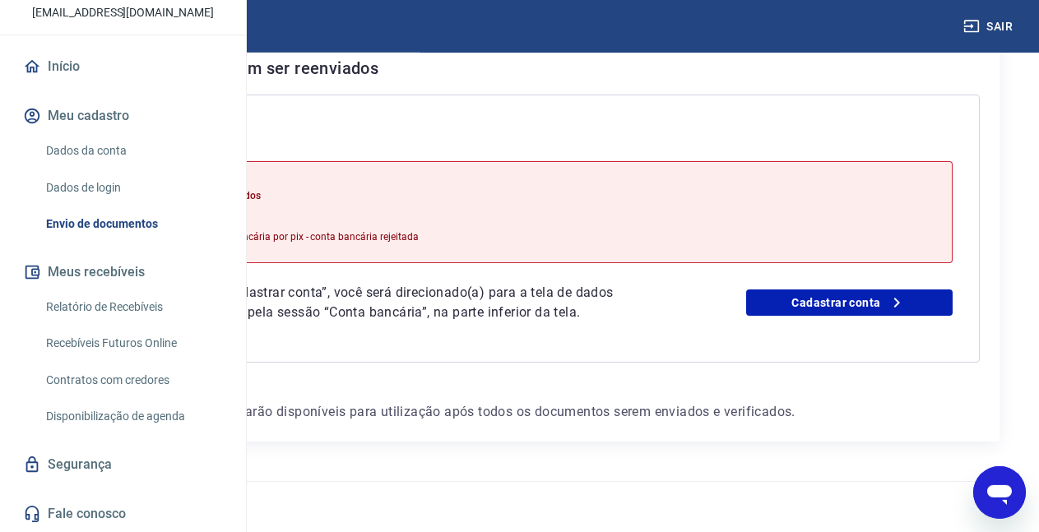
scroll to position [405, 0]
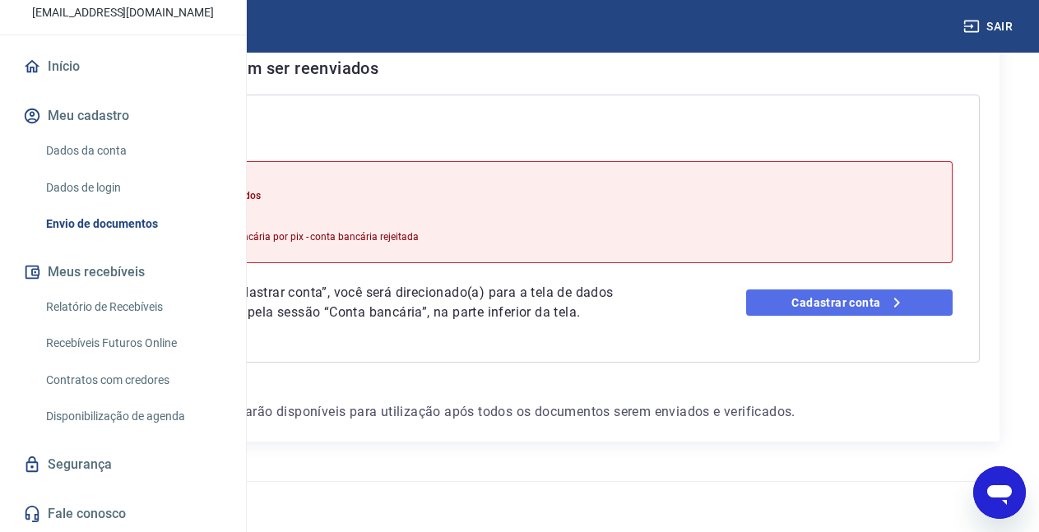
click at [818, 290] on link "Cadastrar conta" at bounding box center [849, 303] width 206 height 26
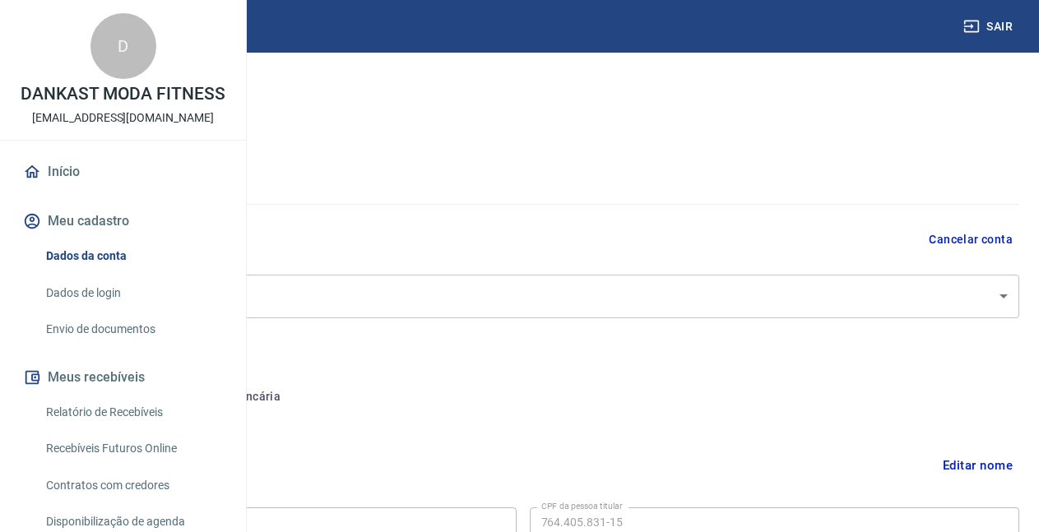
select select "GO"
select select "business"
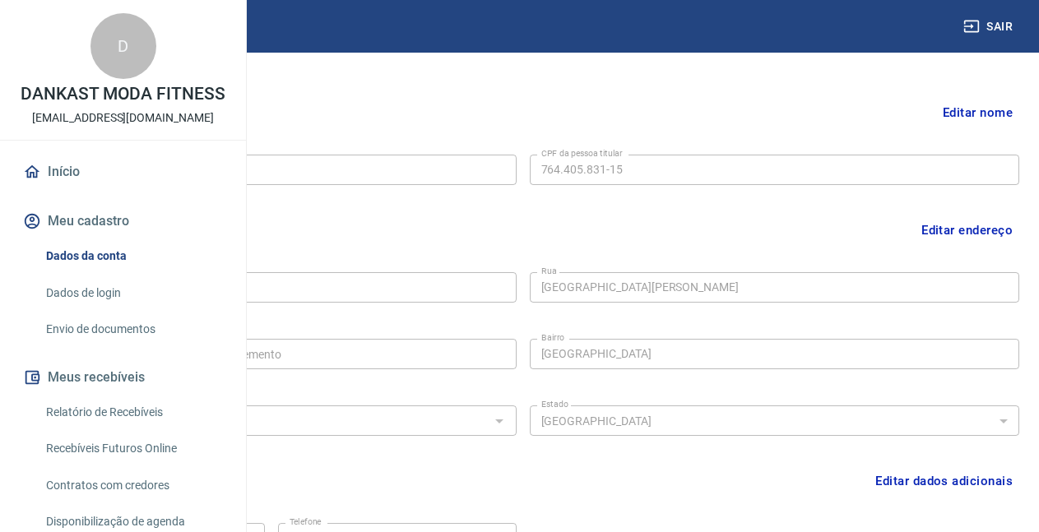
scroll to position [101, 0]
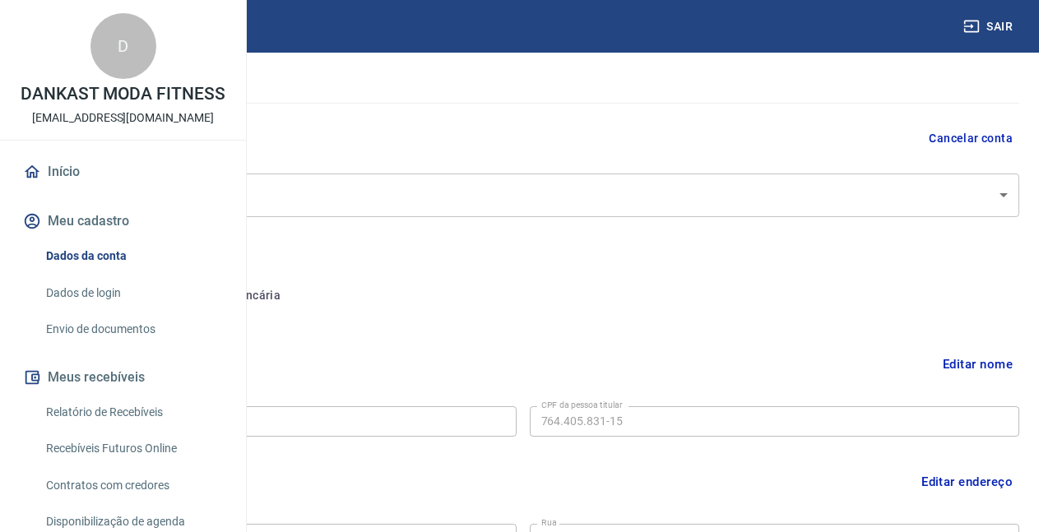
click at [294, 300] on button "Conta bancária" at bounding box center [225, 295] width 137 height 39
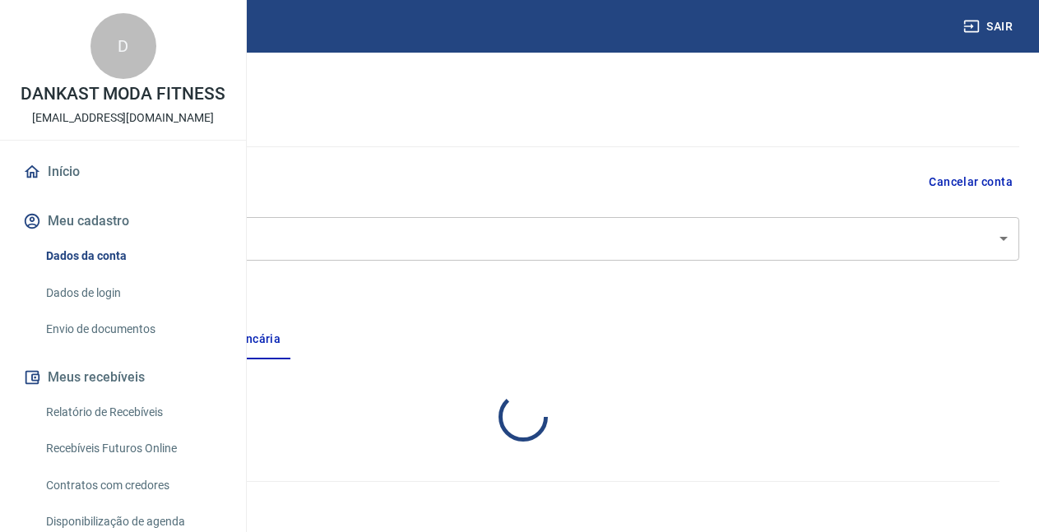
select select "1"
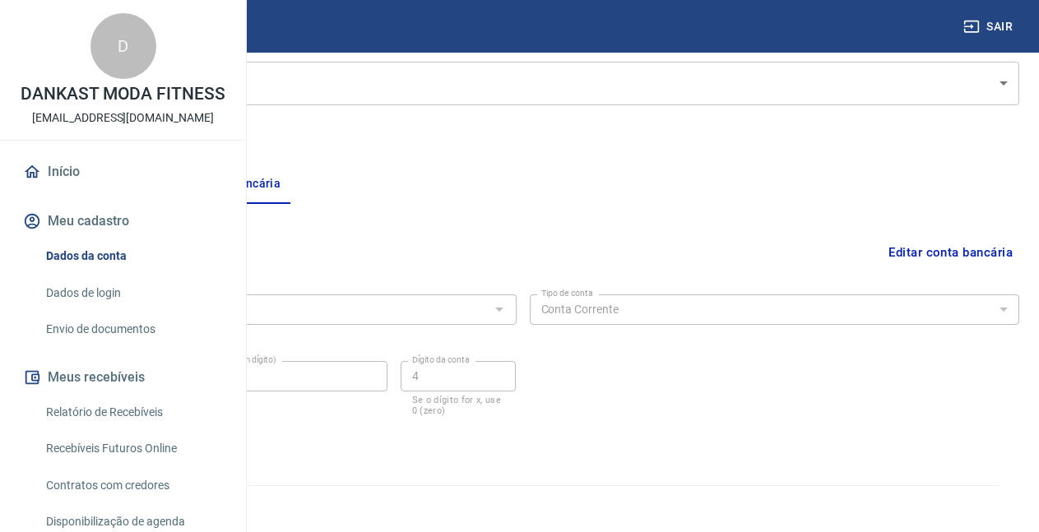
scroll to position [217, 0]
click at [913, 249] on button "Editar conta bancária" at bounding box center [950, 248] width 137 height 31
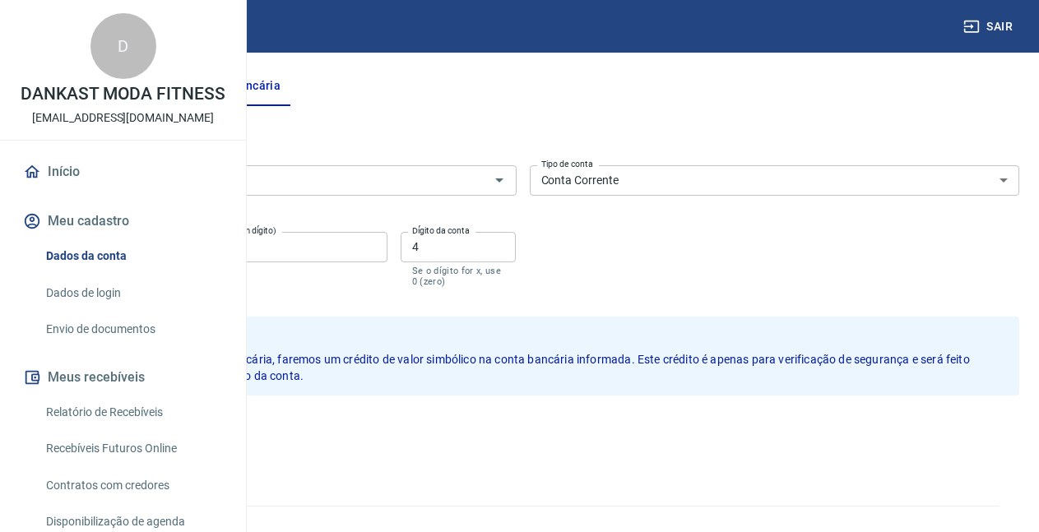
scroll to position [336, 0]
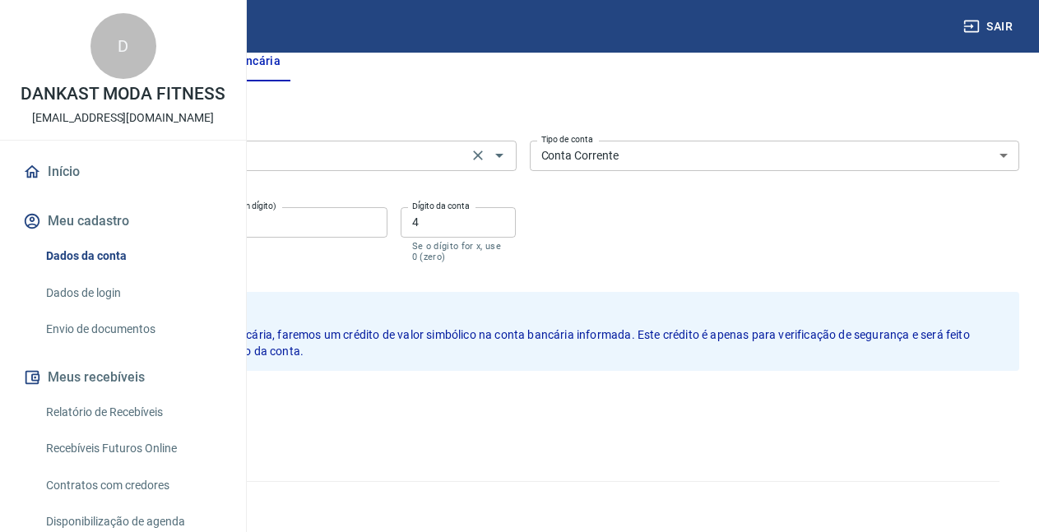
click at [425, 162] on input "341 - ITAÚ UNIBANCO S.A." at bounding box center [247, 156] width 432 height 21
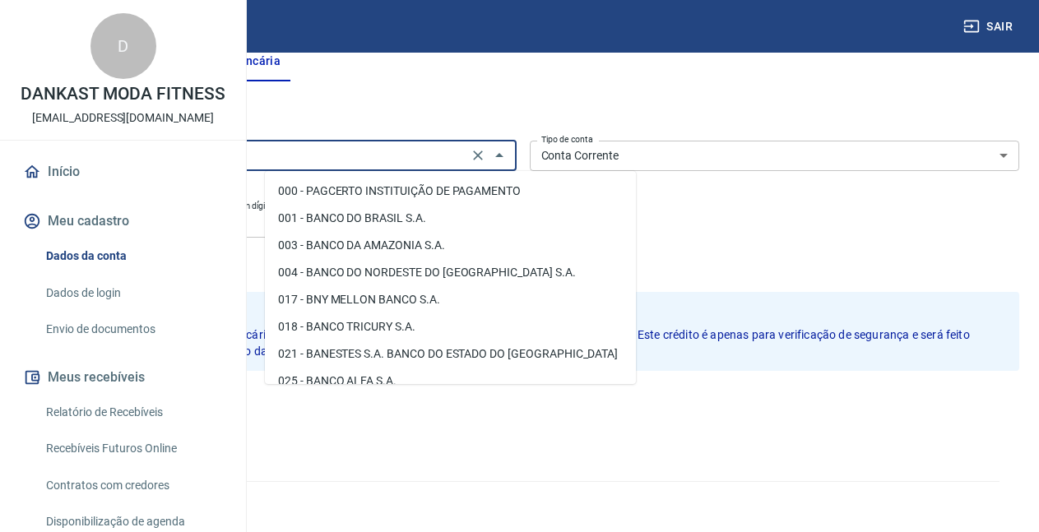
scroll to position [1536, 0]
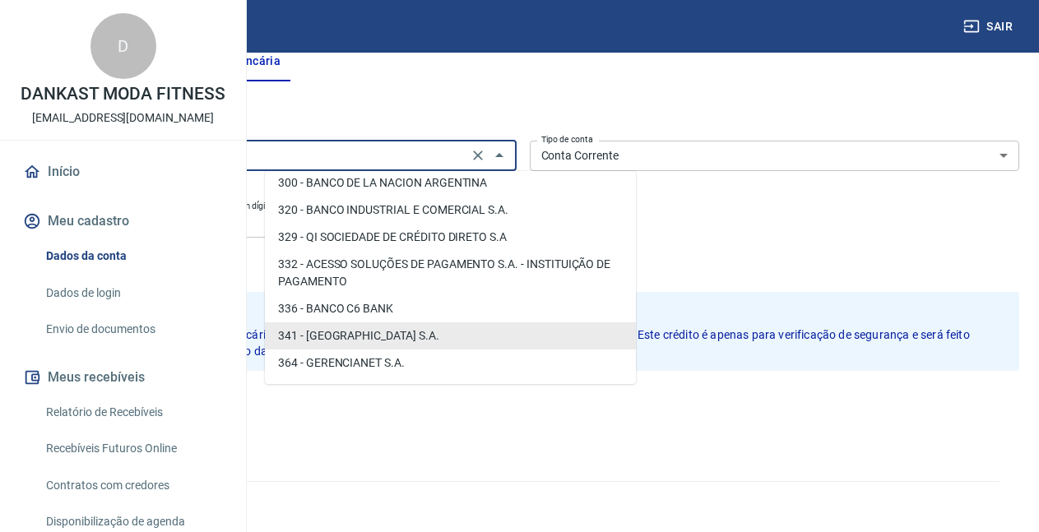
click at [425, 162] on input "341 - ITAÚ UNIBANCO S.A." at bounding box center [247, 156] width 432 height 21
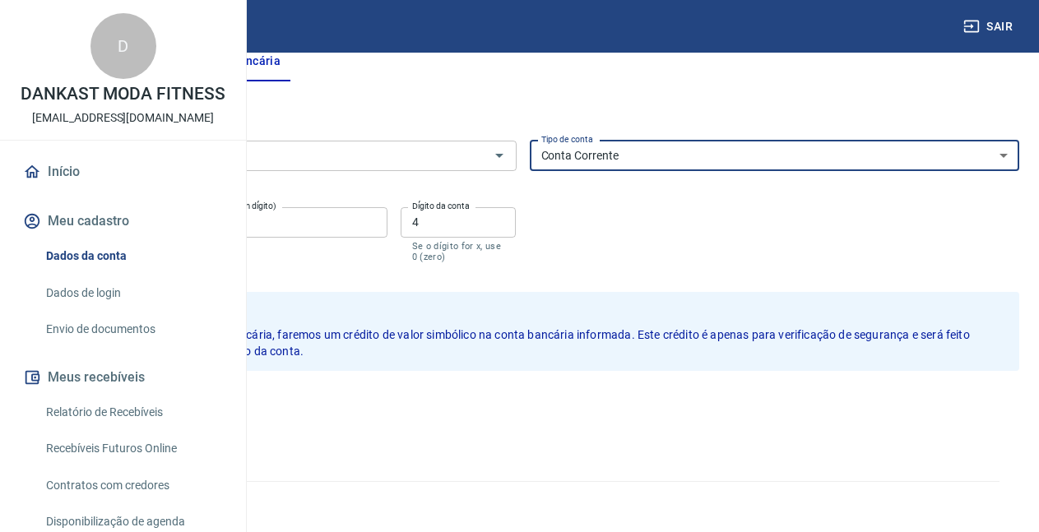
click option "Conta Corrente" at bounding box center [0, 0] width 0 height 0
click at [517, 229] on input "4" at bounding box center [459, 222] width 116 height 30
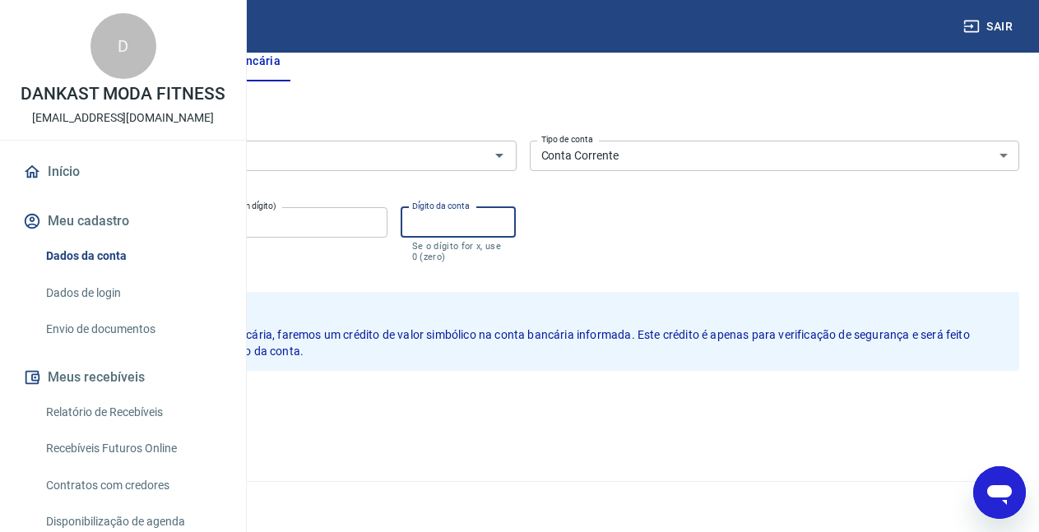
type input "4"
click at [89, 405] on button "Salvar" at bounding box center [57, 406] width 63 height 31
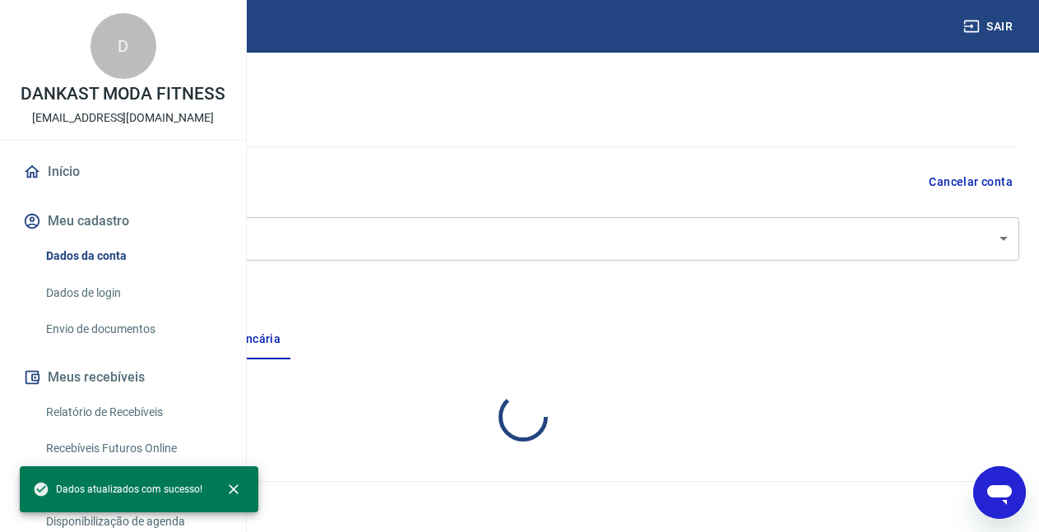
scroll to position [58, 0]
select select "1"
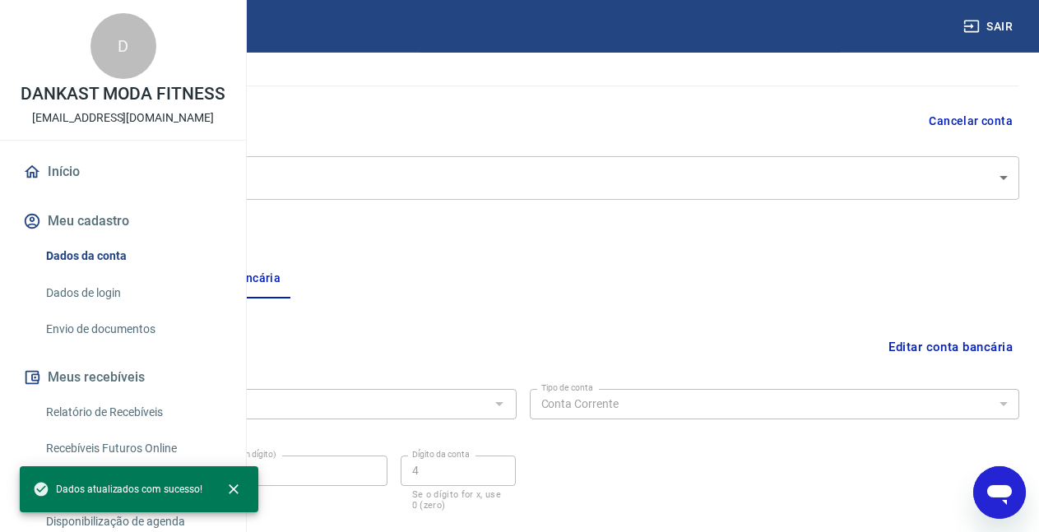
scroll to position [217, 0]
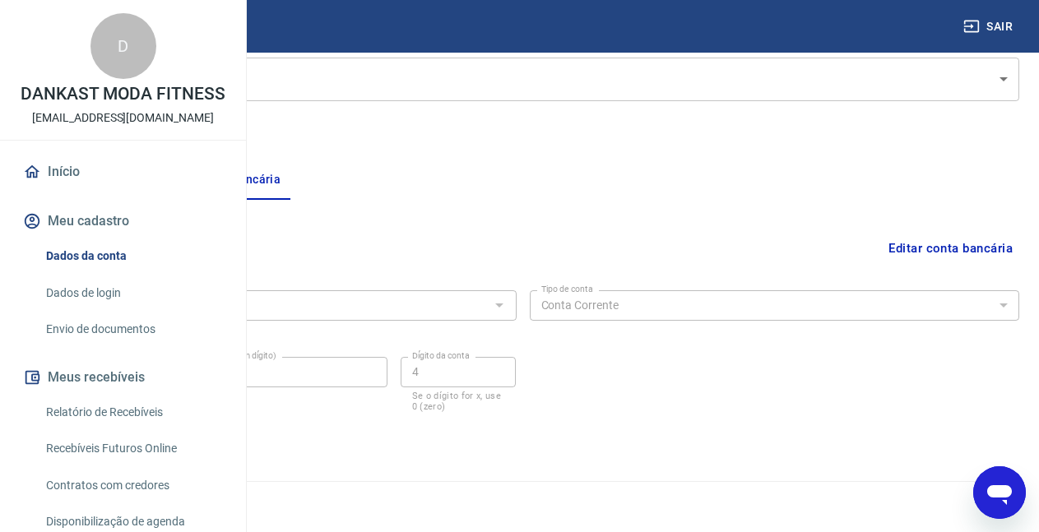
click at [72, 239] on button "Meu cadastro" at bounding box center [123, 221] width 206 height 36
click at [114, 346] on link "Envio de documentos" at bounding box center [132, 330] width 187 height 34
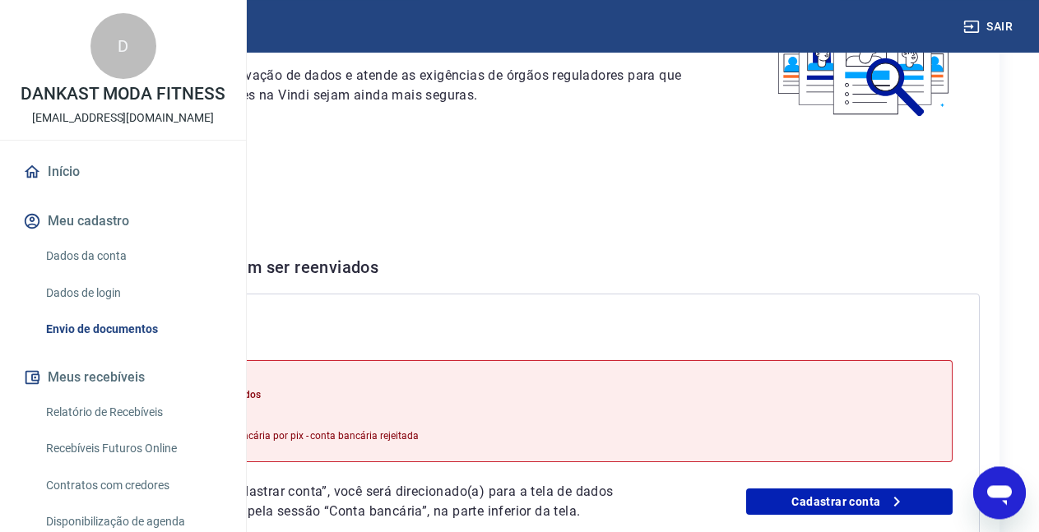
scroll to position [84, 0]
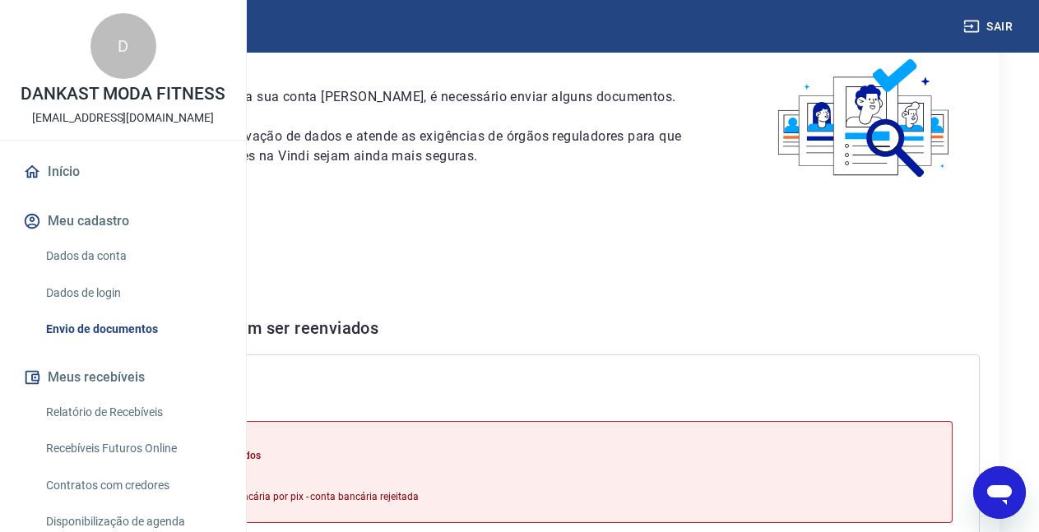
click at [118, 346] on link "Envio de documentos" at bounding box center [132, 330] width 187 height 34
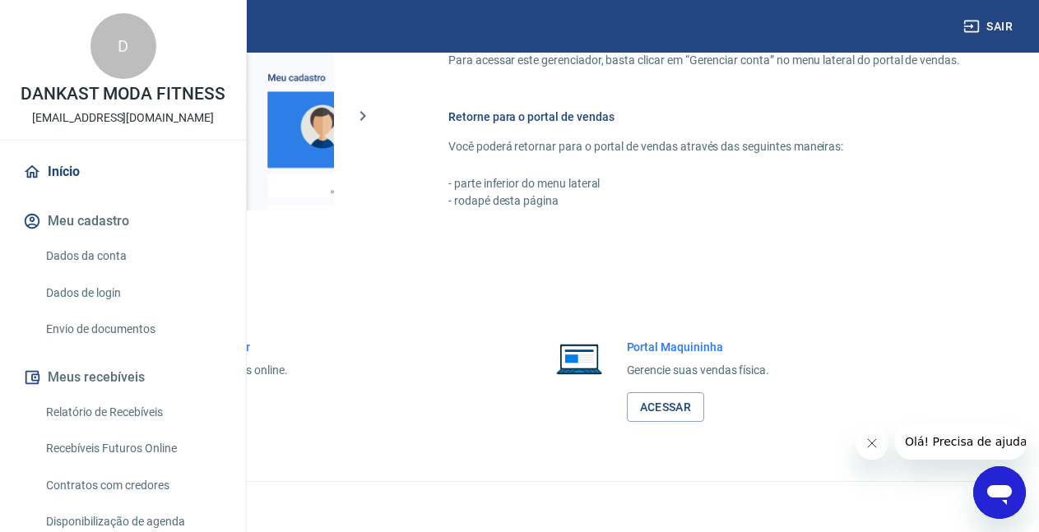
scroll to position [988, 0]
drag, startPoint x: 77, startPoint y: 377, endPoint x: 171, endPoint y: 379, distance: 93.8
click at [76, 346] on link "Envio de documentos" at bounding box center [132, 330] width 187 height 34
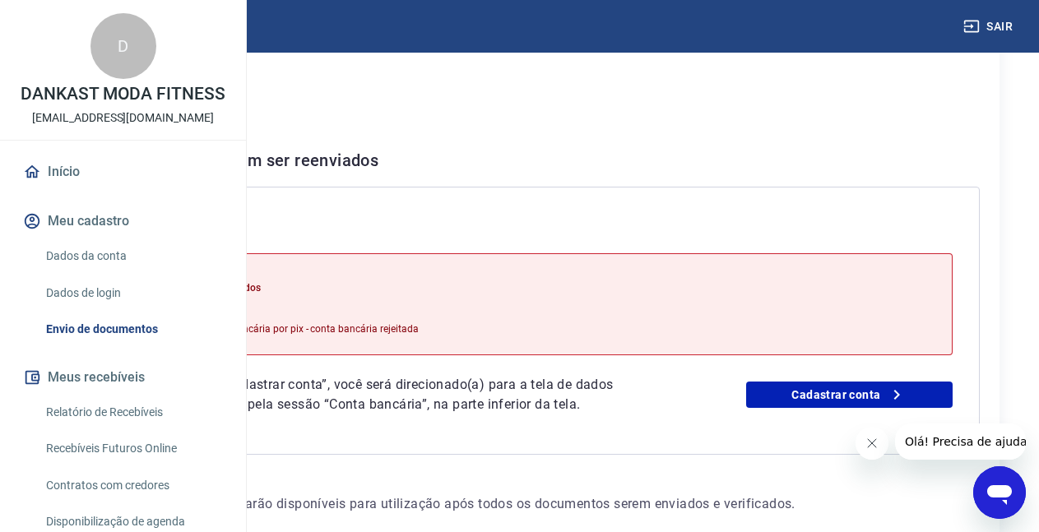
scroll to position [336, 0]
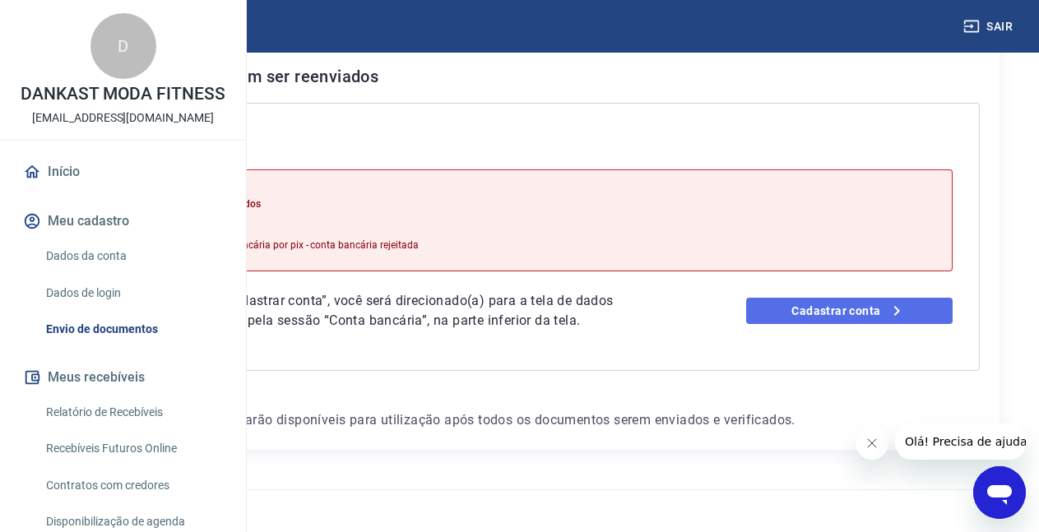
click at [823, 324] on link "Cadastrar conta" at bounding box center [849, 311] width 206 height 26
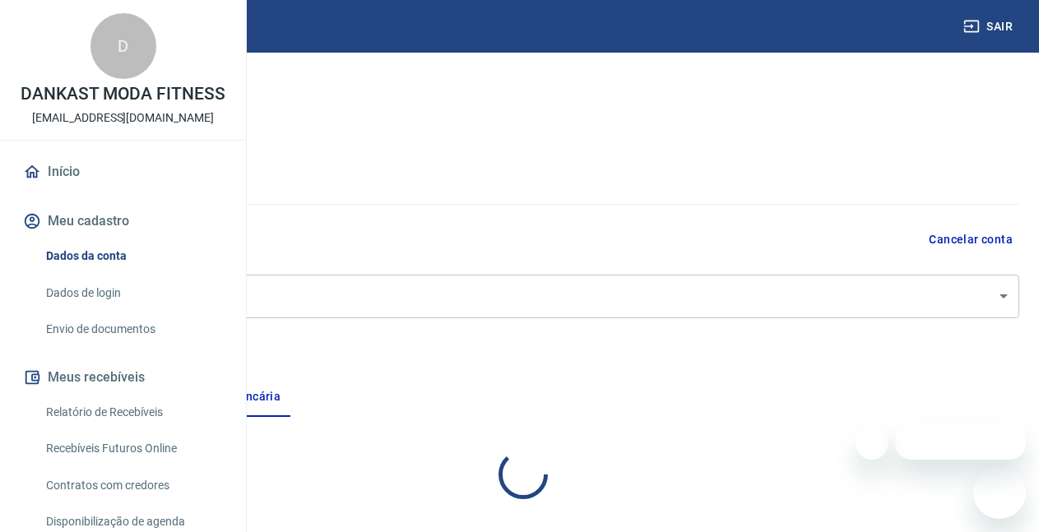
select select "1"
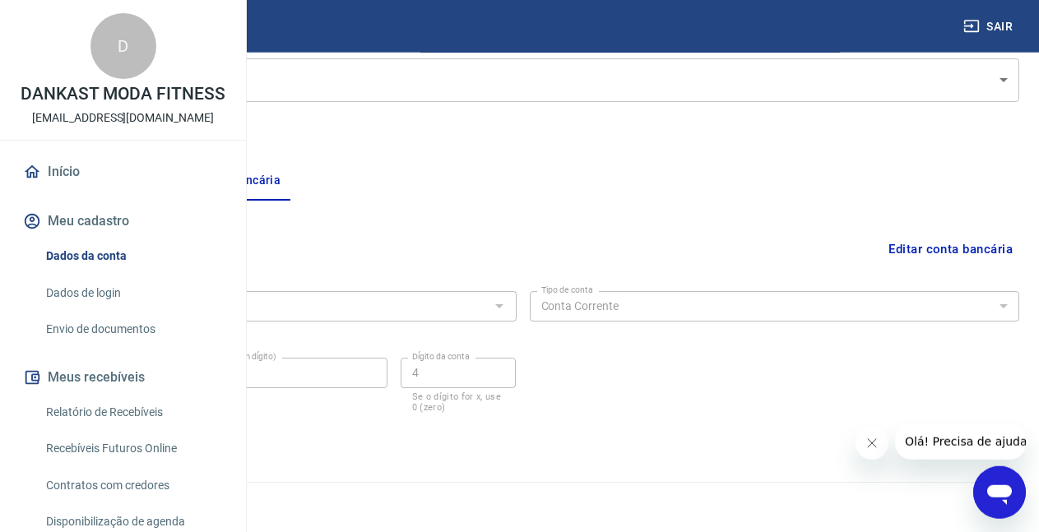
scroll to position [217, 0]
click at [870, 447] on icon "Fechar mensagem da empresa" at bounding box center [870, 443] width 13 height 13
click at [938, 243] on button "Editar conta bancária" at bounding box center [950, 248] width 137 height 31
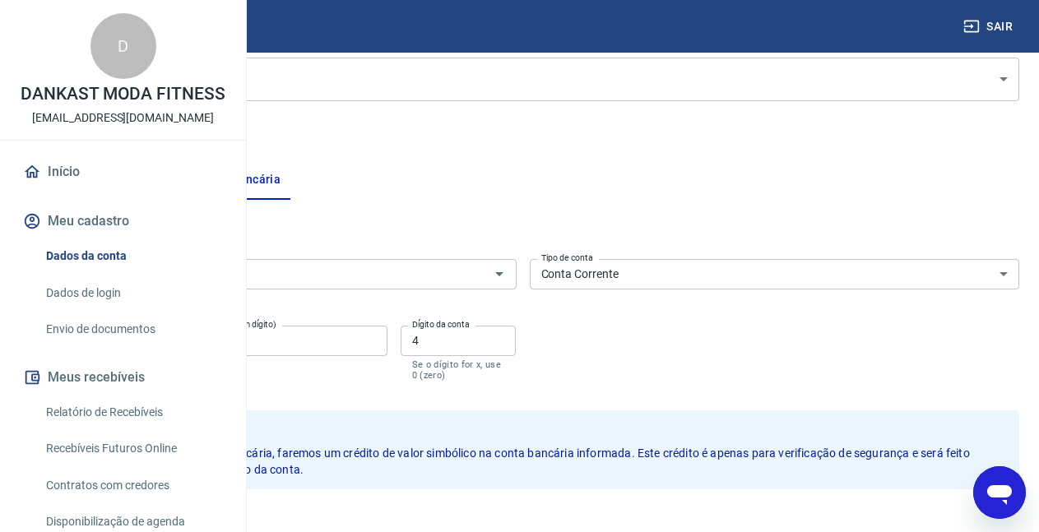
click at [181, 345] on input "4423" at bounding box center [103, 341] width 155 height 30
click at [181, 347] on input "4423" at bounding box center [103, 341] width 155 height 30
type input "4423"
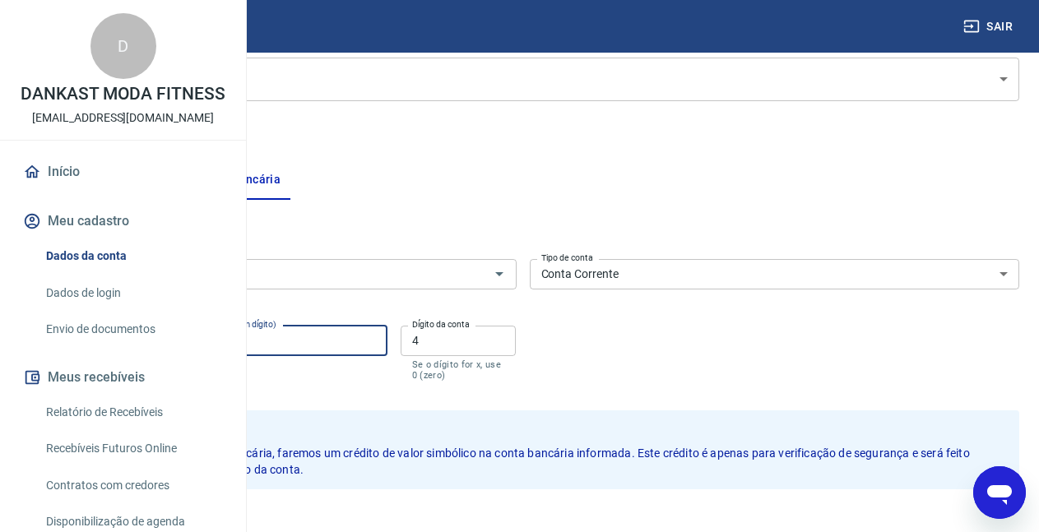
click at [387, 345] on input "99641" at bounding box center [290, 341] width 193 height 30
click at [517, 341] on input "4" at bounding box center [459, 341] width 116 height 30
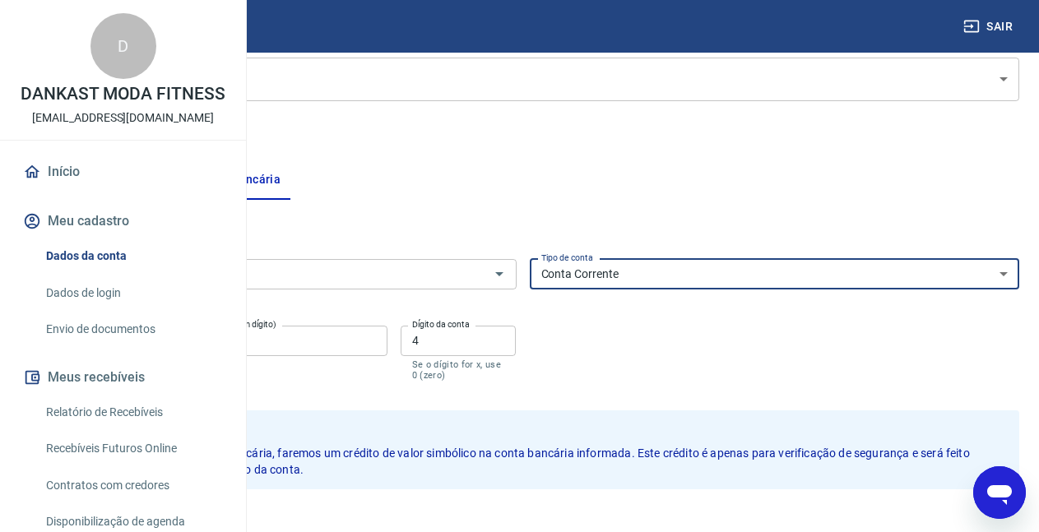
click at [530, 259] on select "Conta Corrente Conta Poupança" at bounding box center [775, 274] width 490 height 30
click option "Conta Poupança" at bounding box center [0, 0] width 0 height 0
select select "1"
click option "Conta Corrente" at bounding box center [0, 0] width 0 height 0
click at [517, 341] on input "4" at bounding box center [459, 341] width 116 height 30
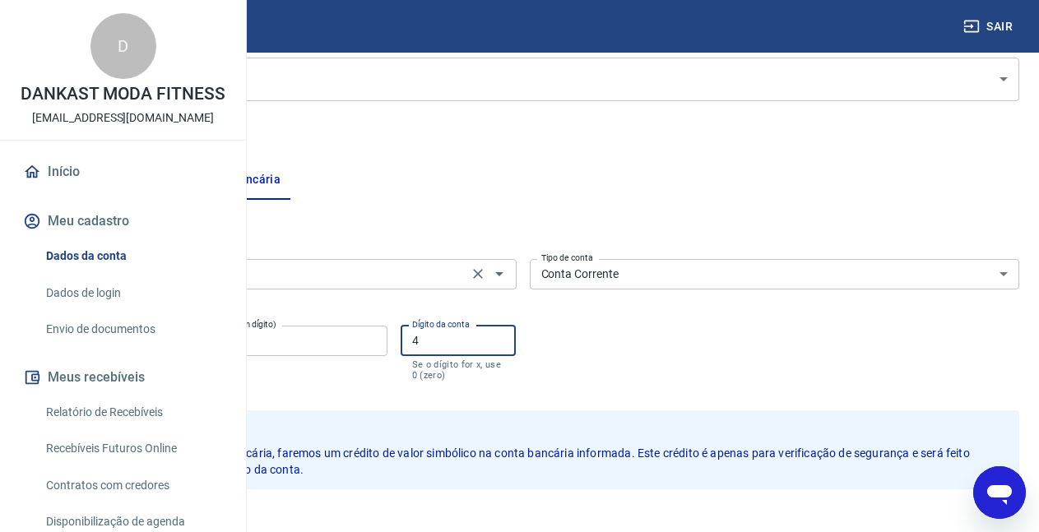
click at [463, 271] on input "341 - ITAÚ UNIBANCO S.A." at bounding box center [247, 274] width 432 height 21
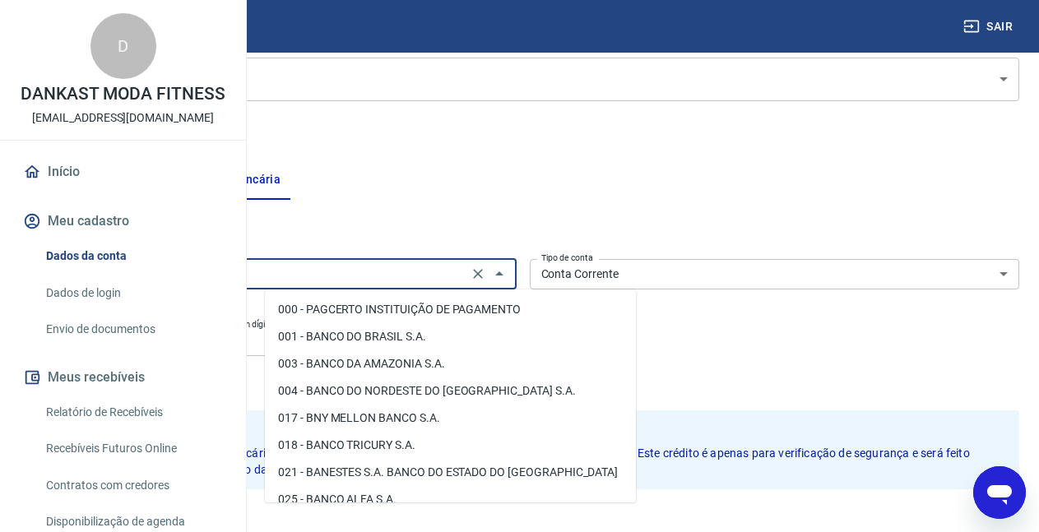
scroll to position [1536, 0]
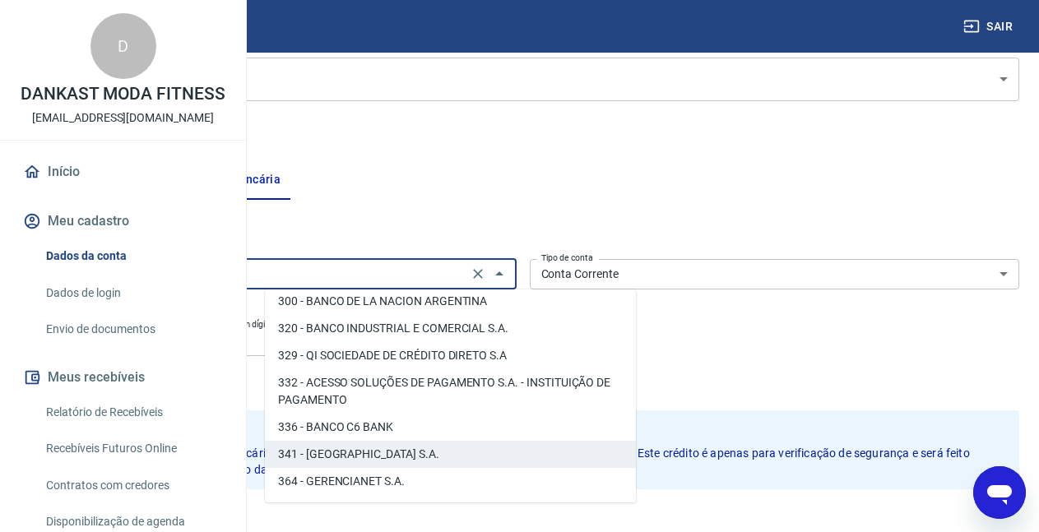
click at [386, 288] on li "280 - WILL FINANCEIRA S.A. CREDITO FINANCIAMENTO E INVESTIMENTO" at bounding box center [450, 265] width 371 height 44
type input "280 - WILL FINANCEIRA S.A. CREDITO FINANCIAMENTO E INVESTIMENTO"
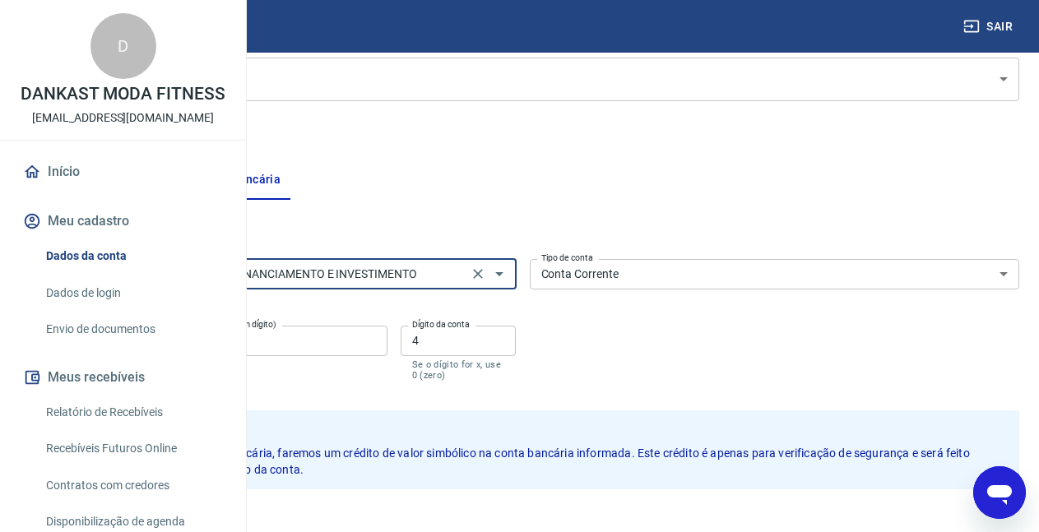
click at [314, 276] on input "280 - WILL FINANCEIRA S.A. CREDITO FINANCIAMENTO E INVESTIMENTO" at bounding box center [247, 274] width 432 height 21
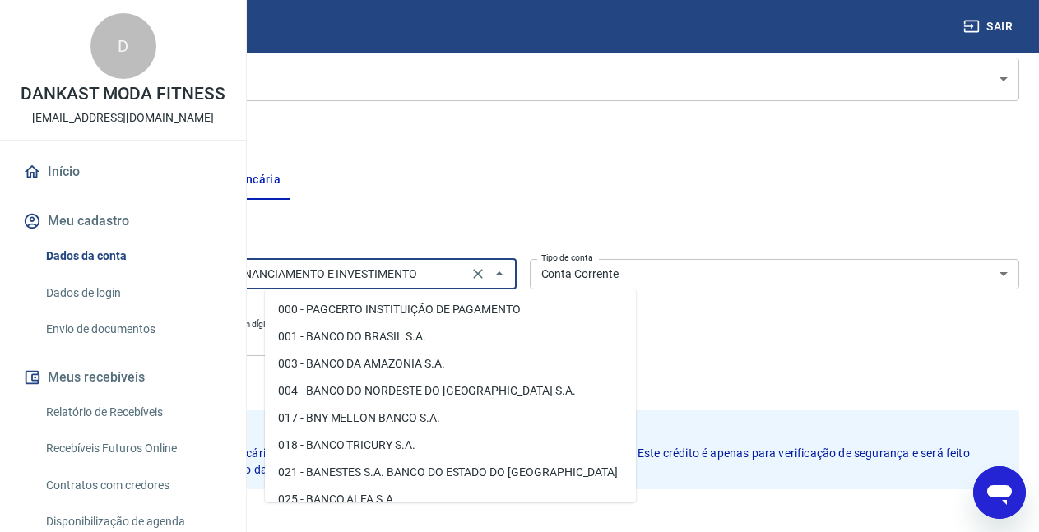
scroll to position [1355, 0]
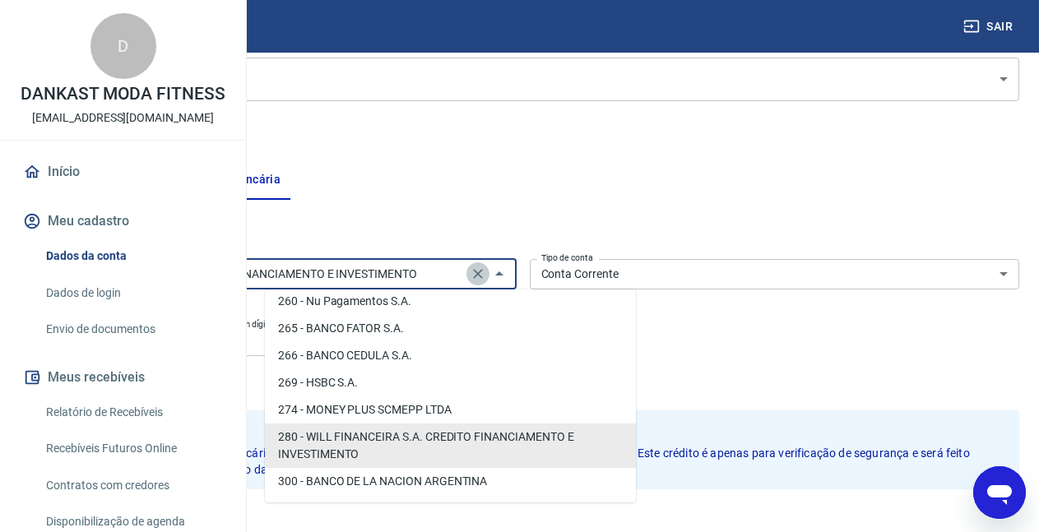
click at [483, 273] on icon "Clear" at bounding box center [478, 274] width 10 height 10
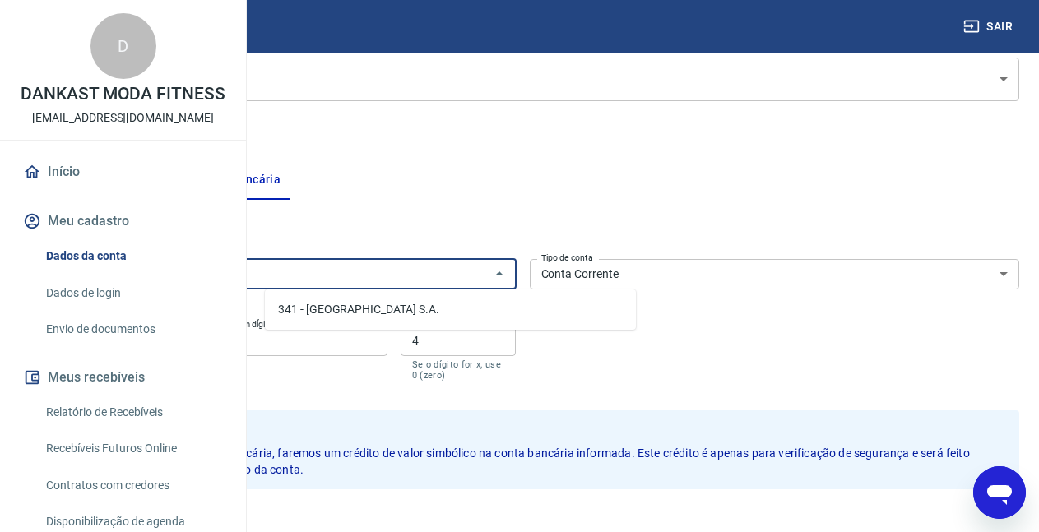
type input "341"
click at [26, 509] on button "Salvar" at bounding box center [57, 524] width 63 height 31
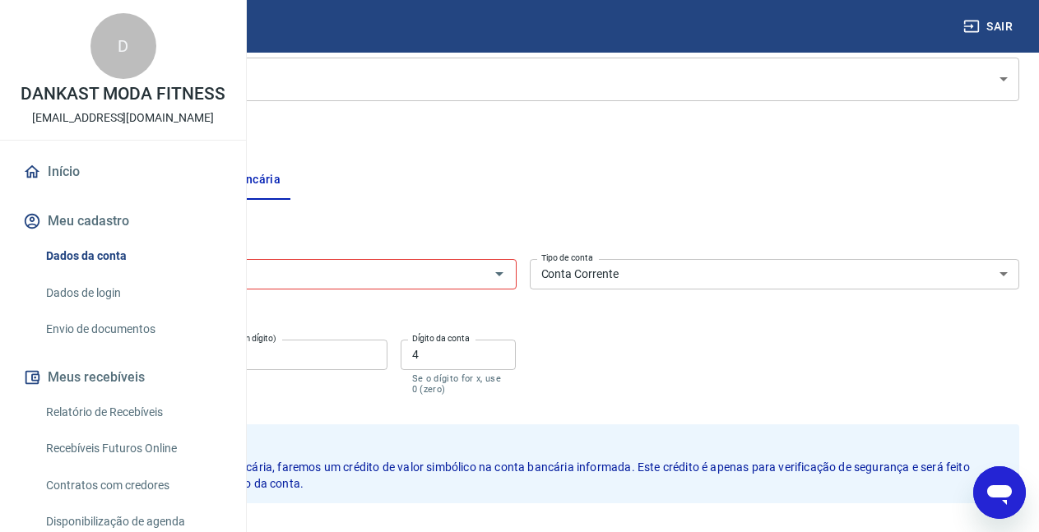
click at [368, 280] on input "Banco" at bounding box center [257, 274] width 453 height 21
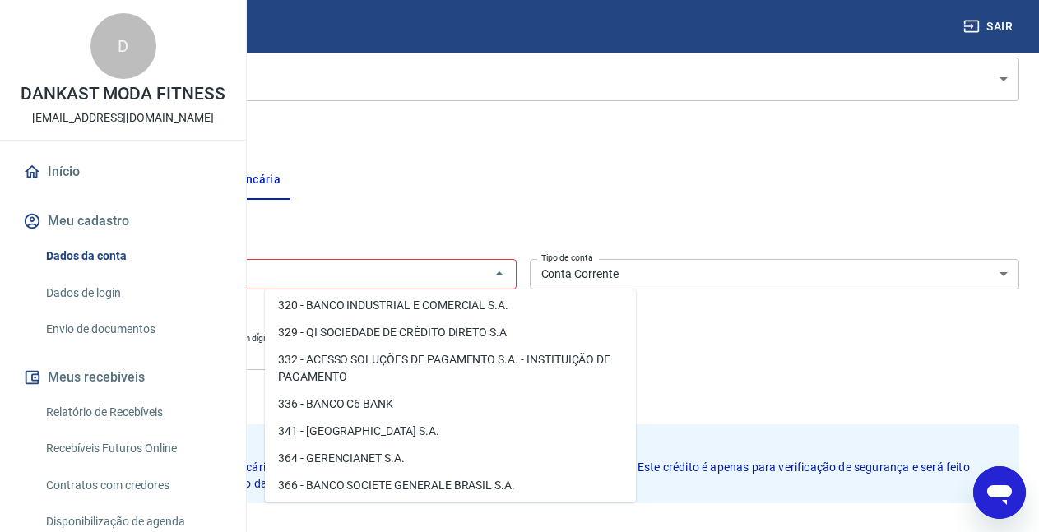
scroll to position [1678, 0]
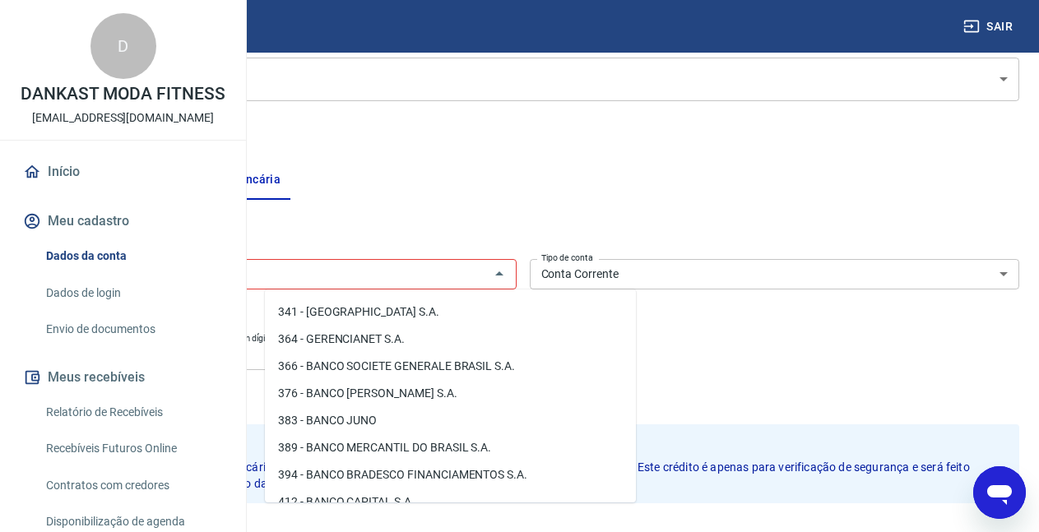
click at [389, 326] on li "341 - ITAÚ UNIBANCO S.A." at bounding box center [450, 312] width 371 height 27
type input "341 - ITAÚ UNIBANCO S.A."
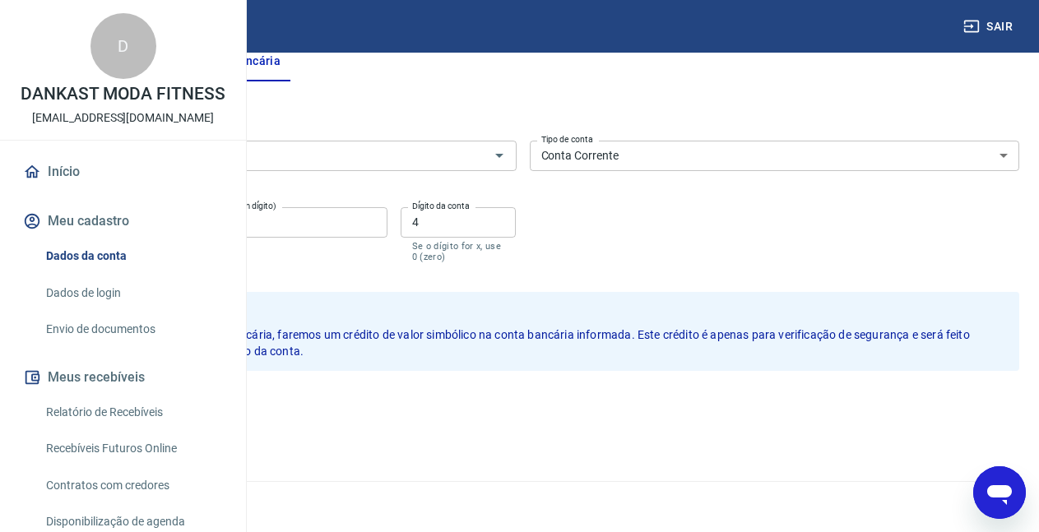
click at [89, 407] on button "Salvar" at bounding box center [57, 406] width 63 height 31
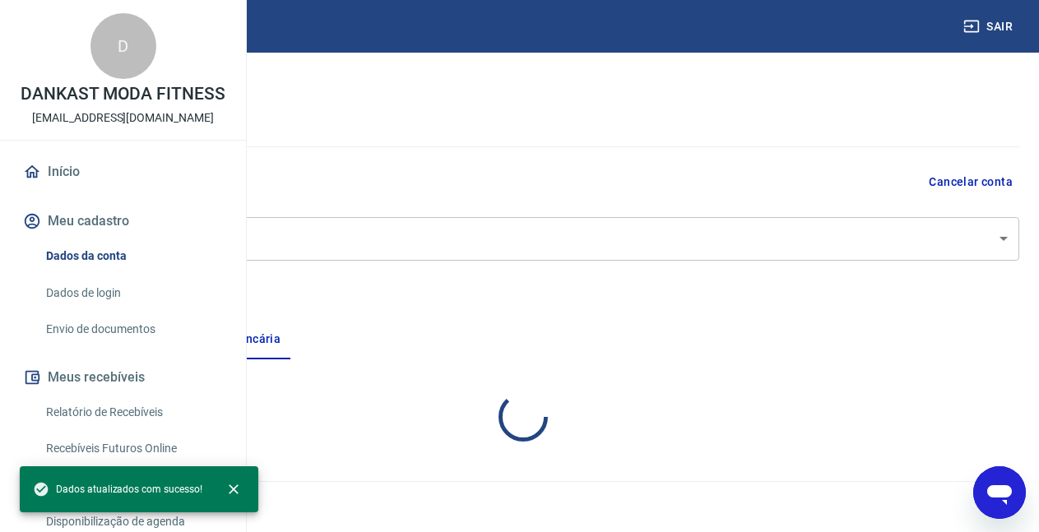
scroll to position [58, 0]
select select "1"
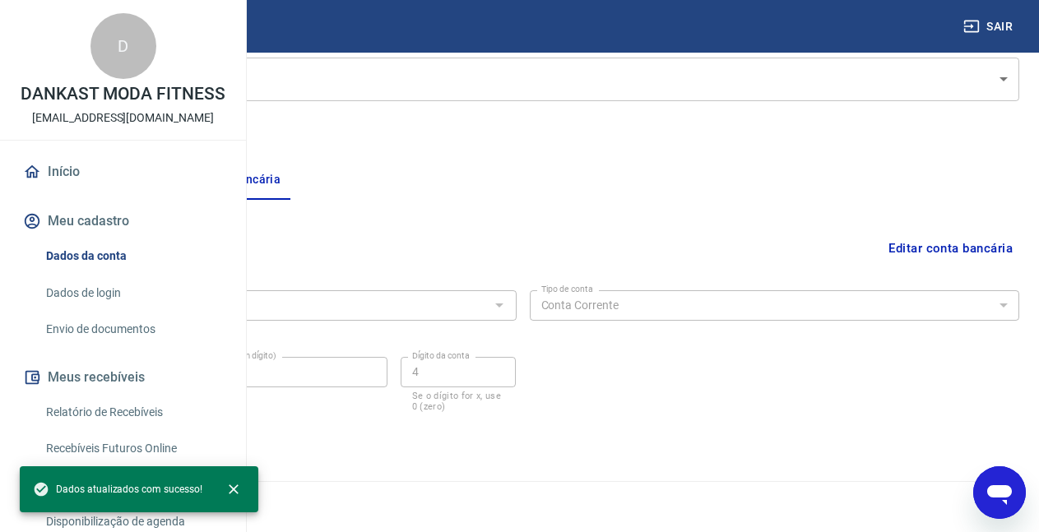
click at [104, 239] on button "Meu cadastro" at bounding box center [123, 221] width 206 height 36
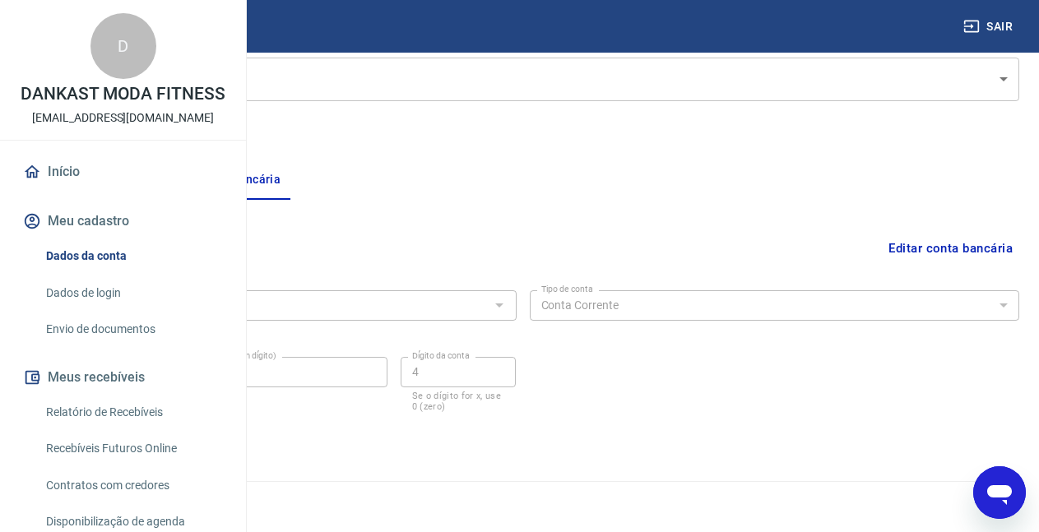
click at [92, 239] on button "Meu cadastro" at bounding box center [123, 221] width 206 height 36
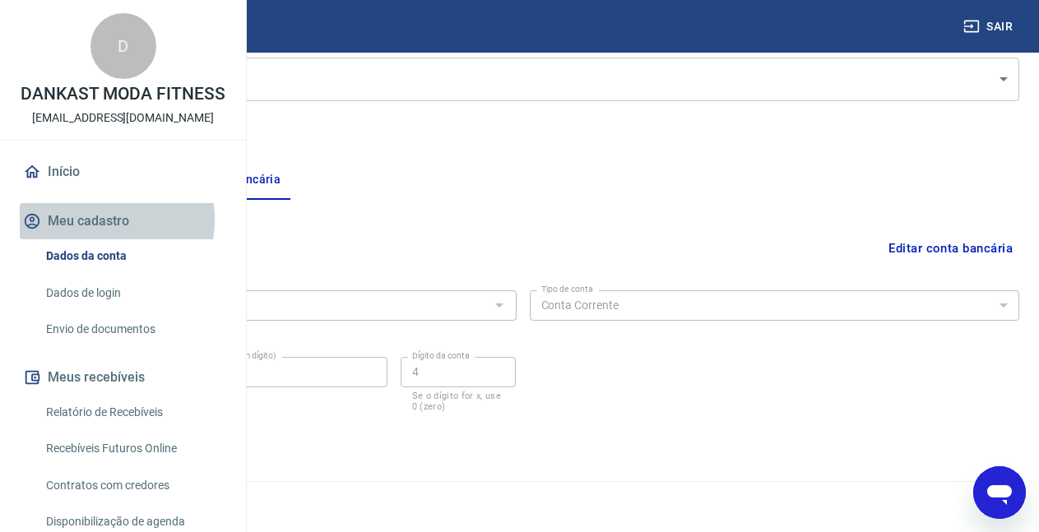
click at [92, 239] on button "Meu cadastro" at bounding box center [123, 221] width 206 height 36
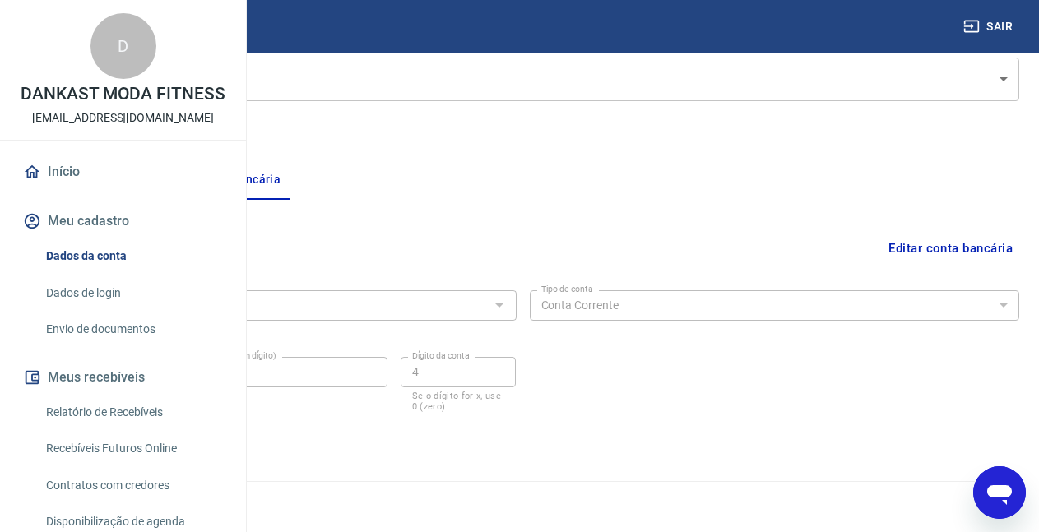
click at [92, 239] on button "Meu cadastro" at bounding box center [123, 221] width 206 height 36
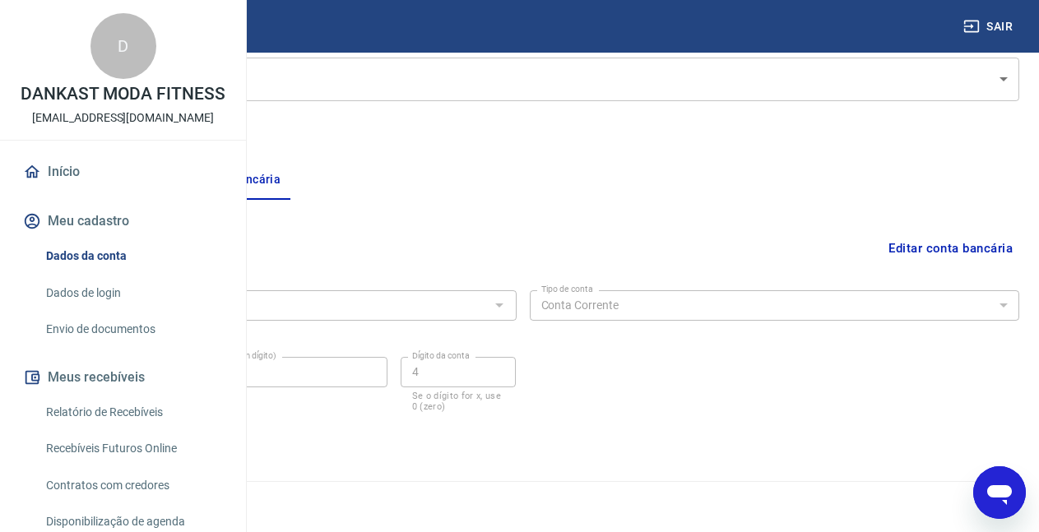
click at [66, 190] on link "Início" at bounding box center [123, 172] width 206 height 36
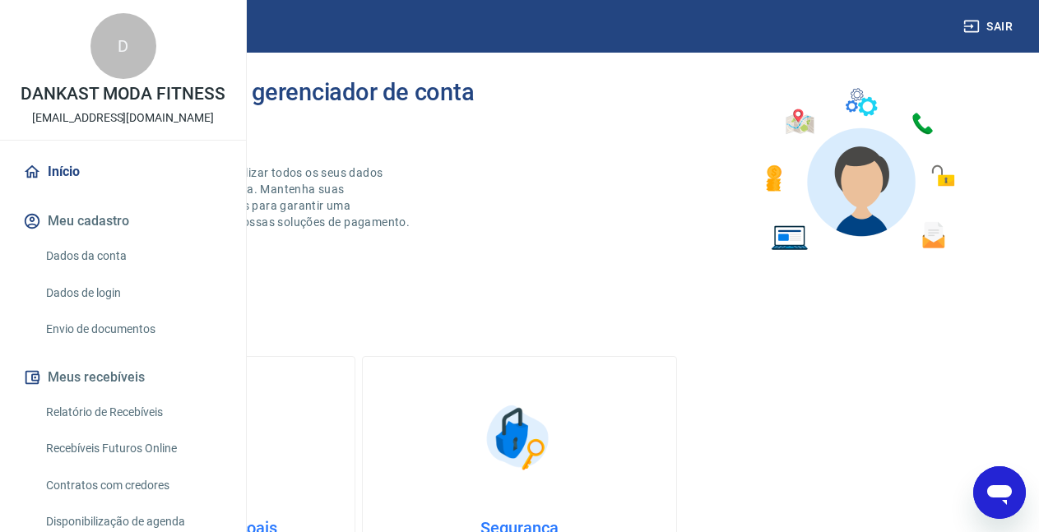
scroll to position [988, 0]
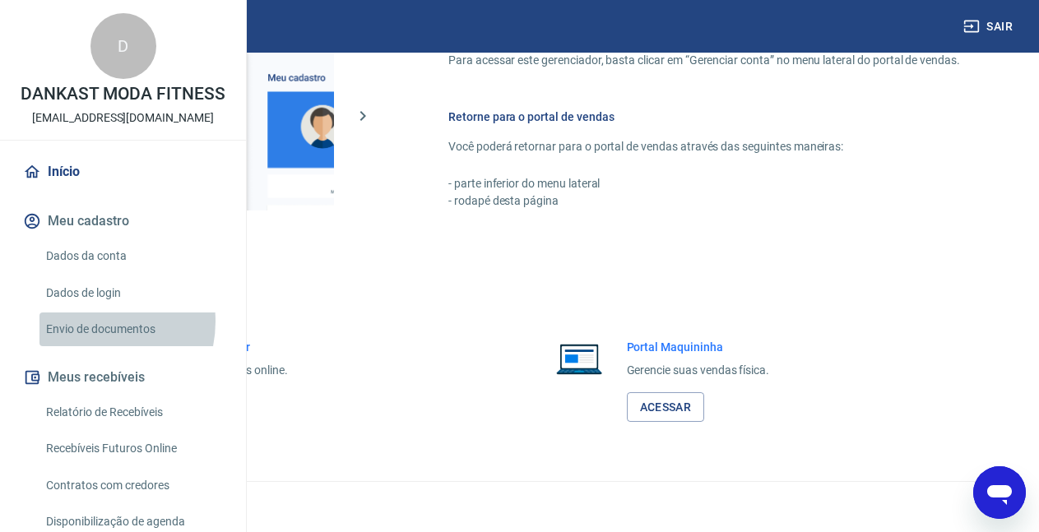
click at [89, 346] on link "Envio de documentos" at bounding box center [132, 330] width 187 height 34
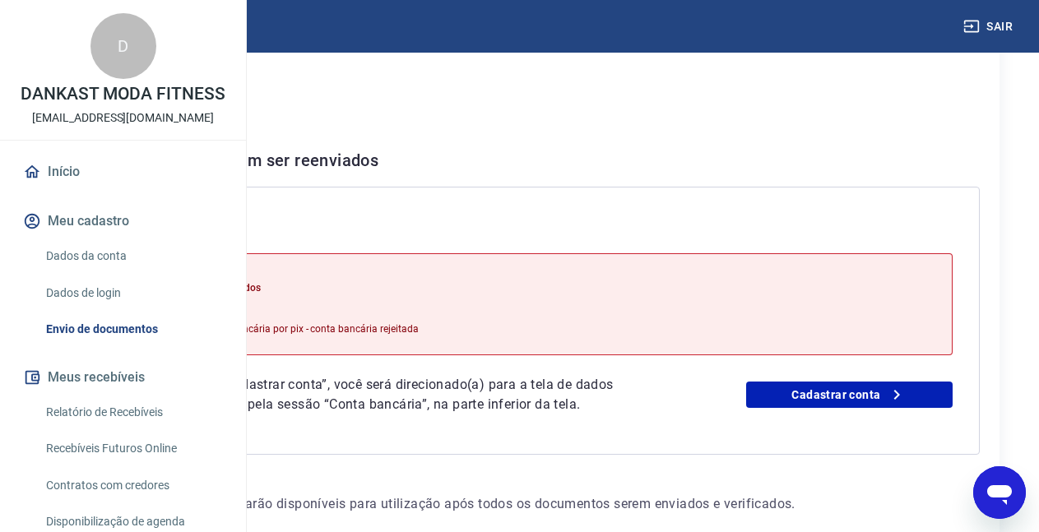
scroll to position [405, 0]
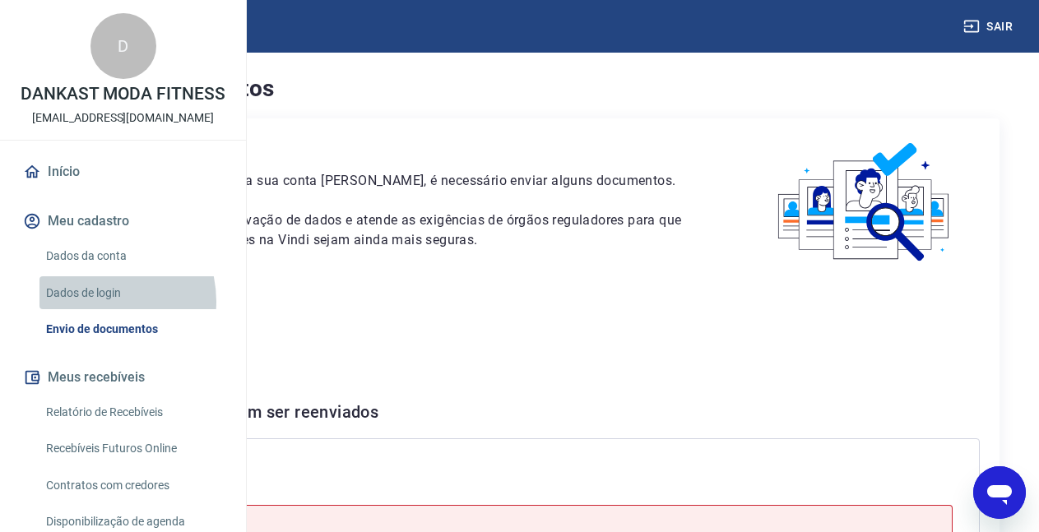
click at [95, 310] on link "Dados de login" at bounding box center [132, 293] width 187 height 34
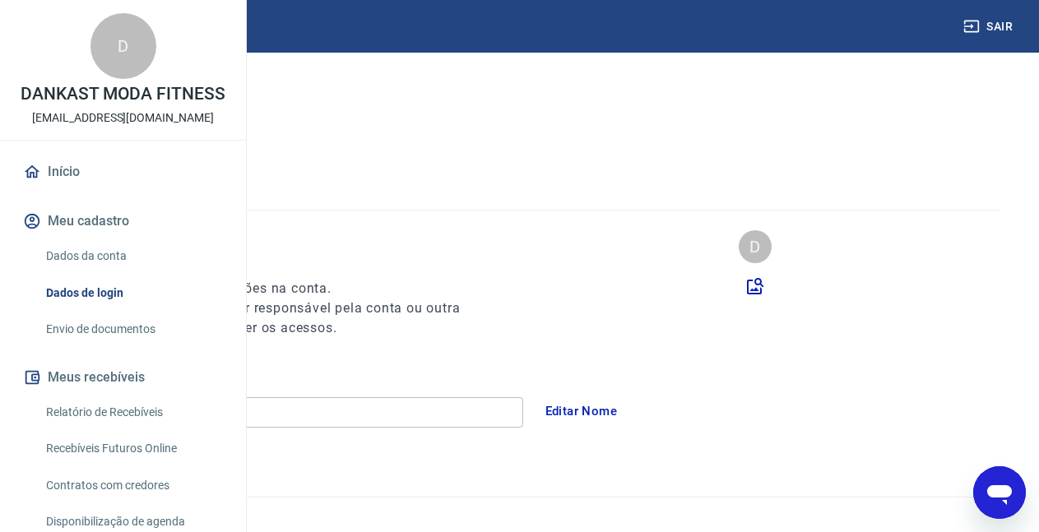
click at [86, 346] on link "Envio de documentos" at bounding box center [132, 330] width 187 height 34
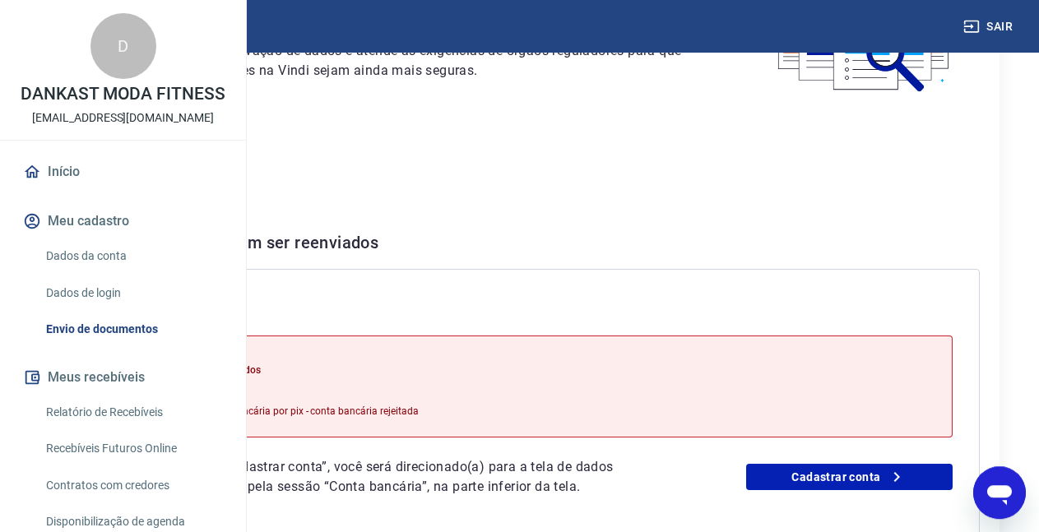
scroll to position [238, 0]
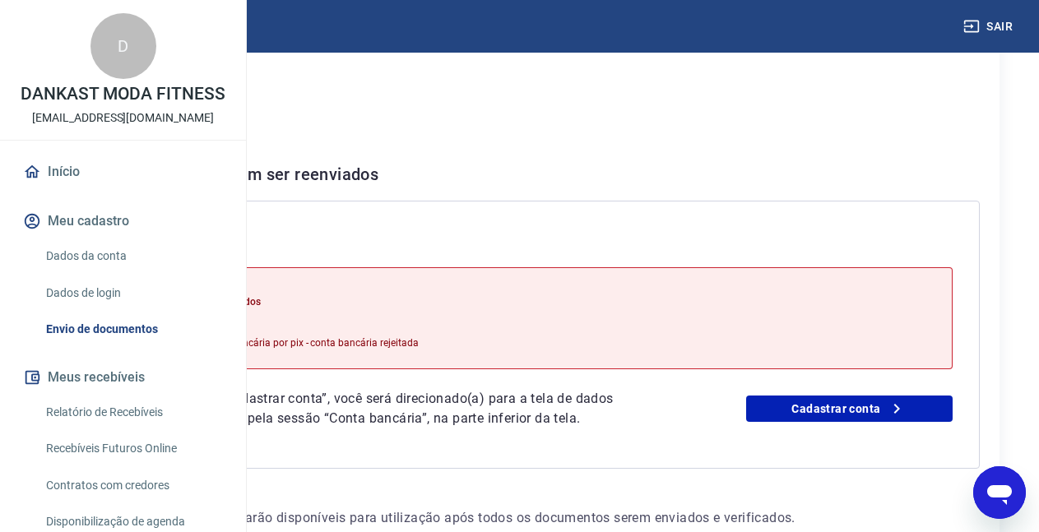
click at [95, 273] on link "Dados da conta" at bounding box center [132, 256] width 187 height 34
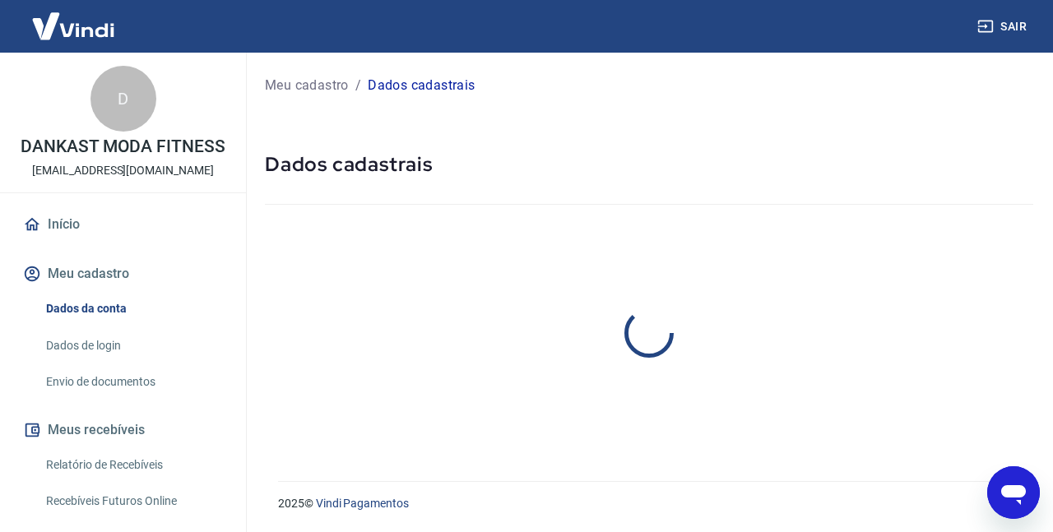
select select "GO"
select select "business"
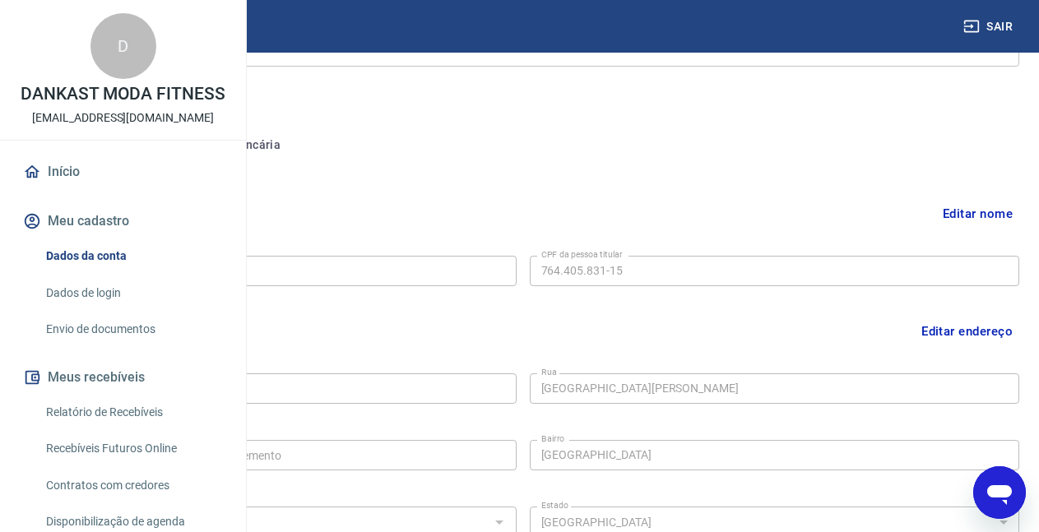
scroll to position [336, 0]
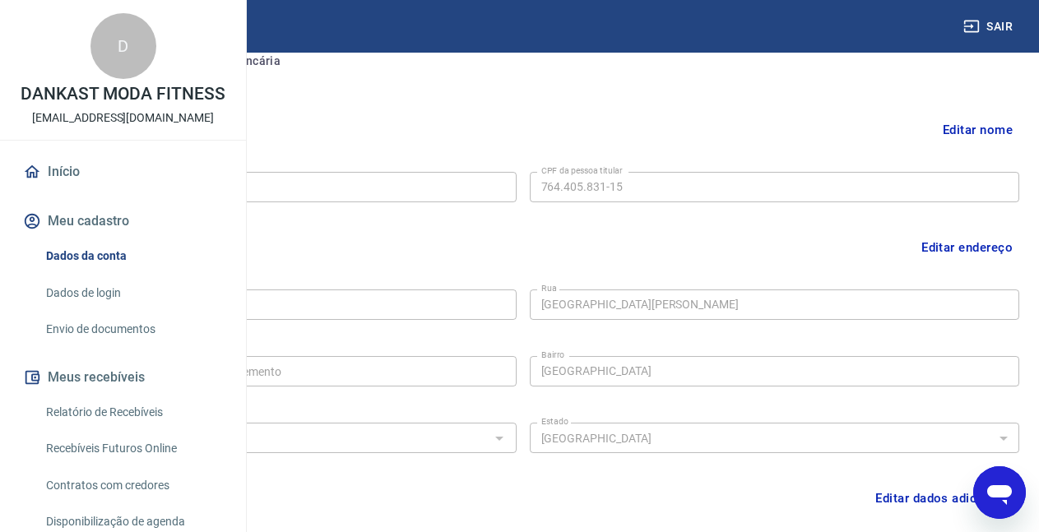
click at [82, 346] on link "Envio de documentos" at bounding box center [132, 330] width 187 height 34
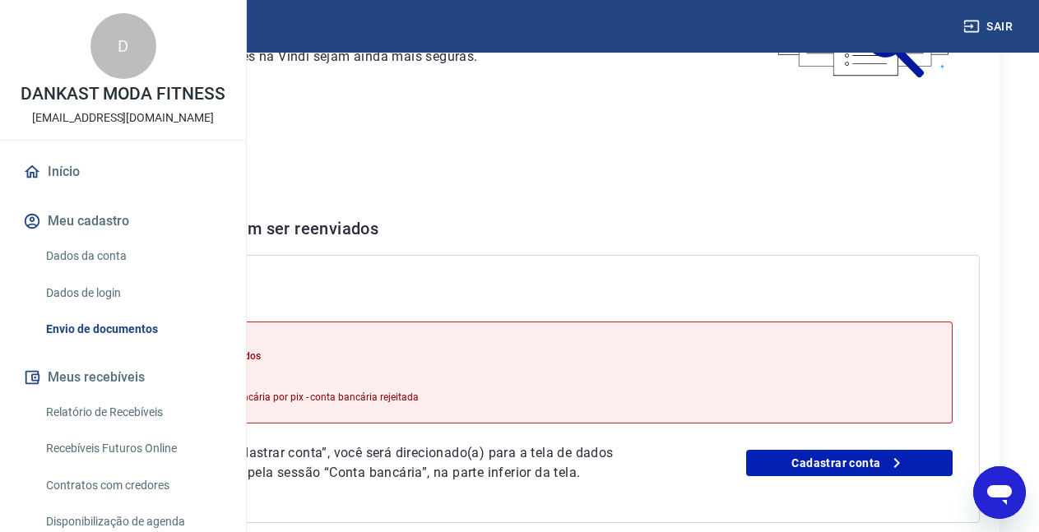
scroll to position [154, 0]
